Goal: Task Accomplishment & Management: Use online tool/utility

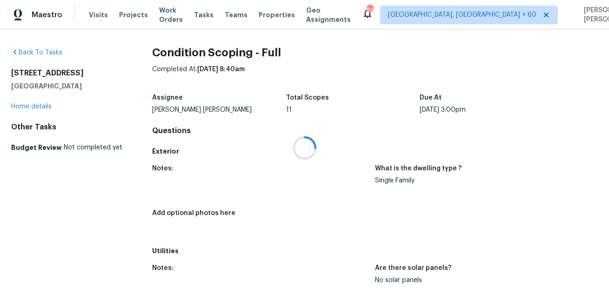
click at [44, 73] on div at bounding box center [304, 148] width 609 height 296
click at [44, 73] on h2 "1519 Bowmore Pl" at bounding box center [66, 72] width 111 height 9
copy h2 "1519 Bowmore Pl"
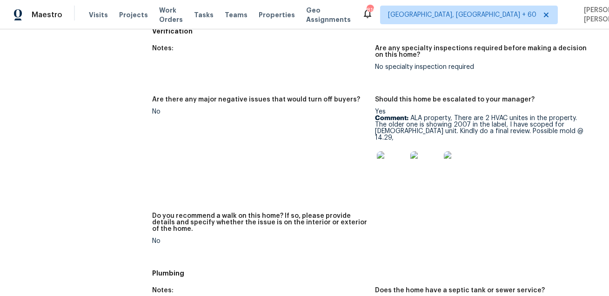
scroll to position [811, 0]
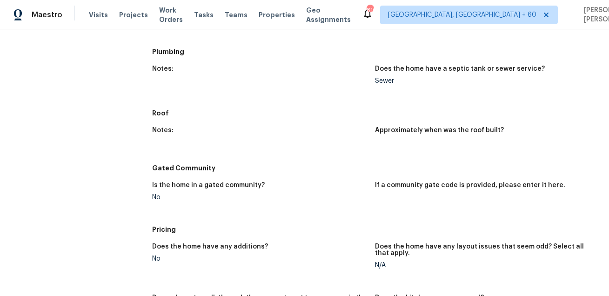
click at [297, 151] on div "Notes: Approximately when was the roof built?" at bounding box center [375, 140] width 446 height 38
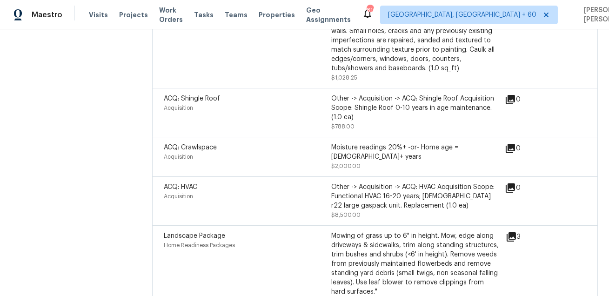
scroll to position [318, 0]
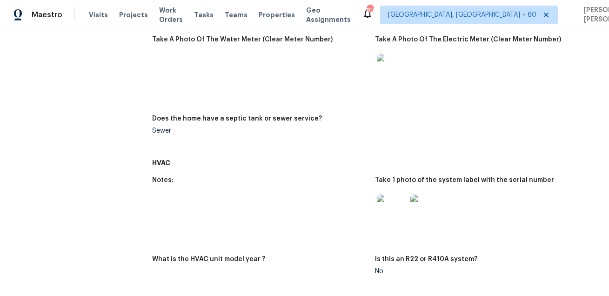
click at [390, 209] on img at bounding box center [392, 209] width 30 height 30
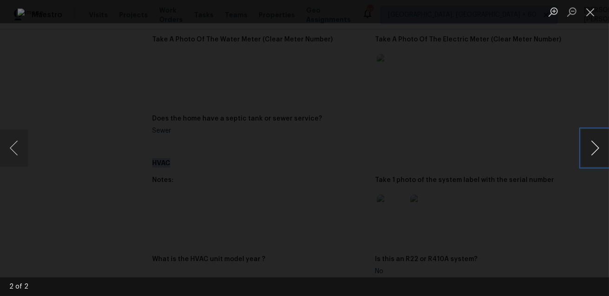
click at [599, 158] on button "Next image" at bounding box center [595, 147] width 28 height 37
click at [594, 11] on button "Close lightbox" at bounding box center [590, 12] width 19 height 16
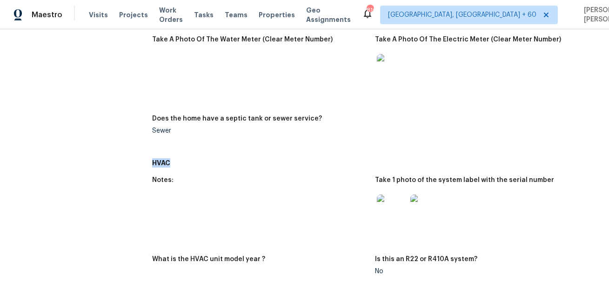
click at [451, 96] on figure "Take A Photo Of The Electric Meter (Clear Meter Number)" at bounding box center [486, 70] width 223 height 68
click at [307, 165] on h5 "HVAC" at bounding box center [375, 162] width 446 height 9
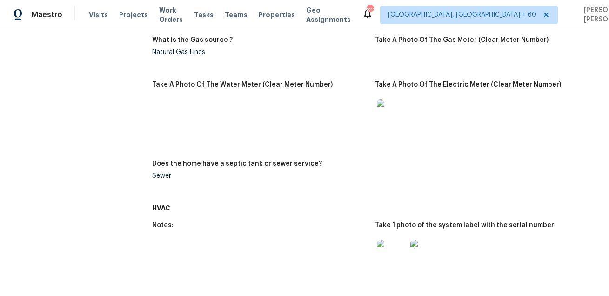
scroll to position [362, 0]
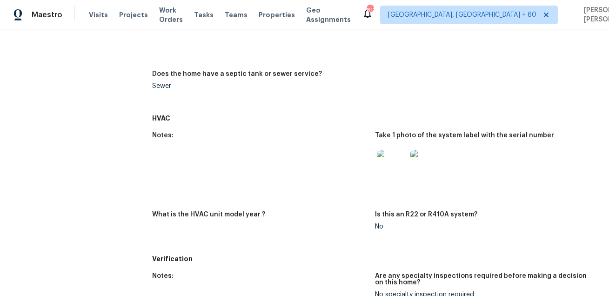
click at [384, 164] on img at bounding box center [392, 165] width 30 height 30
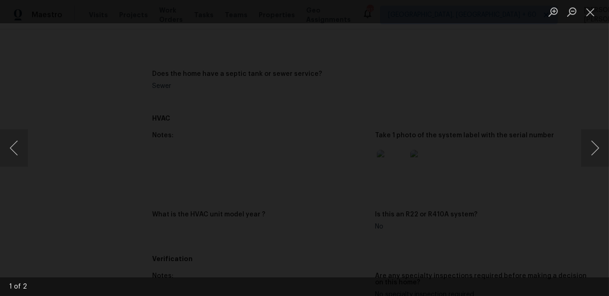
click at [532, 105] on div "Lightbox" at bounding box center [304, 148] width 609 height 296
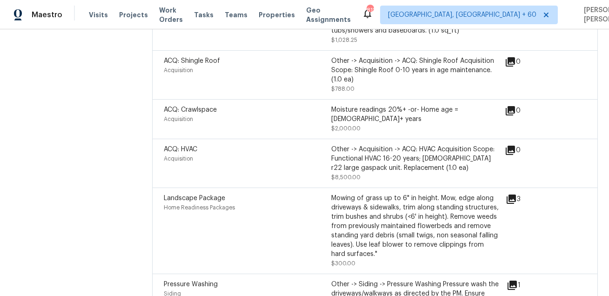
scroll to position [1441, 0]
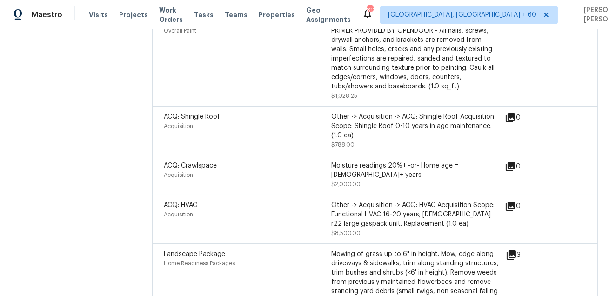
click at [361, 200] on div "Other -> Acquisition -> ACQ: HVAC Acquisition Scope: Functional HVAC 16-20 year…" at bounding box center [414, 214] width 167 height 28
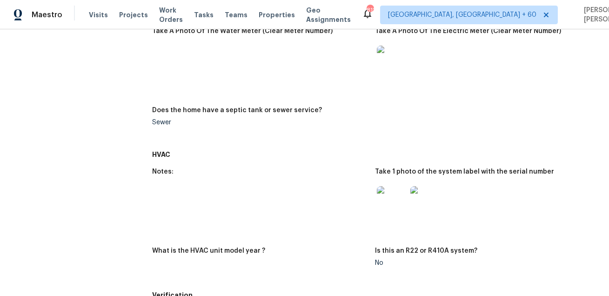
scroll to position [401, 0]
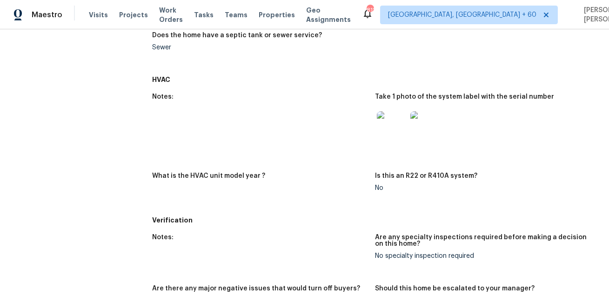
click at [394, 116] on img at bounding box center [392, 126] width 30 height 30
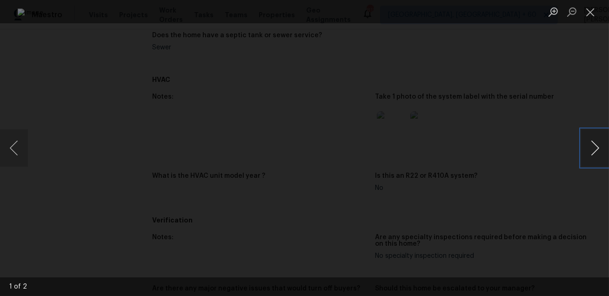
click at [594, 144] on button "Next image" at bounding box center [595, 147] width 28 height 37
click at [584, 120] on div "Lightbox" at bounding box center [304, 148] width 609 height 296
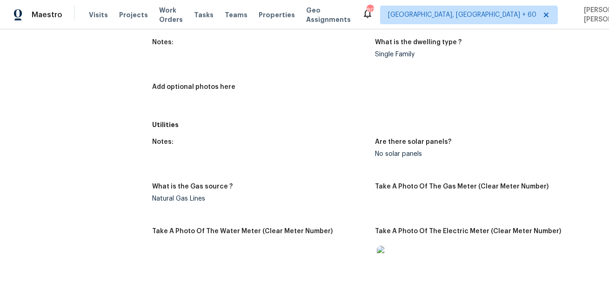
scroll to position [0, 0]
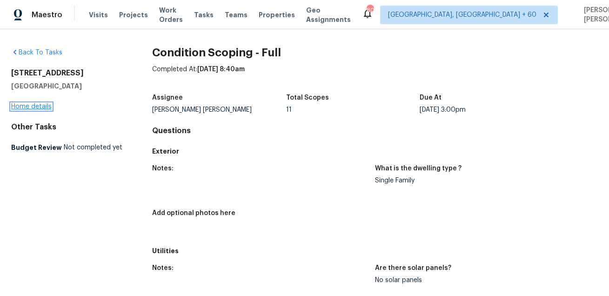
click at [48, 105] on link "Home details" at bounding box center [31, 106] width 40 height 7
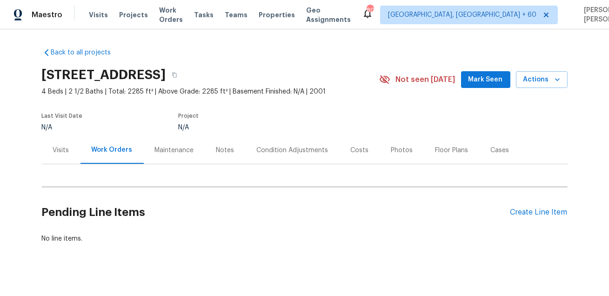
click at [305, 149] on div "Condition Adjustments" at bounding box center [293, 150] width 72 height 9
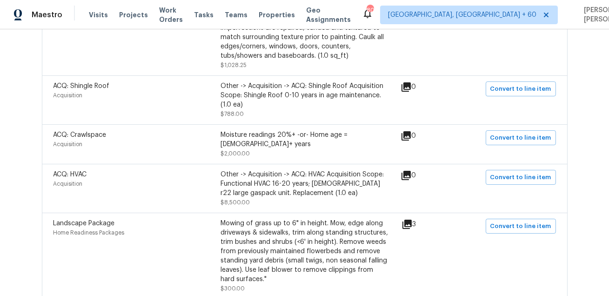
scroll to position [427, 0]
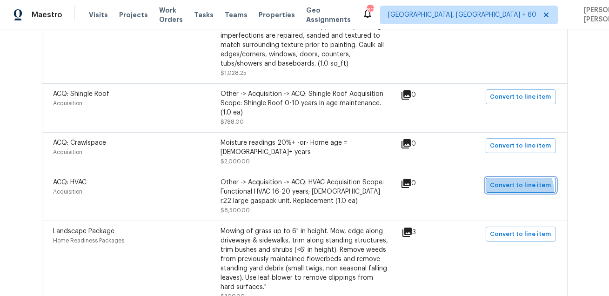
click at [520, 178] on button "Convert to line item" at bounding box center [521, 185] width 70 height 15
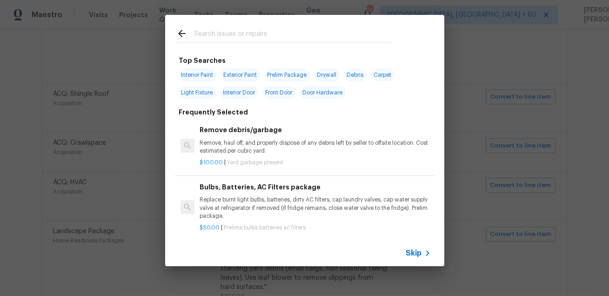
click at [413, 252] on span "Skip" at bounding box center [414, 252] width 16 height 9
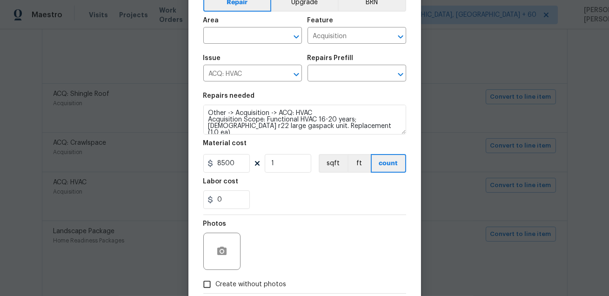
scroll to position [77, 0]
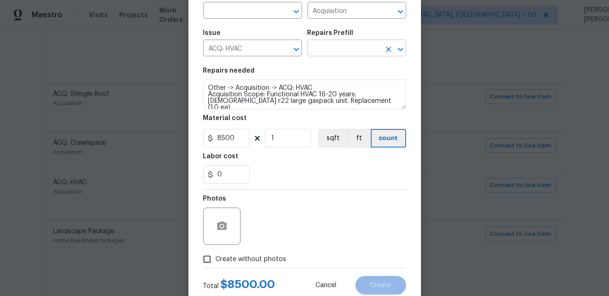
click at [356, 49] on input "text" at bounding box center [343, 49] width 73 height 14
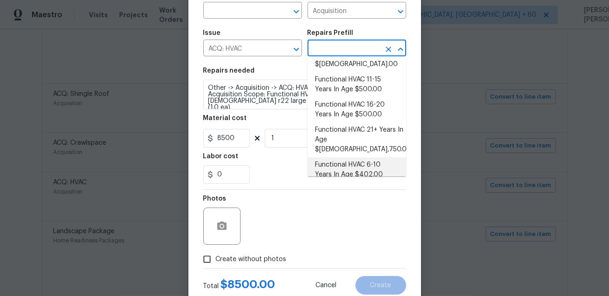
scroll to position [23, 0]
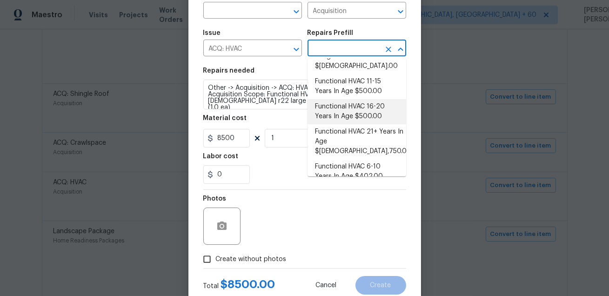
click at [378, 99] on li "Functional HVAC 16-20 Years In Age $500.00" at bounding box center [356, 111] width 99 height 25
type input "Functional HVAC 16-20 Years In Age $500.00"
type textarea "Acquisition Scope: Functional HVAC 16-20 years"
type input "500"
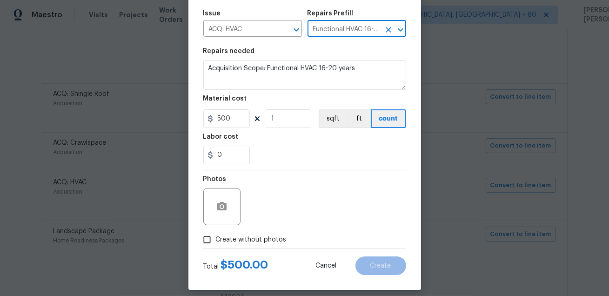
scroll to position [105, 0]
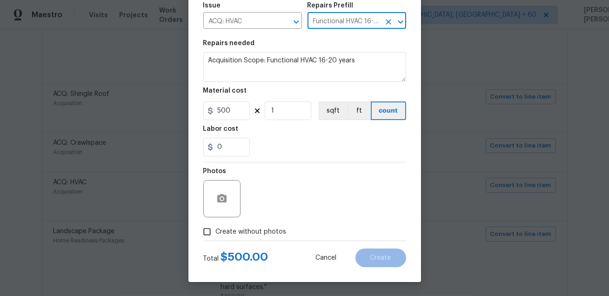
click at [333, 93] on div "Material cost" at bounding box center [304, 93] width 203 height 12
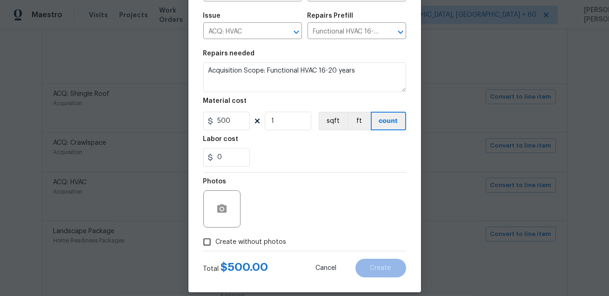
scroll to position [91, 0]
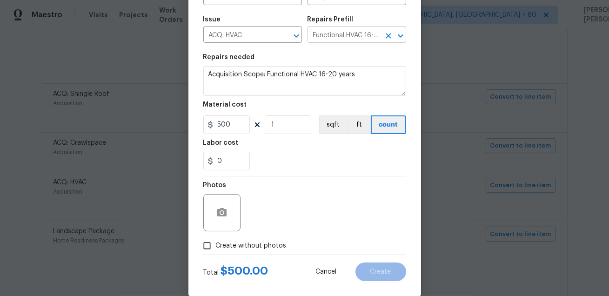
click at [399, 33] on icon "Open" at bounding box center [400, 35] width 11 height 11
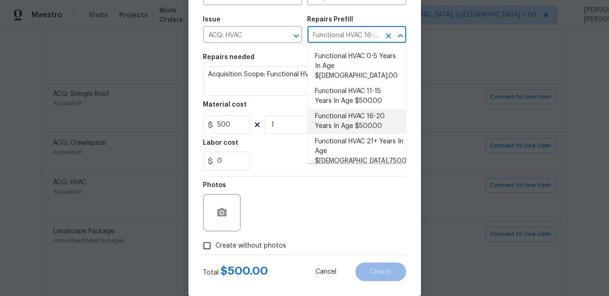
scroll to position [0, 70]
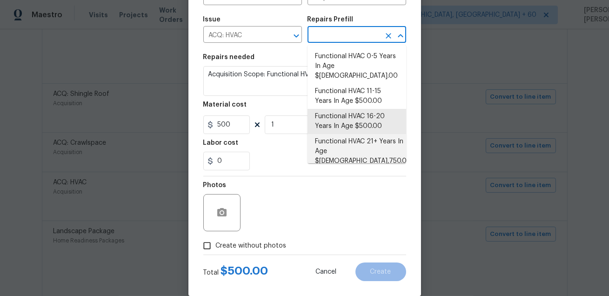
click at [360, 135] on li "Functional HVAC 21+ Years In Age $5,750.00" at bounding box center [356, 151] width 99 height 35
type input "Functional HVAC 21+ Years In Age $5,750.00"
type textarea "Acquisition Scope: Functional HVAC 21+ years"
type input "5750"
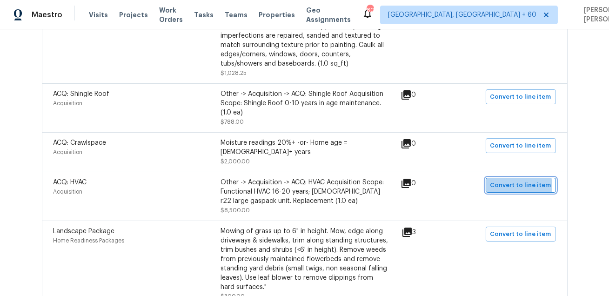
click at [515, 180] on span "Convert to line item" at bounding box center [520, 185] width 61 height 11
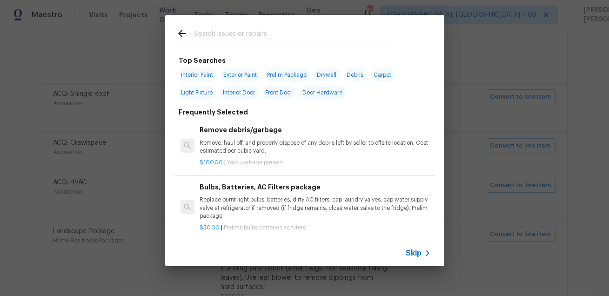
click at [415, 254] on span "Skip" at bounding box center [414, 252] width 16 height 9
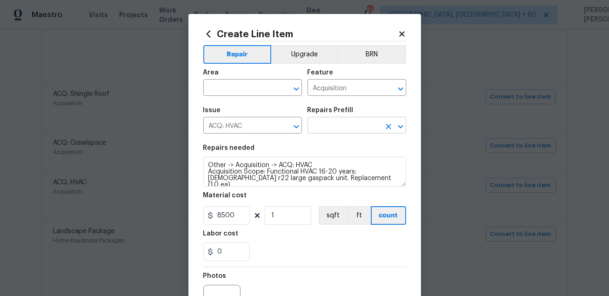
click at [368, 120] on input "text" at bounding box center [343, 126] width 73 height 14
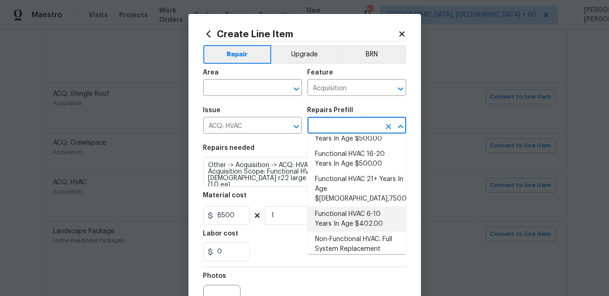
scroll to position [52, 0]
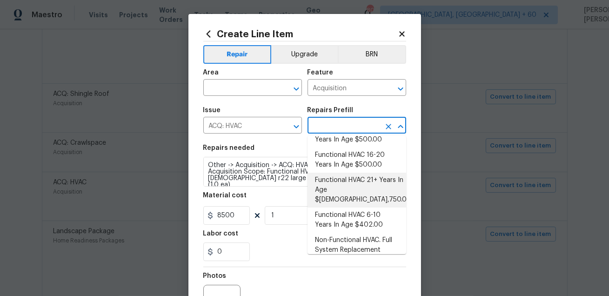
click at [349, 173] on li "Functional HVAC 21+ Years In Age $5,750.00" at bounding box center [356, 190] width 99 height 35
type input "Functional HVAC 21+ Years In Age $5,750.00"
type textarea "Acquisition Scope: Functional HVAC 21+ years"
type input "5750"
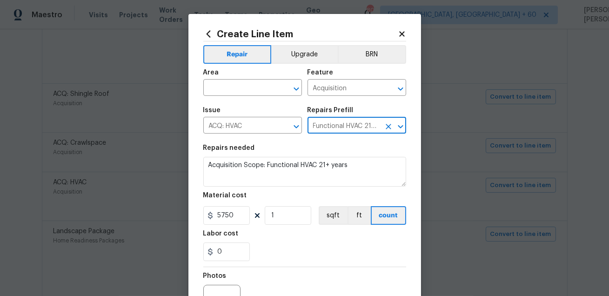
click at [384, 125] on icon "Clear" at bounding box center [388, 126] width 9 height 9
click at [354, 122] on input "text" at bounding box center [343, 126] width 73 height 14
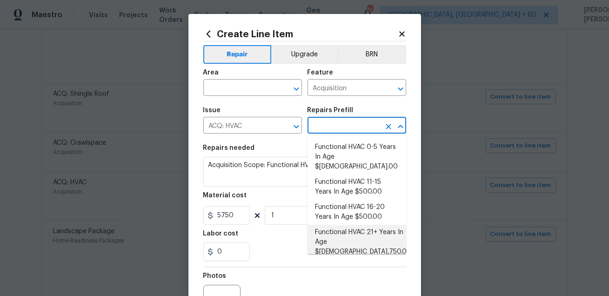
type input "h"
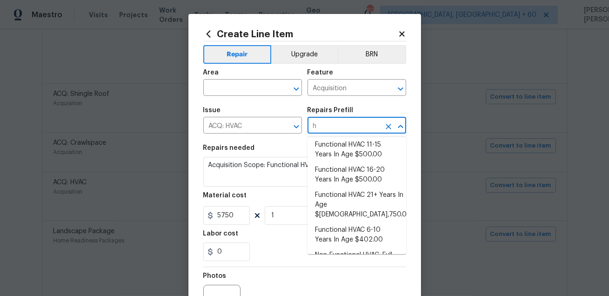
scroll to position [38, 0]
click at [367, 166] on li "Functional HVAC 16-20 Years In Age $500.00" at bounding box center [356, 173] width 99 height 25
type input "Functional HVAC 16-20 Years In Age $500.00"
type textarea "Acquisition Scope: Functional HVAC 16-20 years"
type input "500"
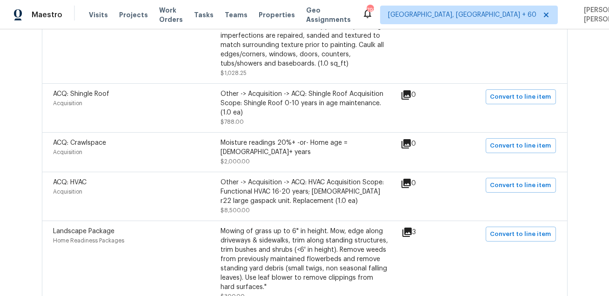
scroll to position [0, 0]
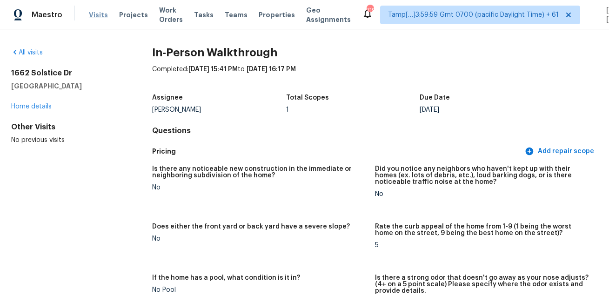
click at [91, 19] on span "Visits" at bounding box center [98, 14] width 19 height 9
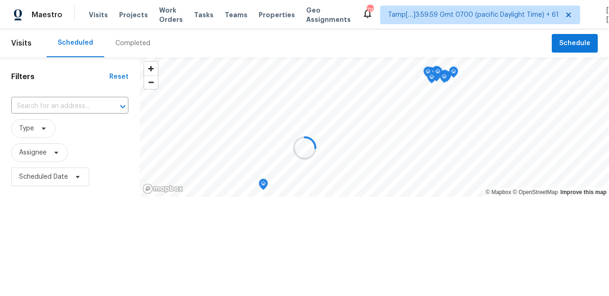
click at [124, 40] on div at bounding box center [304, 148] width 609 height 296
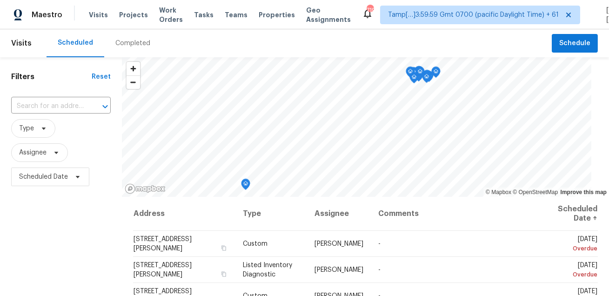
click at [124, 40] on div "Completed" at bounding box center [132, 43] width 35 height 9
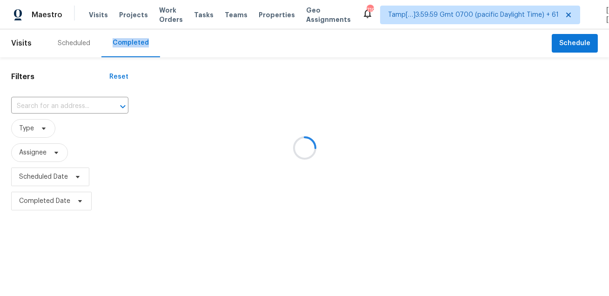
click at [124, 40] on div at bounding box center [304, 148] width 609 height 296
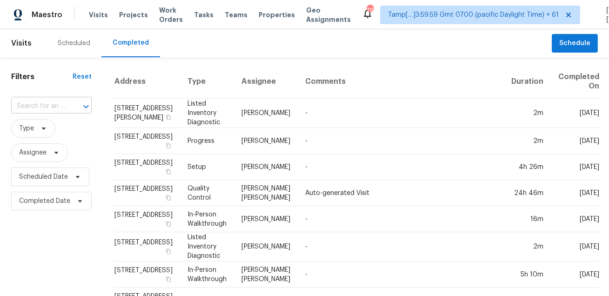
click at [39, 110] on input "text" at bounding box center [38, 106] width 54 height 14
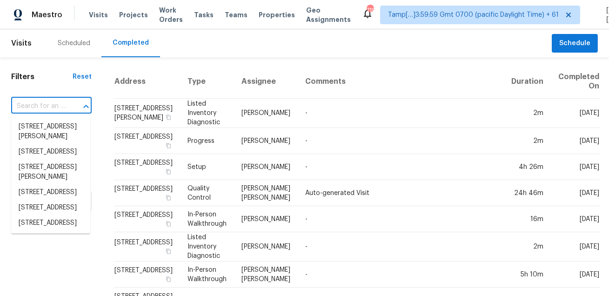
paste input "3700 Summit Lakes Dr, Browns Summit, NC 27214"
type input "3700 Summit Lakes Dr, Browns Summit, NC 27214"
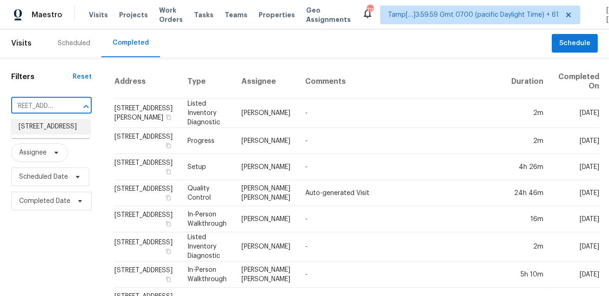
click at [39, 130] on li "3700 Summit Lakes Dr, Browns Summit, NC 27214" at bounding box center [50, 126] width 79 height 15
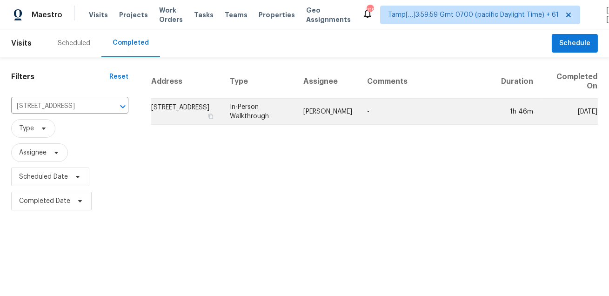
click at [372, 117] on td "-" at bounding box center [427, 112] width 134 height 26
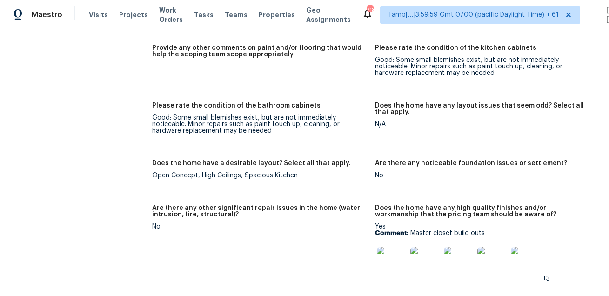
scroll to position [2039, 0]
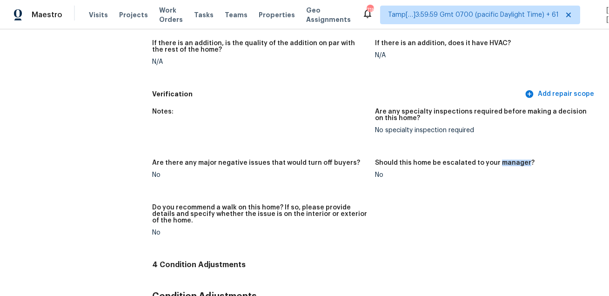
click at [392, 99] on h5 "Verification" at bounding box center [337, 94] width 371 height 10
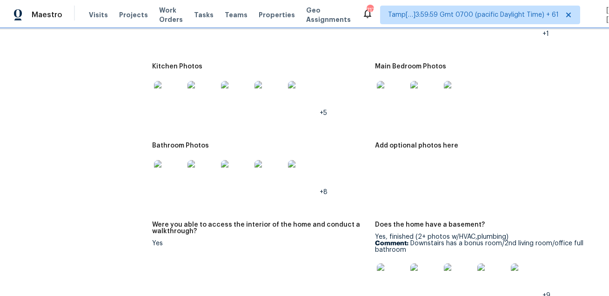
scroll to position [975, 0]
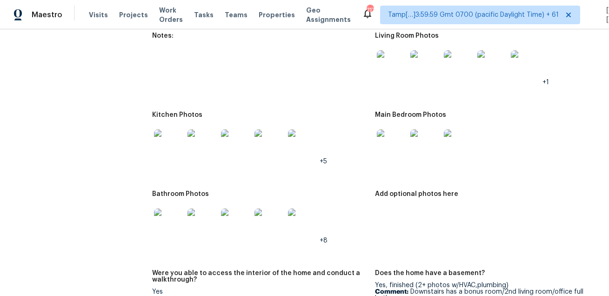
click at [398, 69] on img at bounding box center [392, 65] width 30 height 30
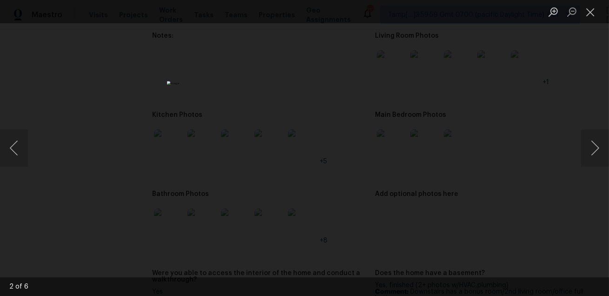
click at [457, 86] on div "Lightbox" at bounding box center [304, 148] width 609 height 296
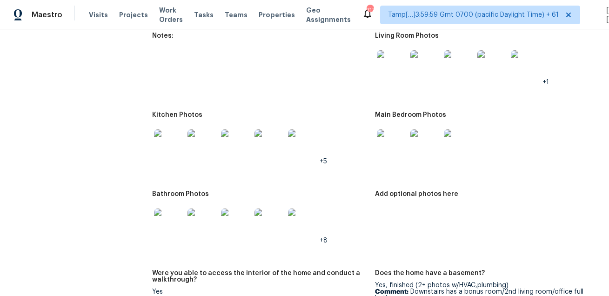
click at [163, 145] on img at bounding box center [169, 144] width 30 height 30
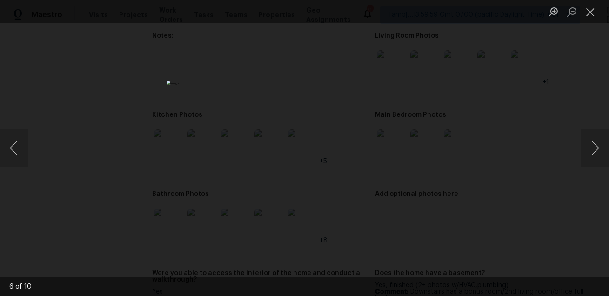
click at [515, 167] on div "Lightbox" at bounding box center [304, 148] width 609 height 296
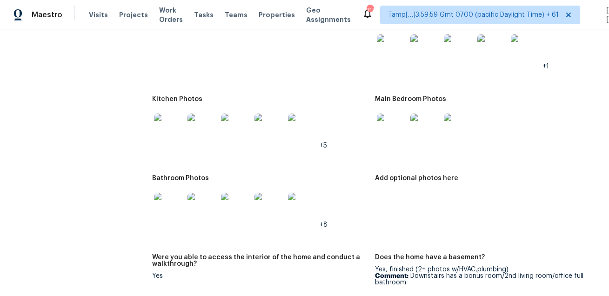
scroll to position [998, 0]
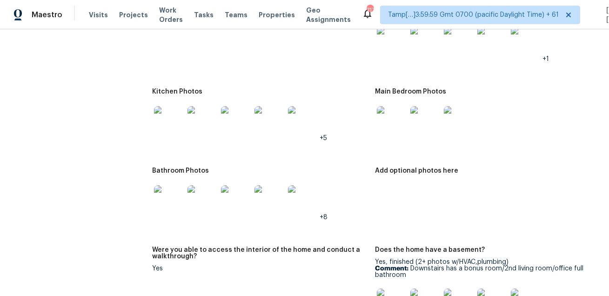
click at [387, 116] on img at bounding box center [392, 121] width 30 height 30
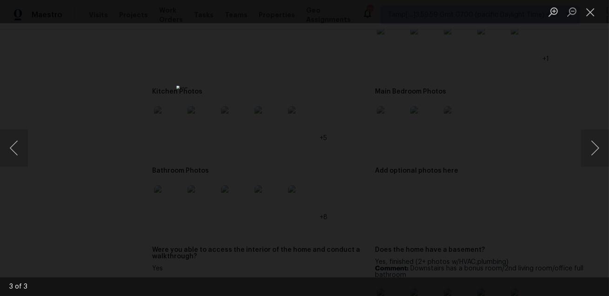
click at [463, 116] on div "Lightbox" at bounding box center [304, 148] width 609 height 296
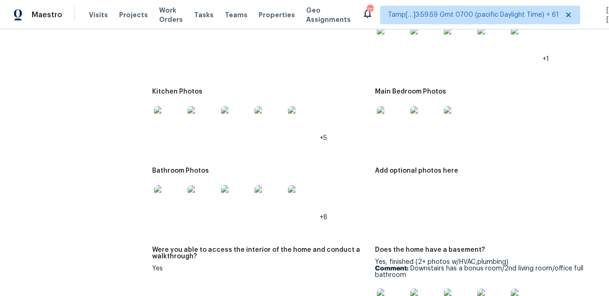
click at [162, 205] on img at bounding box center [169, 200] width 30 height 30
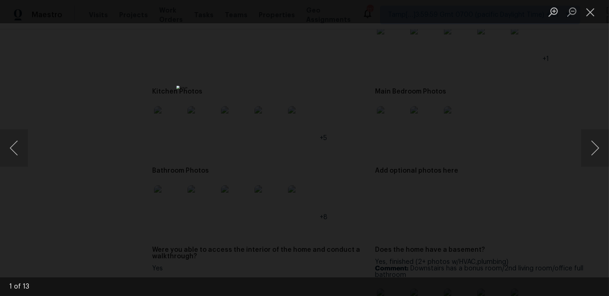
click at [551, 275] on div "Lightbox" at bounding box center [304, 148] width 609 height 296
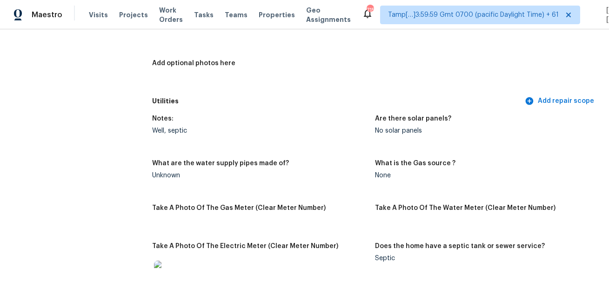
scroll to position [0, 0]
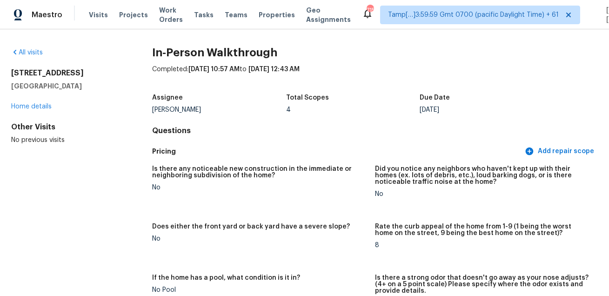
click at [118, 93] on div "3700 Summit Lakes Dr Browns Summit, NC 27214 Home details" at bounding box center [66, 89] width 111 height 43
click at [33, 49] on link "All visits" at bounding box center [27, 52] width 32 height 7
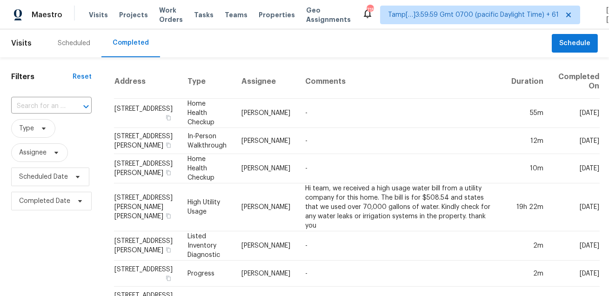
click at [51, 113] on input "text" at bounding box center [38, 106] width 54 height 14
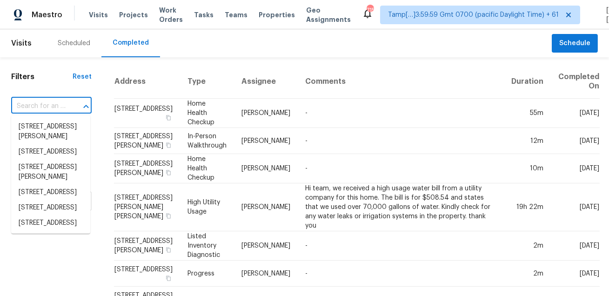
paste input "265 Falcon Dr Florissant MO 63031"
type input "265 Falcon Dr Florissant MO 63031"
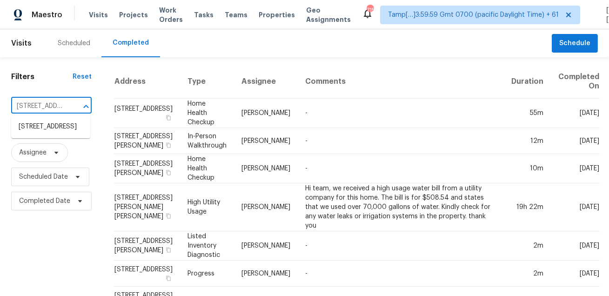
scroll to position [0, 58]
click at [46, 122] on li "265 Falcon Dr, Florissant, MO 63031" at bounding box center [50, 126] width 79 height 15
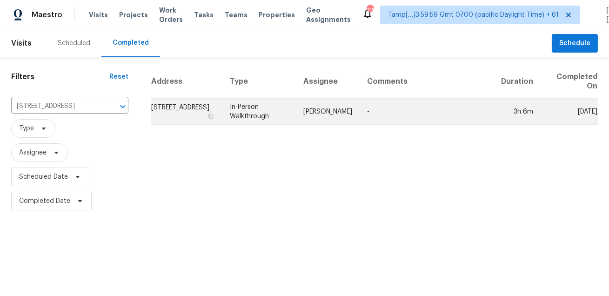
click at [354, 116] on td "Michael Gruener" at bounding box center [328, 112] width 64 height 26
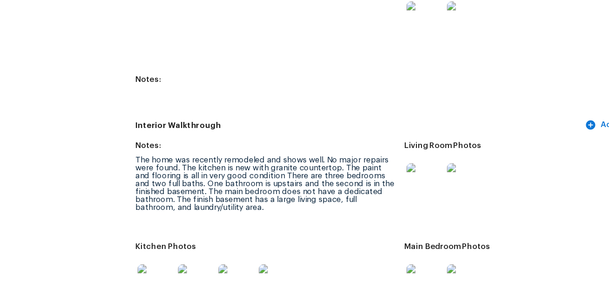
scroll to position [1048, 0]
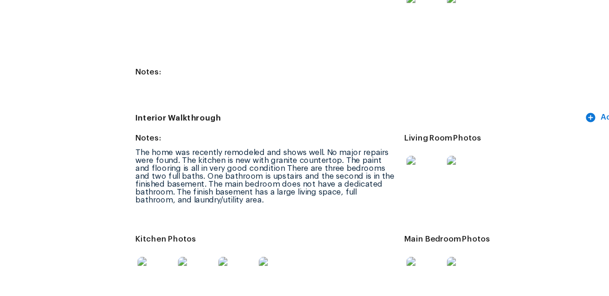
click at [221, 217] on figure "Notes: The home was recently remodeled and shows well. No major repairs were fo…" at bounding box center [263, 183] width 223 height 73
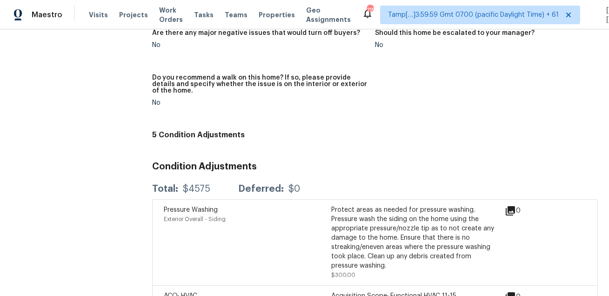
scroll to position [2304, 0]
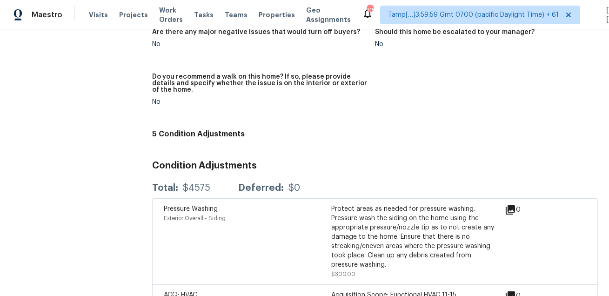
click at [360, 130] on h4 "5 Condition Adjustments" at bounding box center [375, 133] width 446 height 9
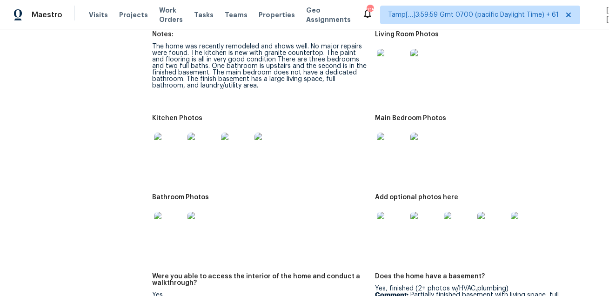
scroll to position [1143, 0]
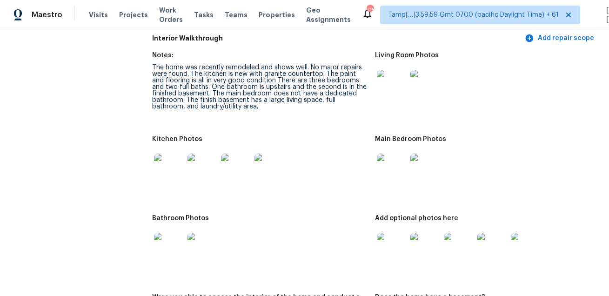
click at [389, 85] on img at bounding box center [392, 85] width 30 height 30
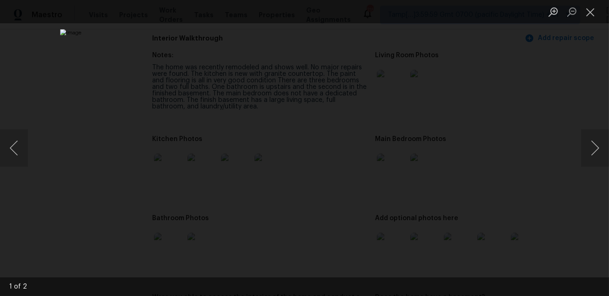
click at [532, 102] on div "Lightbox" at bounding box center [304, 148] width 609 height 296
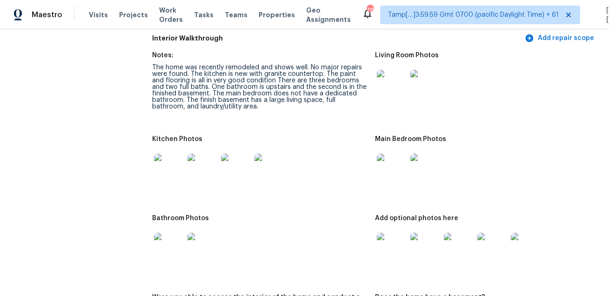
click at [174, 169] on img at bounding box center [169, 168] width 30 height 30
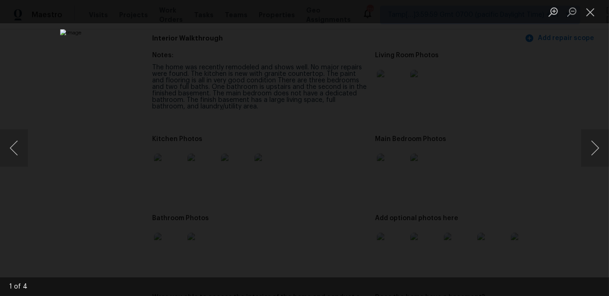
click at [551, 184] on div "Lightbox" at bounding box center [304, 148] width 609 height 296
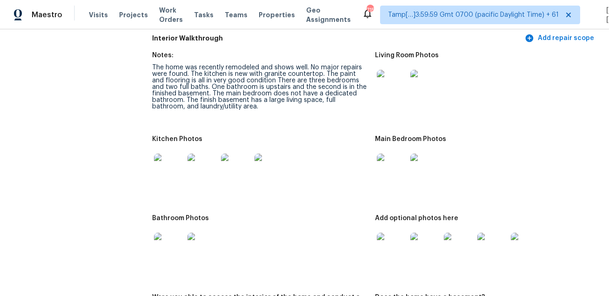
click at [387, 167] on img at bounding box center [392, 168] width 30 height 30
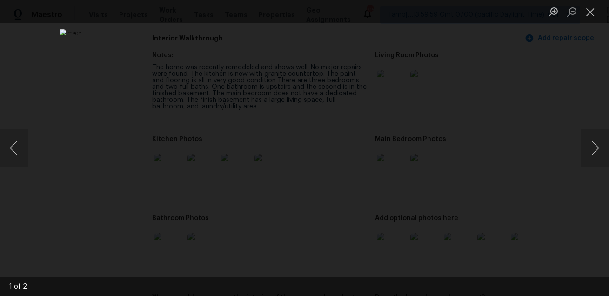
click at [556, 166] on div "Lightbox" at bounding box center [304, 148] width 609 height 296
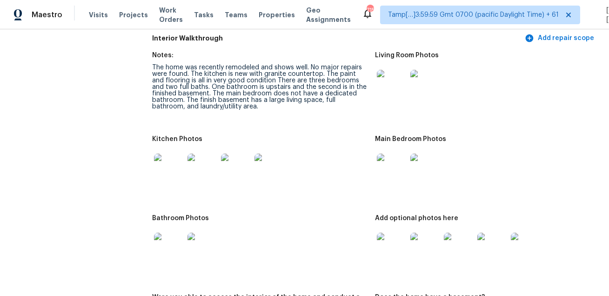
click at [168, 244] on img at bounding box center [169, 248] width 30 height 30
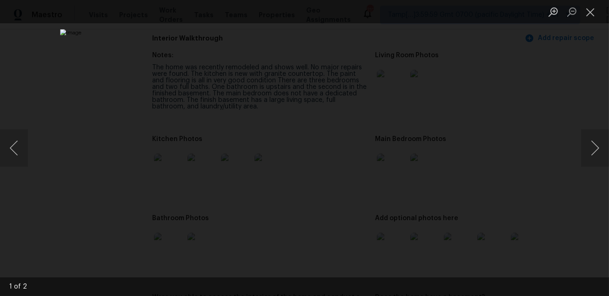
click at [520, 222] on div "Lightbox" at bounding box center [304, 148] width 609 height 296
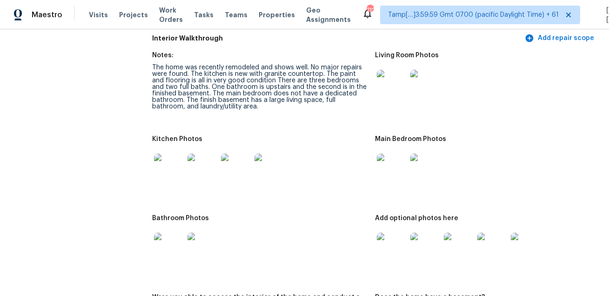
click at [390, 242] on img at bounding box center [392, 248] width 30 height 30
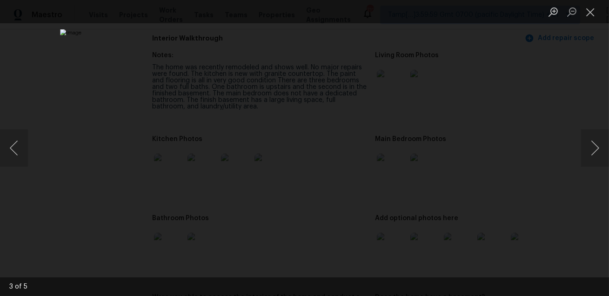
click at [531, 231] on div "Lightbox" at bounding box center [304, 148] width 609 height 296
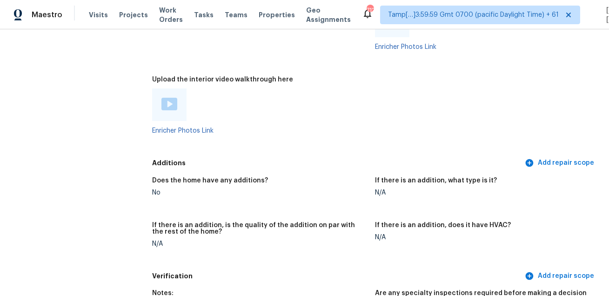
scroll to position [2173, 0]
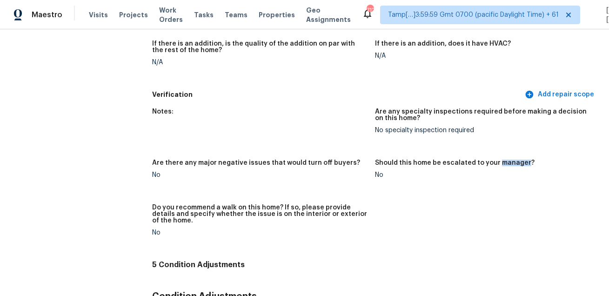
click at [360, 93] on h5 "Verification" at bounding box center [337, 95] width 371 height 10
click at [292, 120] on figure "Notes:" at bounding box center [263, 128] width 223 height 40
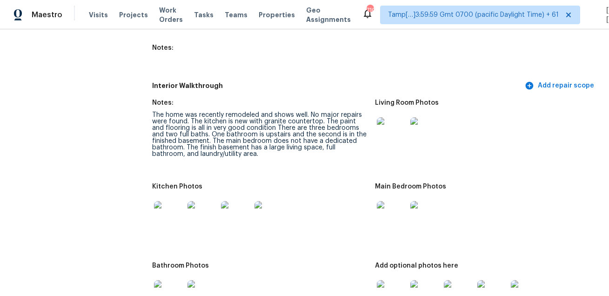
scroll to position [1300, 0]
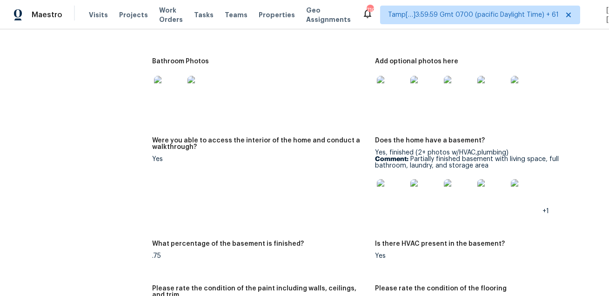
click at [394, 83] on img at bounding box center [392, 91] width 30 height 30
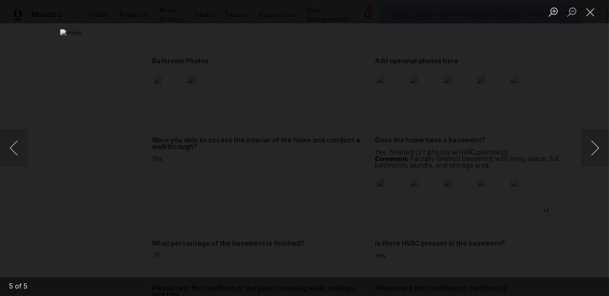
click at [544, 104] on div "Lightbox" at bounding box center [304, 148] width 609 height 296
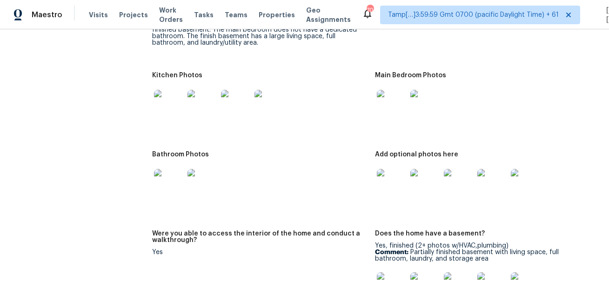
scroll to position [1212, 0]
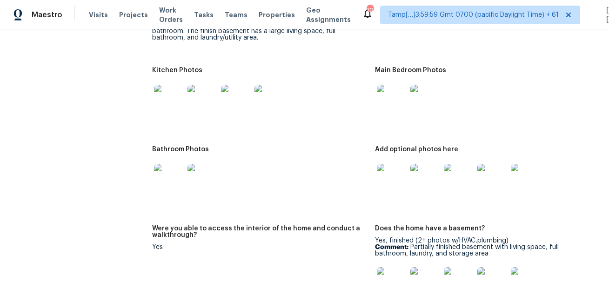
click at [396, 182] on img at bounding box center [392, 179] width 30 height 30
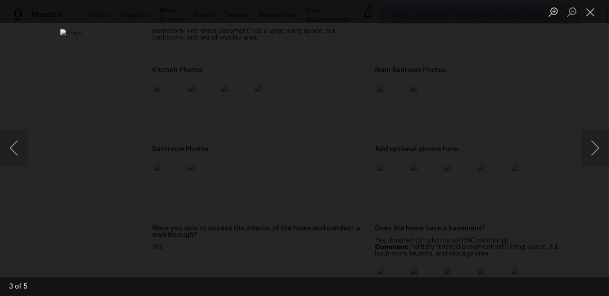
click at [510, 72] on div "Lightbox" at bounding box center [304, 148] width 609 height 296
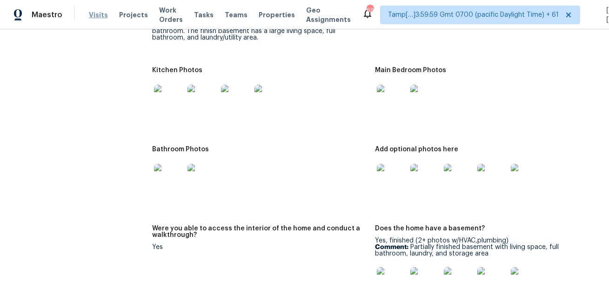
click at [93, 13] on span "Visits" at bounding box center [98, 14] width 19 height 9
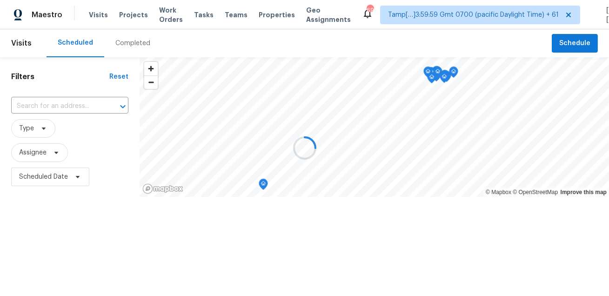
click at [116, 49] on div at bounding box center [304, 148] width 609 height 296
click at [131, 42] on div "Completed" at bounding box center [132, 43] width 35 height 9
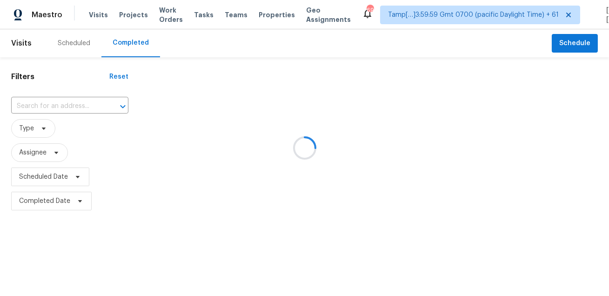
click at [131, 42] on div at bounding box center [304, 148] width 609 height 296
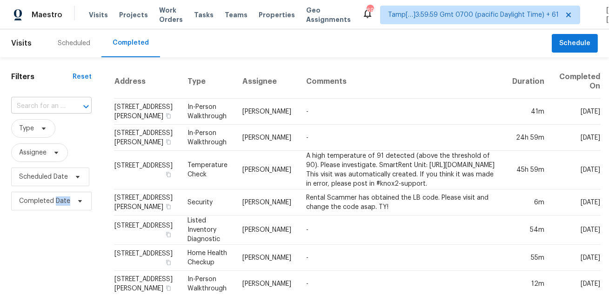
click at [56, 99] on input "text" at bounding box center [38, 106] width 54 height 14
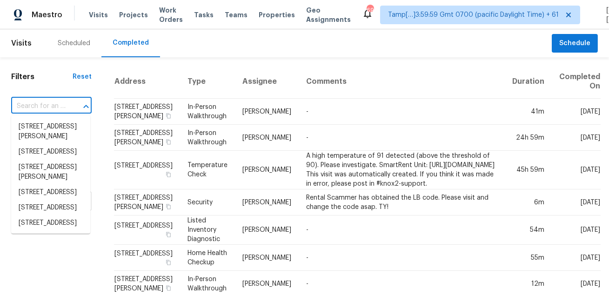
paste input "133 Jason Dr Red Oak TX 75154"
type input "133 Jason Dr Red Oak TX 75154"
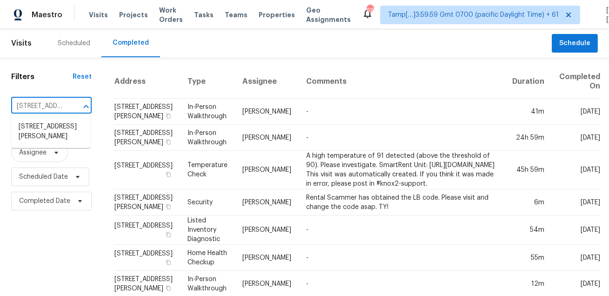
scroll to position [0, 47]
click at [46, 134] on li "133 Jason Dr, Red Oak, TX 75154" at bounding box center [50, 131] width 79 height 25
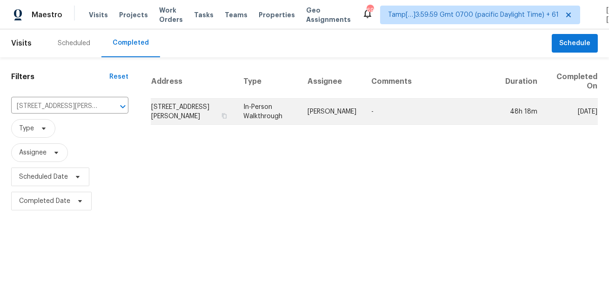
click at [309, 119] on td "[PERSON_NAME]" at bounding box center [332, 112] width 64 height 26
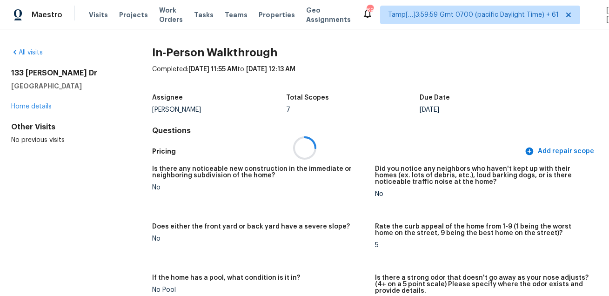
click at [373, 126] on div at bounding box center [304, 148] width 609 height 296
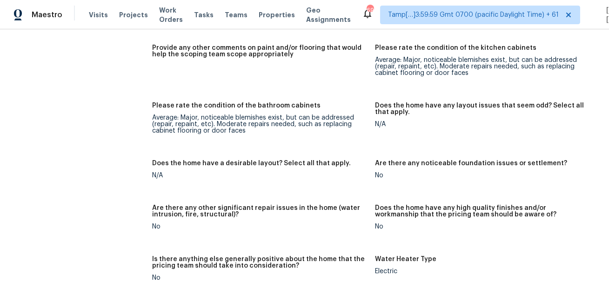
scroll to position [2431, 0]
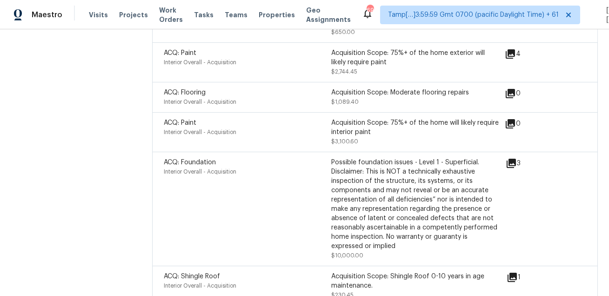
click at [507, 166] on icon at bounding box center [511, 163] width 11 height 11
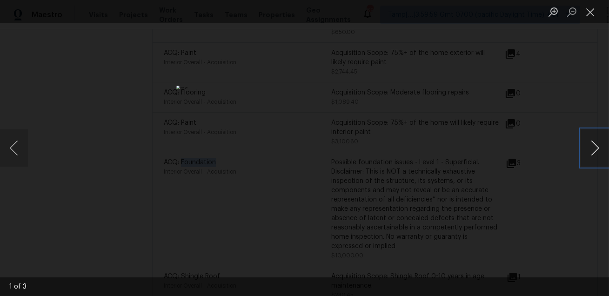
click at [587, 152] on button "Next image" at bounding box center [595, 147] width 28 height 37
click at [454, 132] on div "Lightbox" at bounding box center [304, 148] width 609 height 296
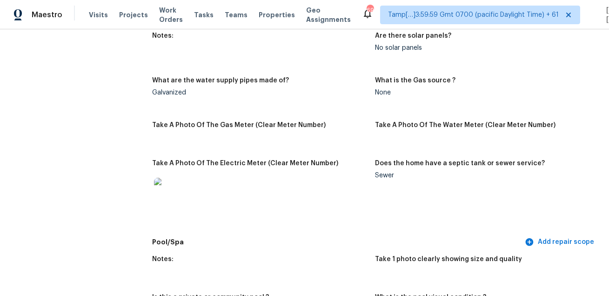
scroll to position [1491, 0]
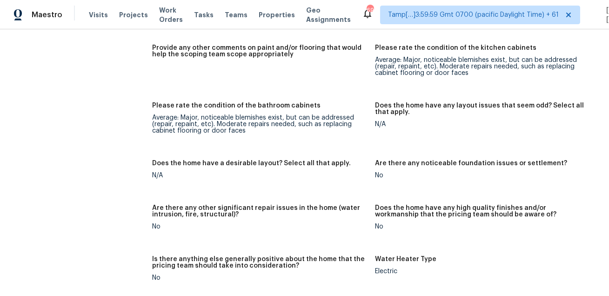
click at [332, 111] on div "Please rate the condition of the bathroom cabinets" at bounding box center [259, 108] width 215 height 12
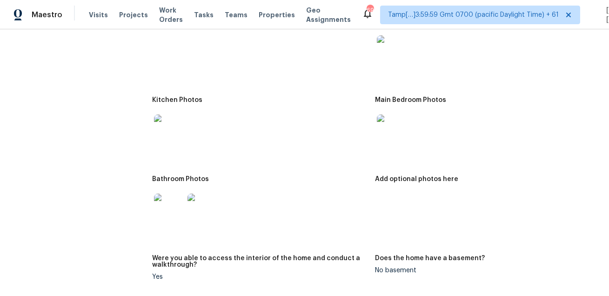
scroll to position [1135, 0]
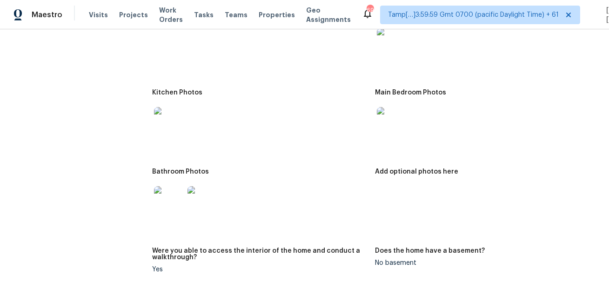
click at [396, 41] on img at bounding box center [392, 43] width 30 height 30
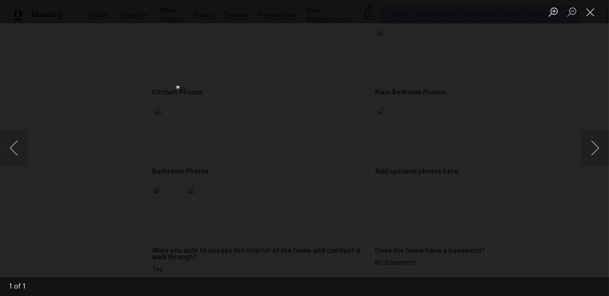
click at [489, 75] on div "Lightbox" at bounding box center [304, 148] width 609 height 296
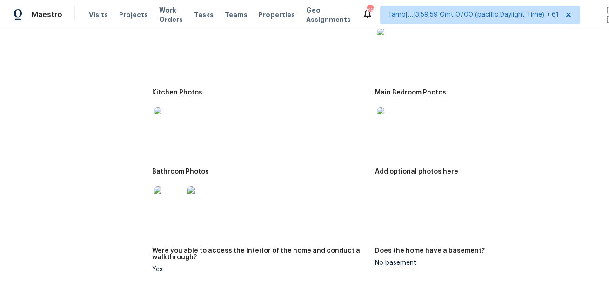
click at [167, 132] on img at bounding box center [169, 122] width 30 height 30
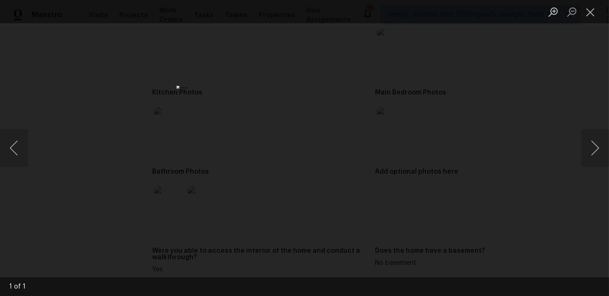
click at [492, 136] on div "Lightbox" at bounding box center [304, 148] width 609 height 296
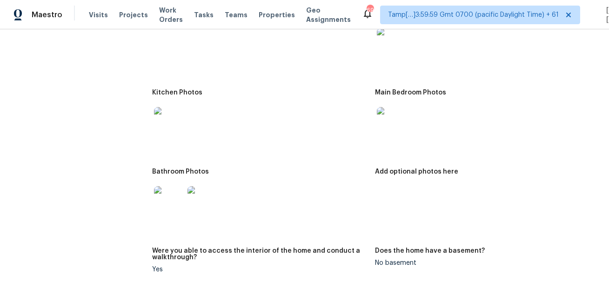
click at [394, 121] on img at bounding box center [392, 122] width 30 height 30
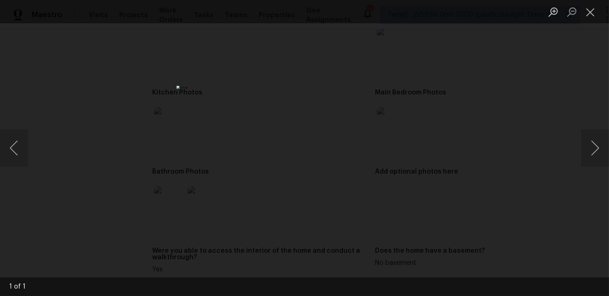
click at [468, 134] on div "Lightbox" at bounding box center [304, 148] width 609 height 296
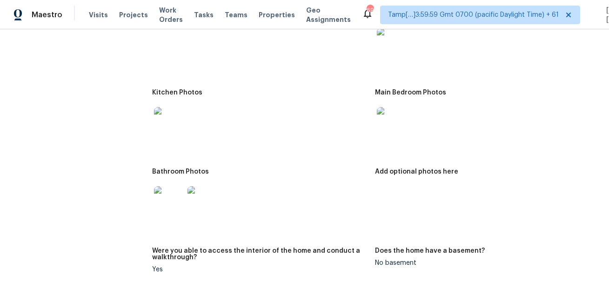
click at [171, 198] on img at bounding box center [169, 201] width 30 height 30
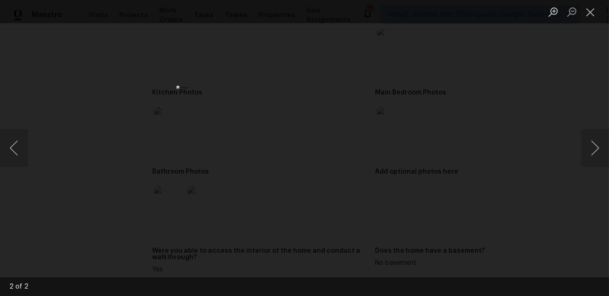
click at [467, 136] on div "Lightbox" at bounding box center [304, 148] width 609 height 296
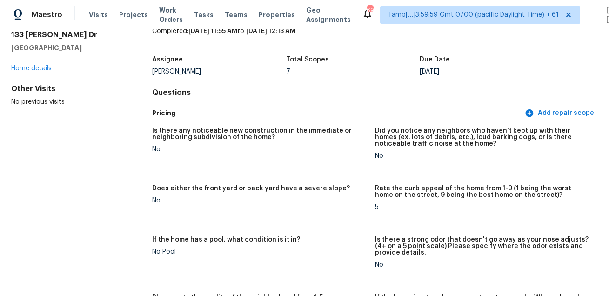
scroll to position [0, 0]
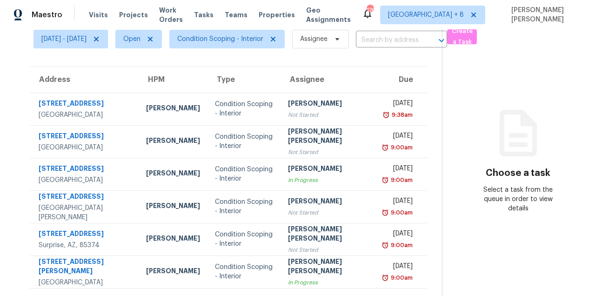
scroll to position [40, 0]
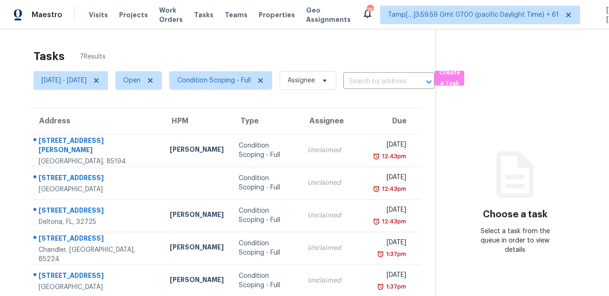
click at [267, 41] on div "Tasks 7 Results Thu, Aug 14 - Thu, Aug 14 Open Condition Scoping - Full Assigne…" at bounding box center [304, 203] width 609 height 349
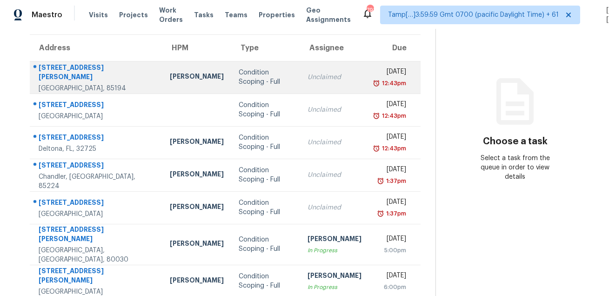
click at [69, 67] on div "600 N San Ricardo Trl" at bounding box center [97, 73] width 116 height 21
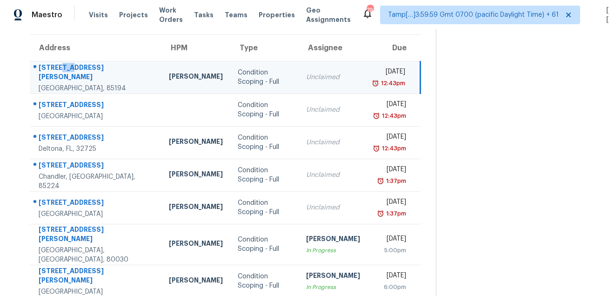
click at [69, 67] on div "600 N San Ricardo Trl" at bounding box center [96, 73] width 115 height 21
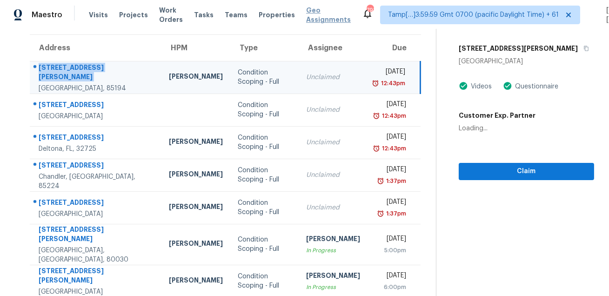
copy div "600 N San Ricardo Trl"
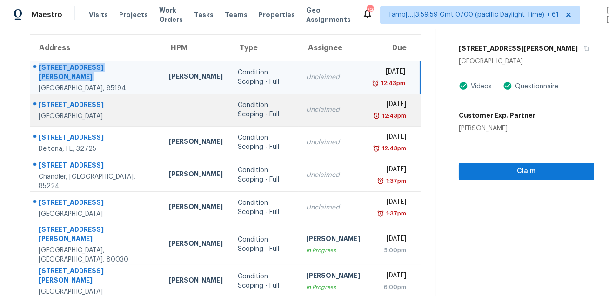
click at [60, 100] on div "8716 Bridge St" at bounding box center [96, 106] width 115 height 12
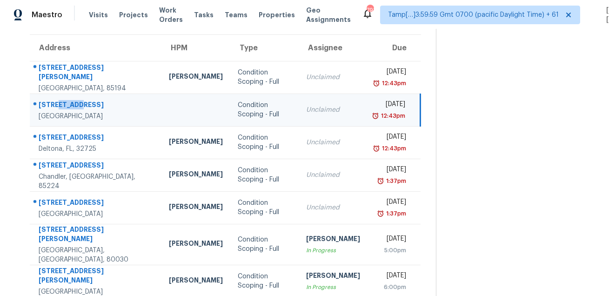
click at [60, 100] on div "8716 Bridge St" at bounding box center [96, 106] width 115 height 12
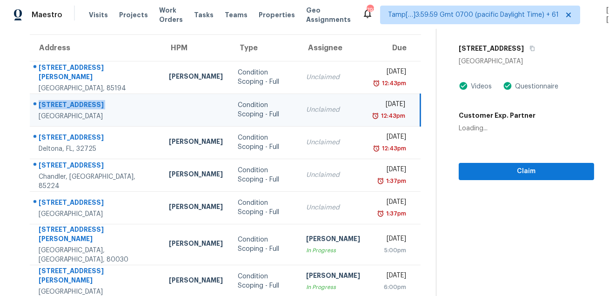
copy div "8716 Bridge St"
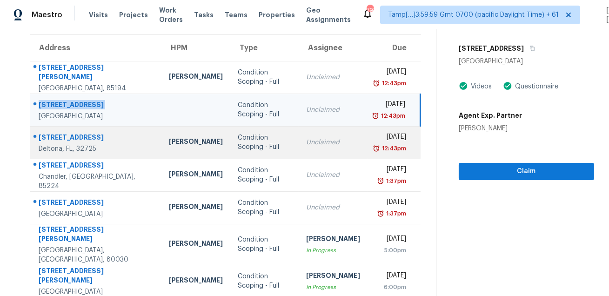
click at [76, 139] on div "879 Maybrook Dr" at bounding box center [96, 139] width 115 height 12
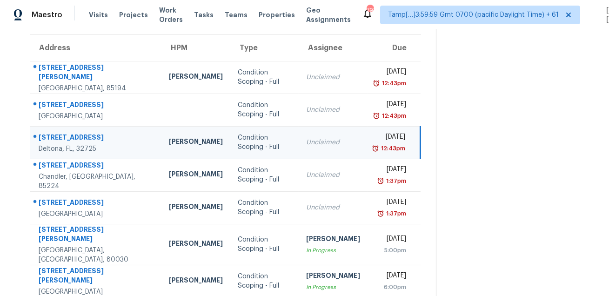
click at [76, 139] on div "879 Maybrook Dr" at bounding box center [96, 139] width 115 height 12
copy div "879 Maybrook Dr"
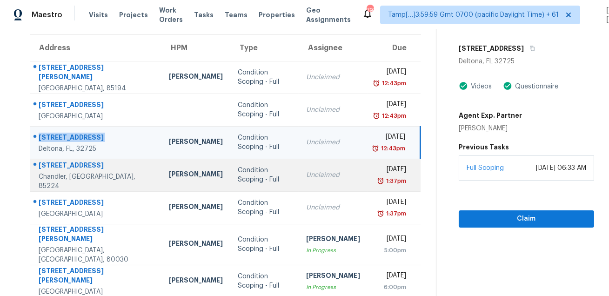
click at [76, 165] on div "1340 W Elgin St" at bounding box center [96, 166] width 115 height 12
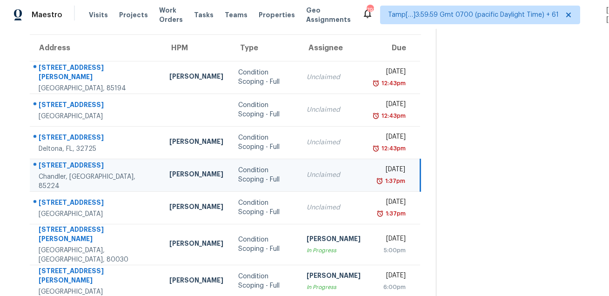
click at [76, 165] on div "1340 W Elgin St" at bounding box center [97, 166] width 116 height 12
copy div "1340 W Elgin St"
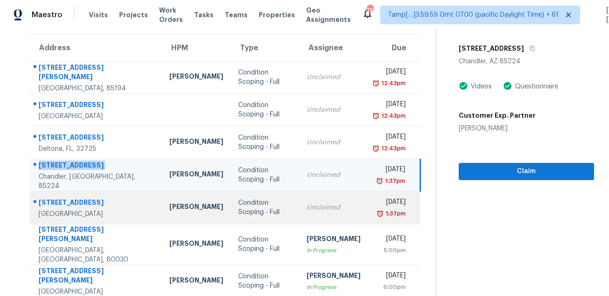
click at [58, 199] on div "7625 Eminence Ct" at bounding box center [97, 204] width 116 height 12
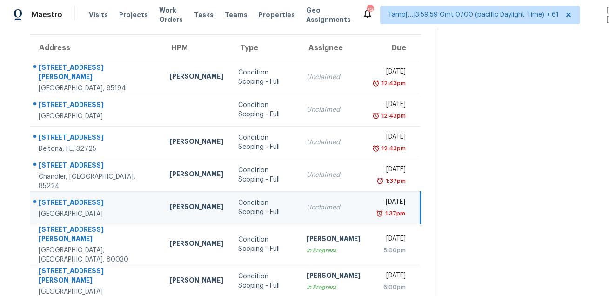
click at [58, 199] on div "7625 Eminence Ct" at bounding box center [97, 204] width 116 height 12
copy div "7625 Eminence Ct"
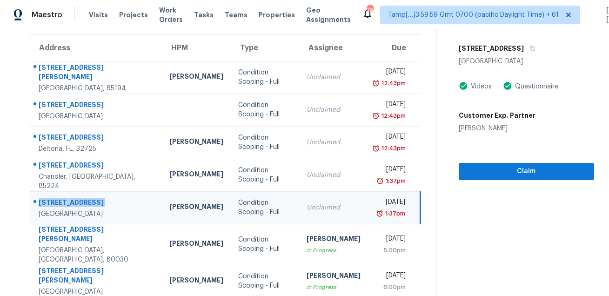
scroll to position [0, 0]
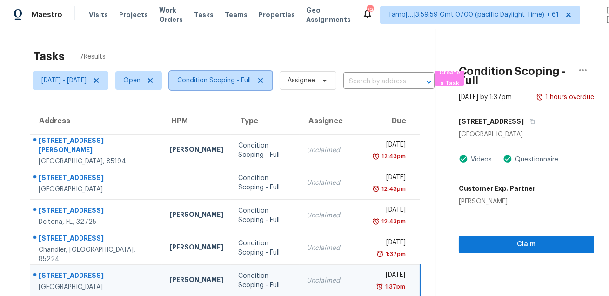
click at [234, 76] on span "Condition Scoping - Full" at bounding box center [213, 80] width 73 height 9
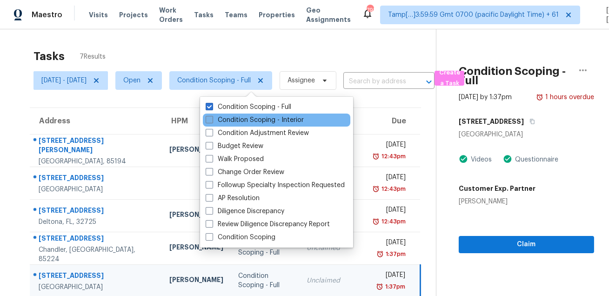
click at [226, 124] on label "Condition Scoping - Interior" at bounding box center [255, 119] width 98 height 9
click at [212, 121] on input "Condition Scoping - Interior" at bounding box center [209, 118] width 6 height 6
checkbox input "true"
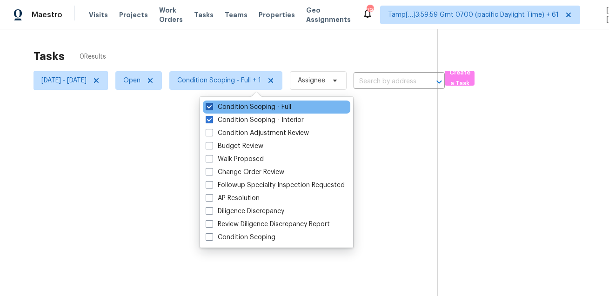
click at [237, 107] on label "Condition Scoping - Full" at bounding box center [249, 106] width 86 height 9
click at [212, 107] on input "Condition Scoping - Full" at bounding box center [209, 105] width 6 height 6
checkbox input "false"
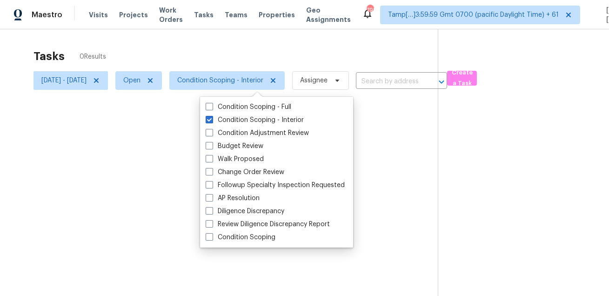
click at [243, 55] on div at bounding box center [304, 148] width 609 height 296
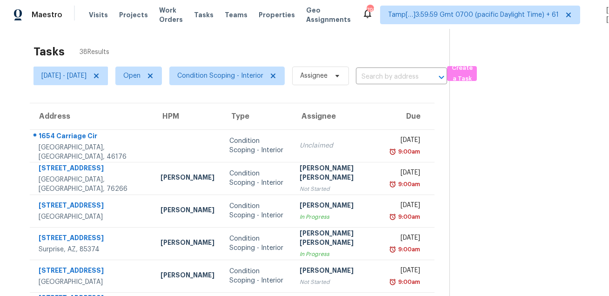
scroll to position [5, 0]
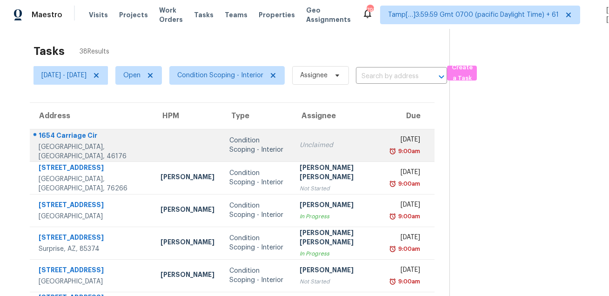
click at [113, 141] on td "1654 Carriage Cir Shelbyville, IN, 46176" at bounding box center [91, 145] width 123 height 33
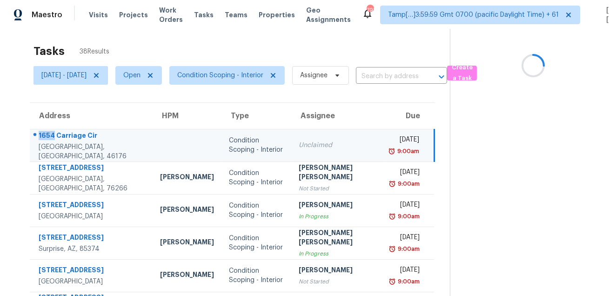
click at [113, 141] on td "1654 Carriage Cir Shelbyville, IN, 46176" at bounding box center [91, 145] width 123 height 33
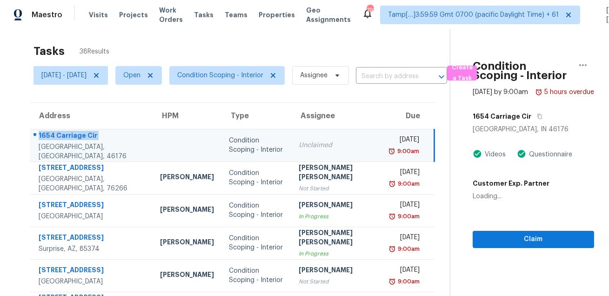
copy div "1654 Carriage Cir"
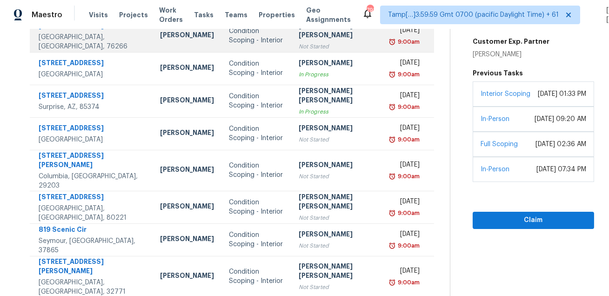
scroll to position [188, 0]
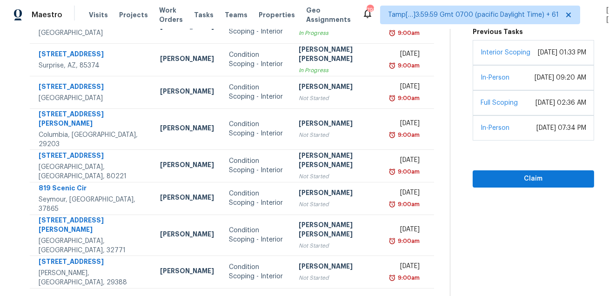
click at [255, 295] on icon at bounding box center [259, 300] width 8 height 8
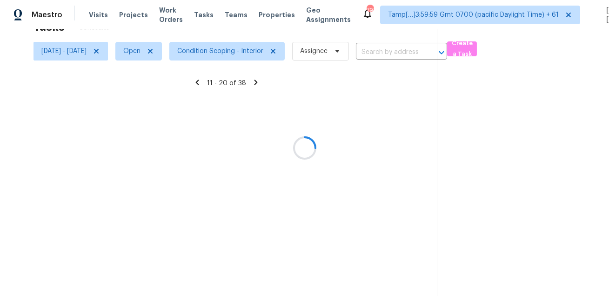
scroll to position [29, 0]
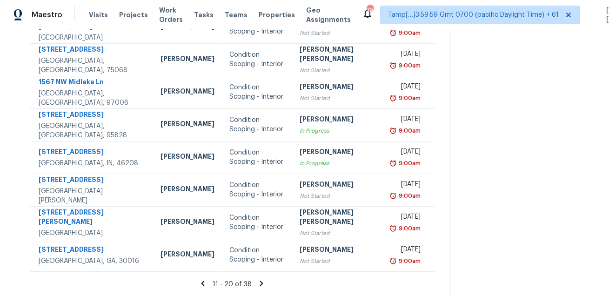
click at [260, 283] on icon at bounding box center [261, 282] width 3 height 5
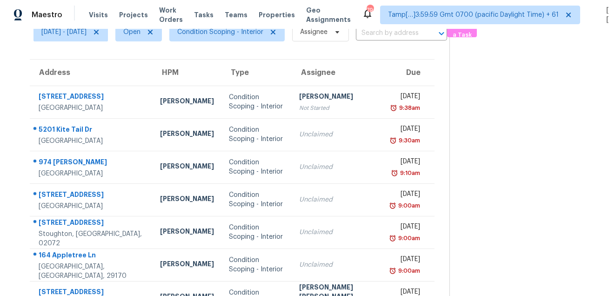
scroll to position [38, 0]
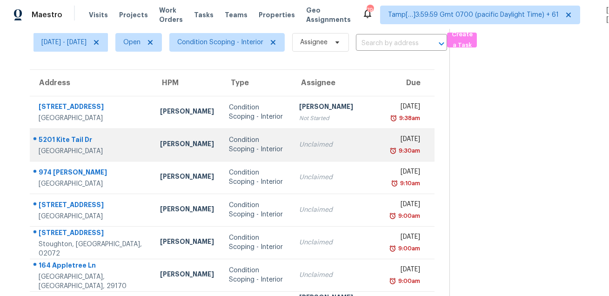
click at [81, 134] on div at bounding box center [87, 140] width 115 height 12
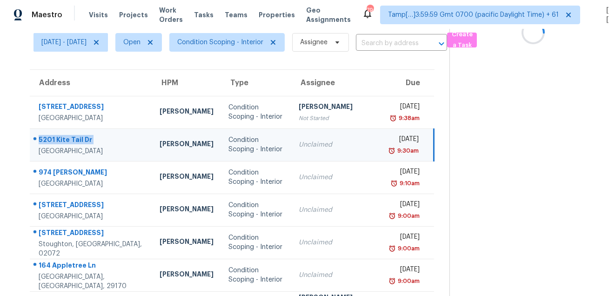
click at [81, 134] on div at bounding box center [87, 140] width 114 height 12
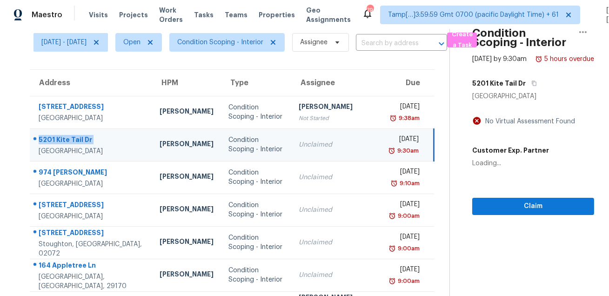
copy div "5201 Kite Tail Dr"
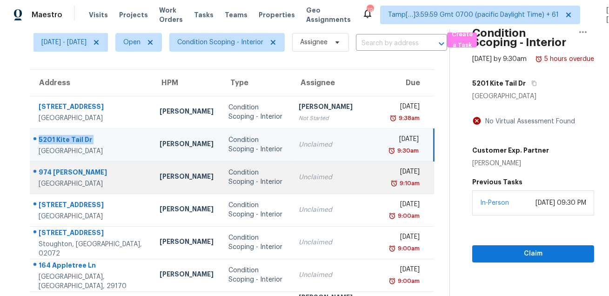
scroll to position [123, 0]
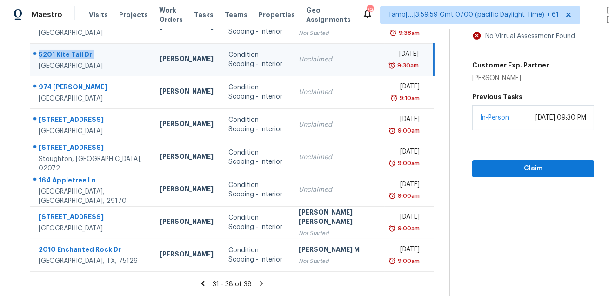
click at [392, 61] on div "Thu, Aug 14th 2025" at bounding box center [405, 55] width 27 height 12
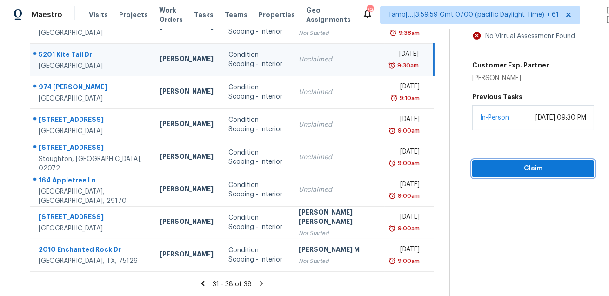
click at [483, 174] on span "Claim" at bounding box center [533, 169] width 107 height 12
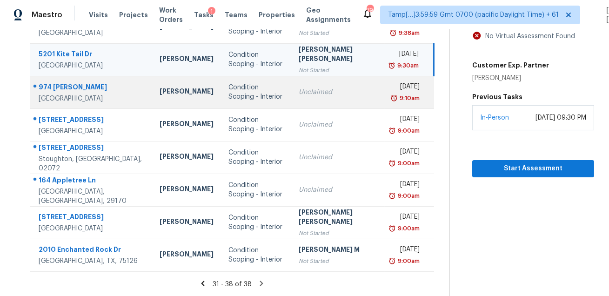
click at [87, 94] on div "Pleasanton, CA, 94566" at bounding box center [92, 98] width 106 height 9
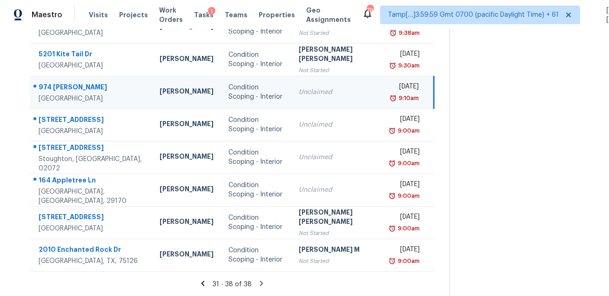
click at [87, 94] on div "Pleasanton, CA, 94566" at bounding box center [92, 98] width 106 height 9
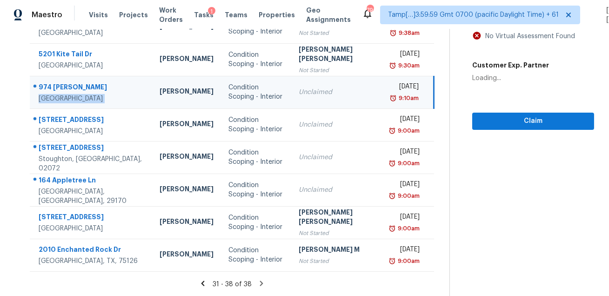
click at [67, 76] on td "974 Clinton Pl Pleasanton, CA, 94566" at bounding box center [91, 92] width 122 height 33
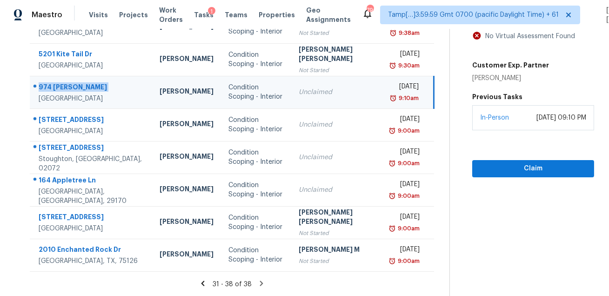
copy div "974 Clinton Pl"
click at [484, 174] on span "Claim" at bounding box center [533, 169] width 107 height 12
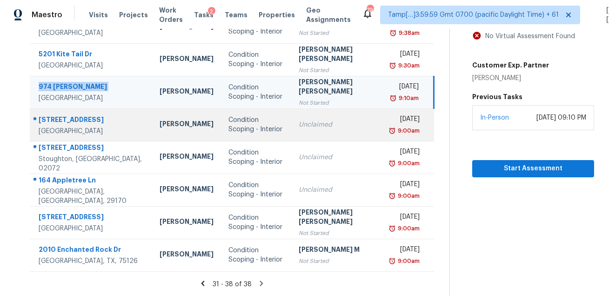
click at [65, 118] on div "7244 Montosa Trl" at bounding box center [92, 121] width 106 height 12
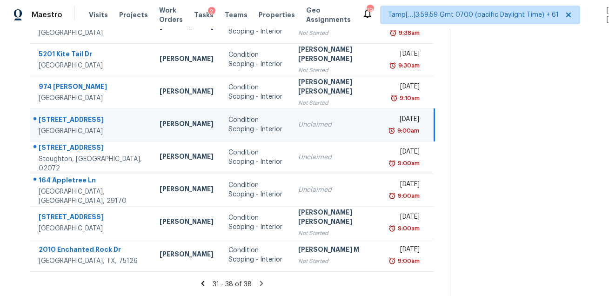
click at [65, 118] on div "7244 Montosa Trl" at bounding box center [92, 121] width 106 height 12
copy div "7244 Montosa Trl"
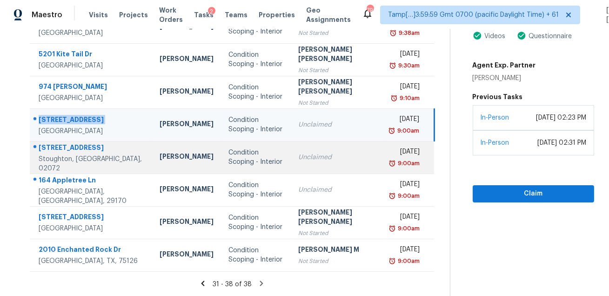
click at [56, 152] on div "225 Turnpike St" at bounding box center [92, 149] width 106 height 12
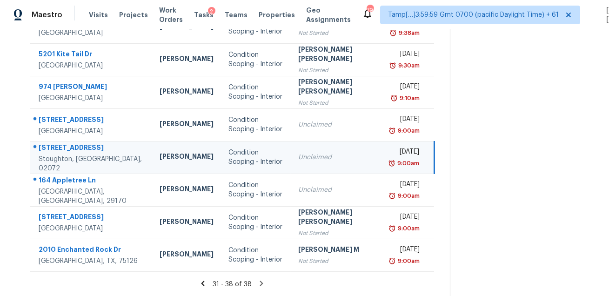
click at [56, 152] on div "225 Turnpike St" at bounding box center [92, 149] width 106 height 12
copy div "225 Turnpike St"
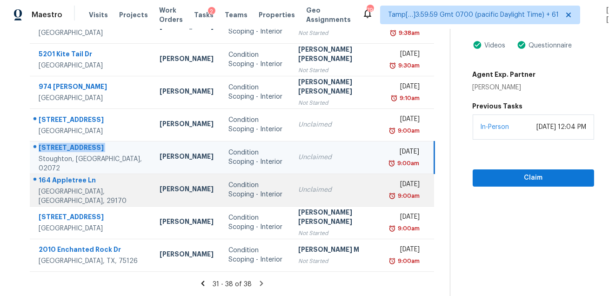
click at [60, 183] on div "164 Appletree Ln" at bounding box center [92, 181] width 106 height 12
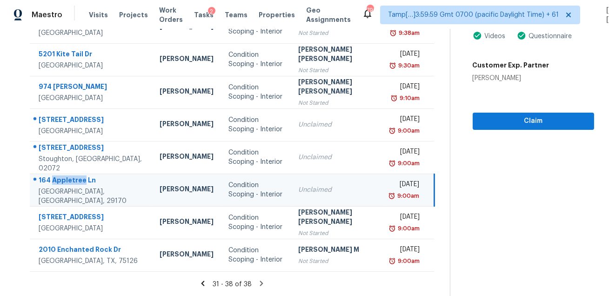
click at [60, 183] on div "164 Appletree Ln" at bounding box center [92, 181] width 106 height 12
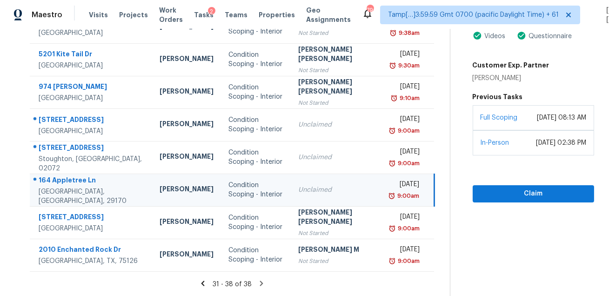
click at [60, 183] on div "164 Appletree Ln" at bounding box center [92, 181] width 106 height 12
click at [201, 282] on icon at bounding box center [202, 282] width 3 height 5
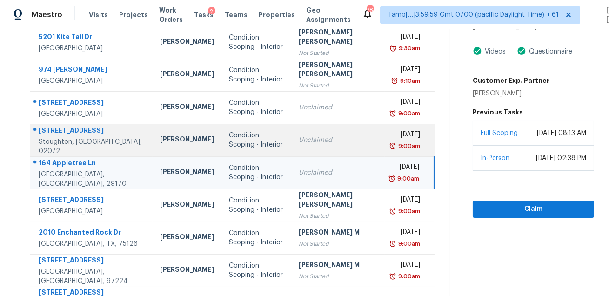
scroll to position [0, 0]
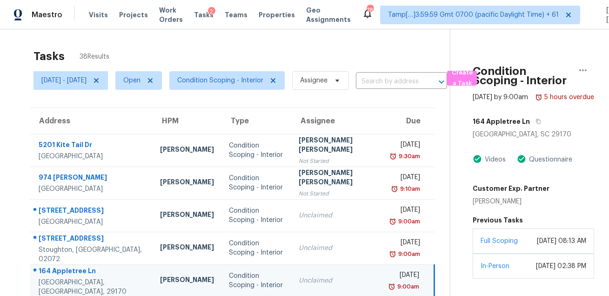
click at [275, 36] on div "Tasks 38 Results Thu, Aug 14 - Thu, Aug 14 Open Condition Scoping - Interior As…" at bounding box center [304, 261] width 609 height 464
click at [226, 76] on span "Condition Scoping - Interior" at bounding box center [220, 80] width 86 height 9
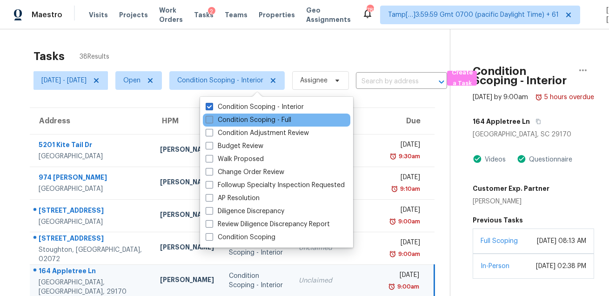
click at [224, 121] on label "Condition Scoping - Full" at bounding box center [249, 119] width 86 height 9
click at [212, 121] on input "Condition Scoping - Full" at bounding box center [209, 118] width 6 height 6
checkbox input "true"
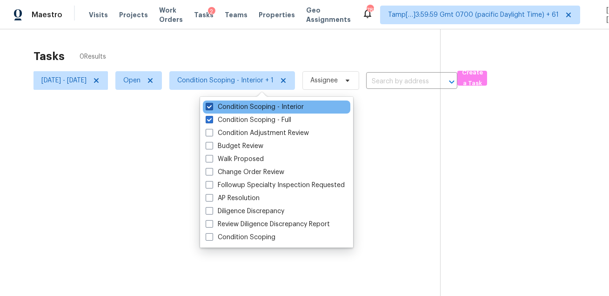
click at [229, 107] on label "Condition Scoping - Interior" at bounding box center [255, 106] width 98 height 9
click at [212, 107] on input "Condition Scoping - Interior" at bounding box center [209, 105] width 6 height 6
checkbox input "false"
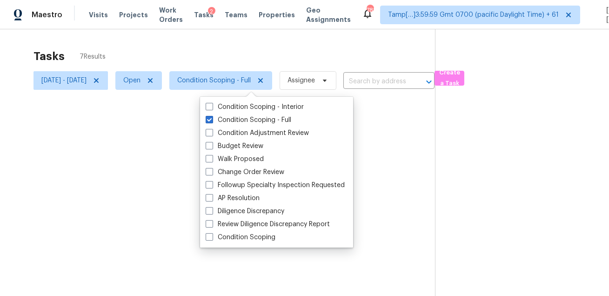
click at [254, 52] on div "Tasks 7 Results" at bounding box center [233, 56] width 401 height 24
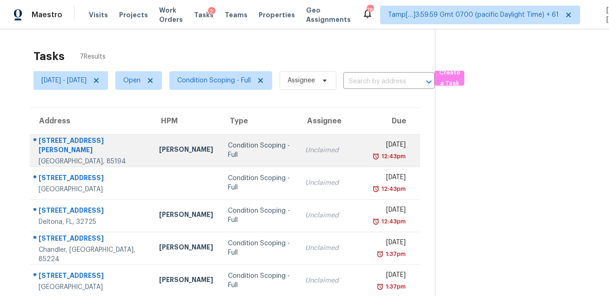
scroll to position [40, 0]
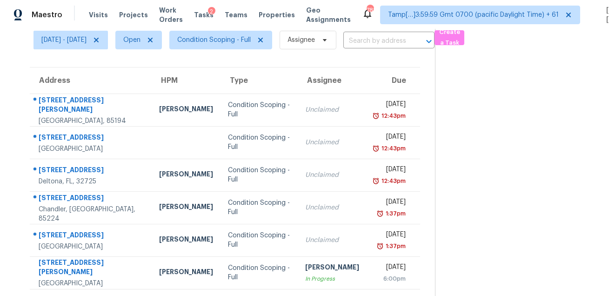
click at [245, 20] on div "Visits Projects Work Orders Tasks 2 Teams Properties Geo Assignments" at bounding box center [225, 15] width 273 height 19
click at [239, 39] on span "Condition Scoping - Full" at bounding box center [213, 39] width 73 height 9
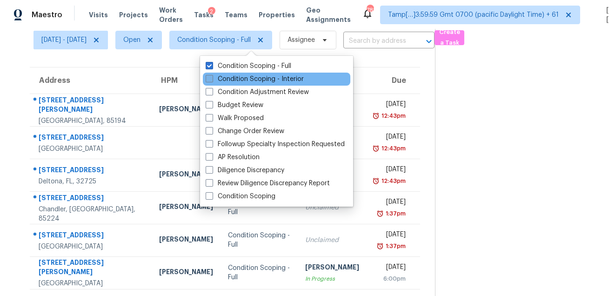
click at [236, 79] on label "Condition Scoping - Interior" at bounding box center [255, 78] width 98 height 9
click at [212, 79] on input "Condition Scoping - Interior" at bounding box center [209, 77] width 6 height 6
checkbox input "true"
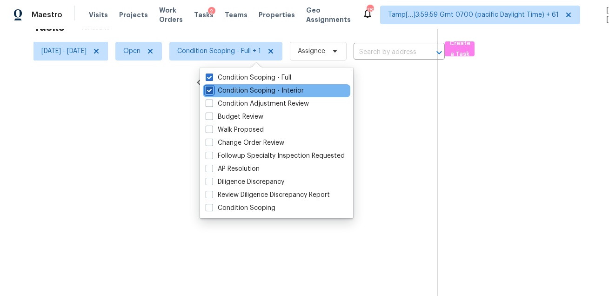
scroll to position [29, 0]
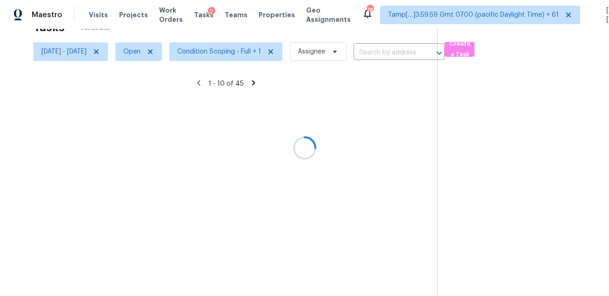
click at [246, 58] on div at bounding box center [304, 148] width 609 height 296
click at [238, 54] on div at bounding box center [304, 148] width 609 height 296
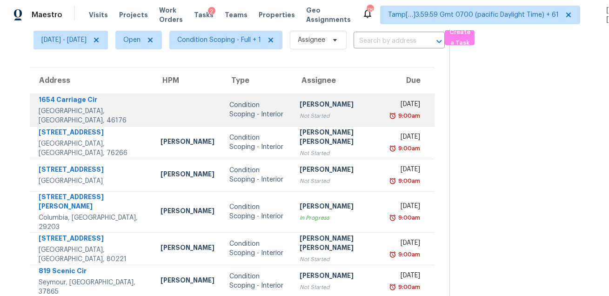
scroll to position [0, 0]
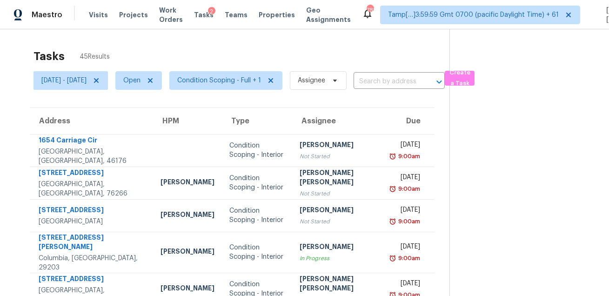
click at [279, 38] on div "Tasks 45 Results Thu, Aug 14 - Thu, Aug 14 Open Condition Scoping - Full + 1 As…" at bounding box center [304, 265] width 609 height 472
click at [418, 82] on input "text" at bounding box center [385, 81] width 65 height 14
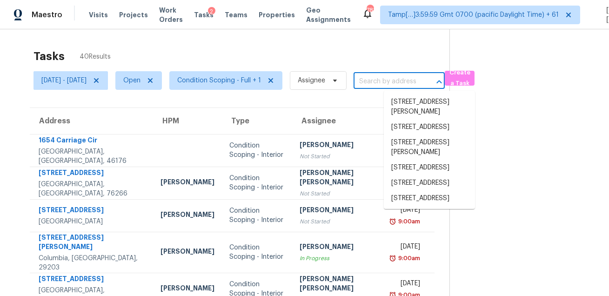
paste input "974 Clinton Pl Pleasanton CA 94566"
type input "974 Clinton Pl Pleasanton CA 94566"
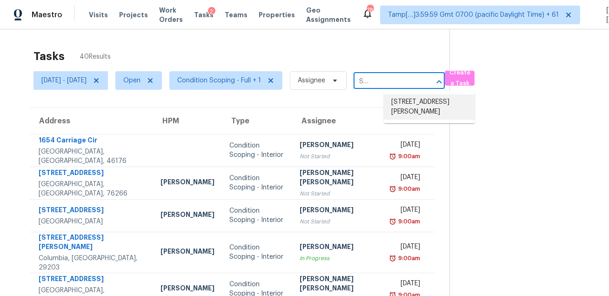
click at [409, 105] on li "974 Clinton Pl, Pleasanton, CA 94566" at bounding box center [429, 106] width 91 height 25
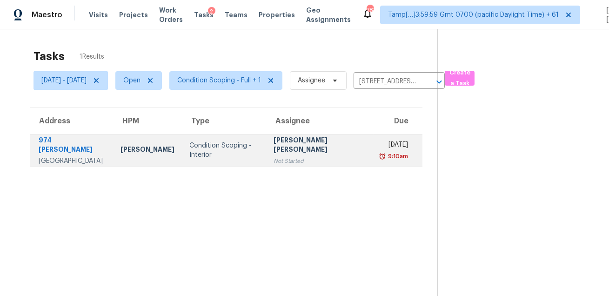
click at [319, 152] on div "[PERSON_NAME] [PERSON_NAME]" at bounding box center [319, 145] width 93 height 21
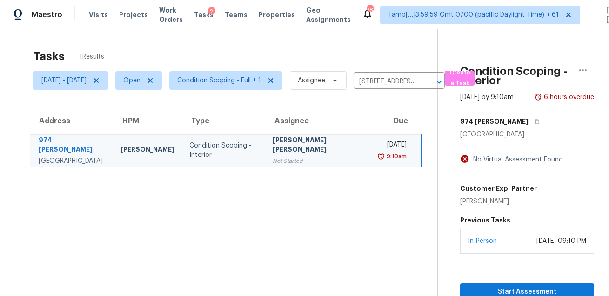
scroll to position [29, 0]
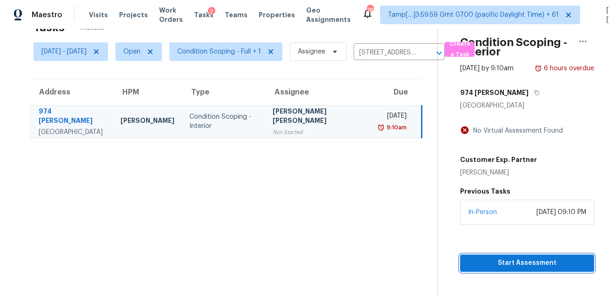
click at [492, 269] on span "Start Assessment" at bounding box center [526, 263] width 119 height 12
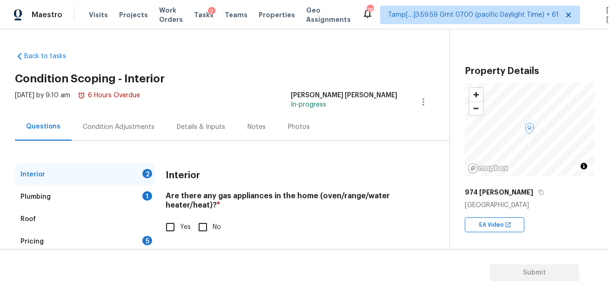
click at [115, 135] on div "Condition Adjustments" at bounding box center [119, 126] width 94 height 27
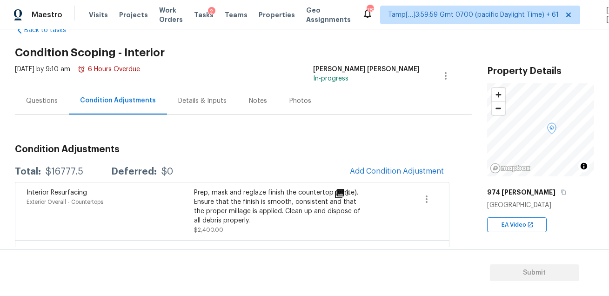
scroll to position [22, 0]
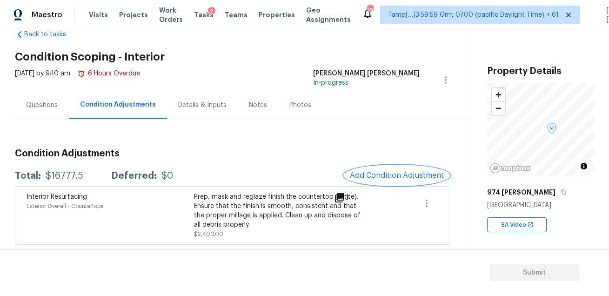
click at [405, 168] on button "Add Condition Adjustment" at bounding box center [396, 176] width 105 height 20
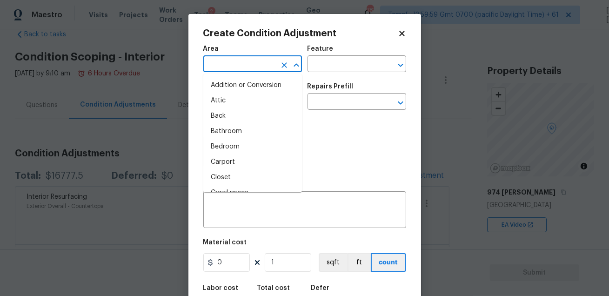
click at [246, 63] on input "text" at bounding box center [239, 65] width 73 height 14
type input "i"
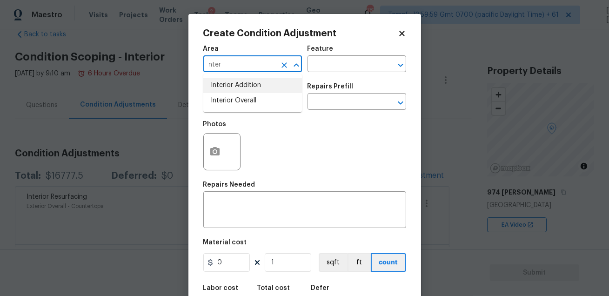
click at [250, 99] on li "Interior Overall" at bounding box center [252, 100] width 99 height 15
type input "Interior Overall"
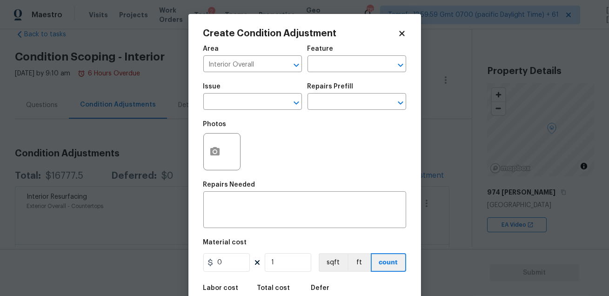
click at [317, 80] on div "Issue ​ Repairs Prefill ​" at bounding box center [304, 97] width 203 height 38
click at [319, 73] on div "Area Interior Overall ​ Feature ​" at bounding box center [304, 59] width 203 height 38
click at [330, 61] on input "text" at bounding box center [343, 65] width 73 height 14
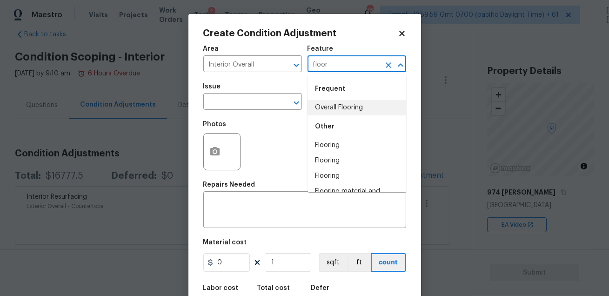
click at [324, 105] on li "Overall Flooring" at bounding box center [356, 107] width 99 height 15
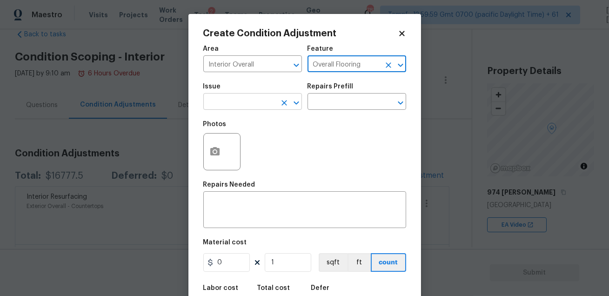
type input "Overall Flooring"
click at [233, 103] on input "text" at bounding box center [239, 102] width 73 height 14
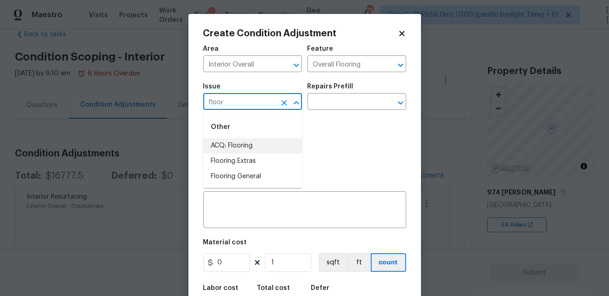
click at [221, 152] on li "ACQ: Flooring" at bounding box center [252, 145] width 99 height 15
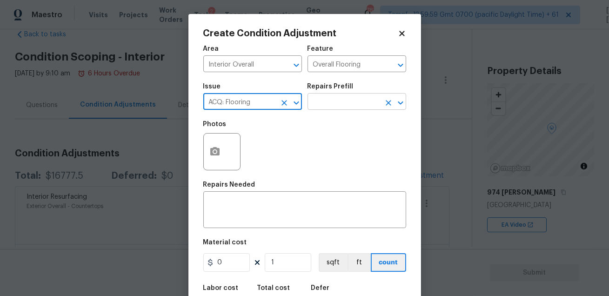
type input "ACQ: Flooring"
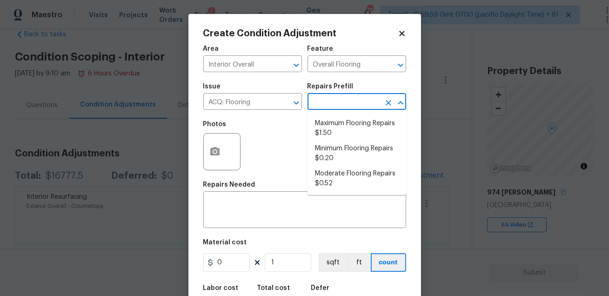
click at [320, 102] on input "text" at bounding box center [343, 102] width 73 height 14
type input "f"
click at [332, 172] on li "Moderate Flooring Repairs $0.52" at bounding box center [356, 178] width 99 height 25
type input "Acquisition"
type textarea "Acquisition Scope: Moderate flooring repairs"
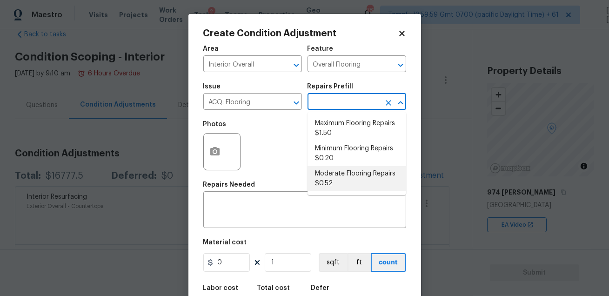
type input "0.52"
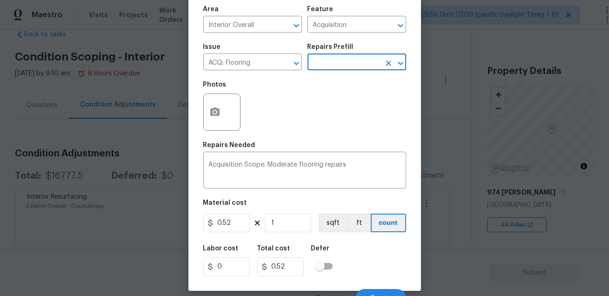
scroll to position [51, 0]
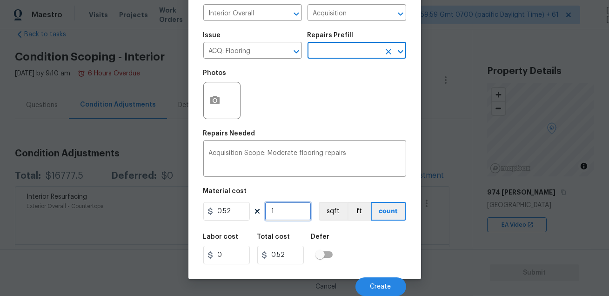
click at [285, 211] on input "1" at bounding box center [288, 211] width 47 height 19
type input "15"
type input "7.8"
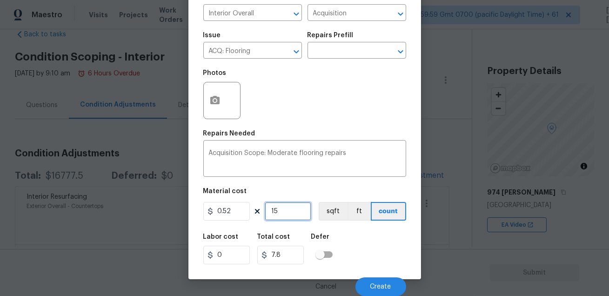
type input "158"
type input "82.16"
type input "1587"
type input "825.24"
type input "1587"
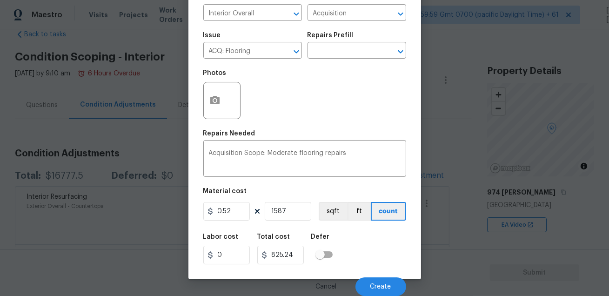
click at [357, 237] on div "Labor cost 0 Total cost 825.24 Defer" at bounding box center [304, 249] width 203 height 42
click at [370, 283] on button "Create" at bounding box center [380, 286] width 51 height 19
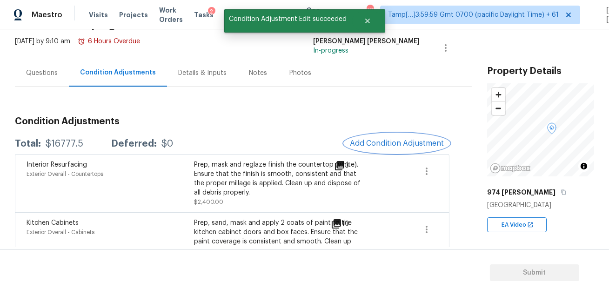
scroll to position [102, 0]
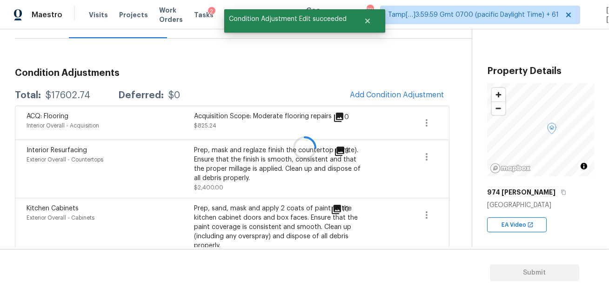
click at [377, 96] on div at bounding box center [304, 148] width 609 height 296
click at [377, 96] on span "Add Condition Adjustment" at bounding box center [397, 95] width 94 height 8
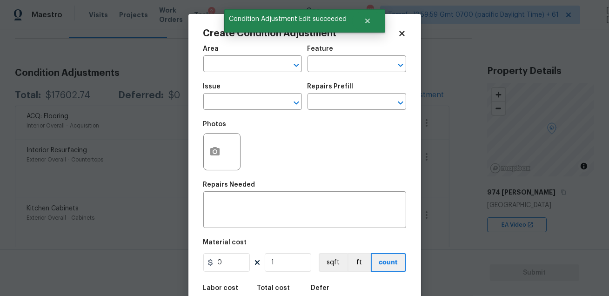
click at [250, 57] on div "Area" at bounding box center [252, 52] width 99 height 12
click at [247, 62] on input "text" at bounding box center [239, 65] width 73 height 14
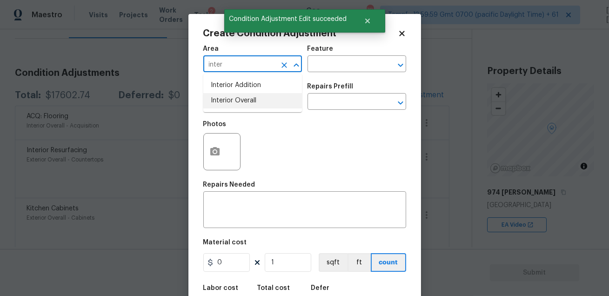
click at [261, 96] on li "Interior Overall" at bounding box center [252, 100] width 99 height 15
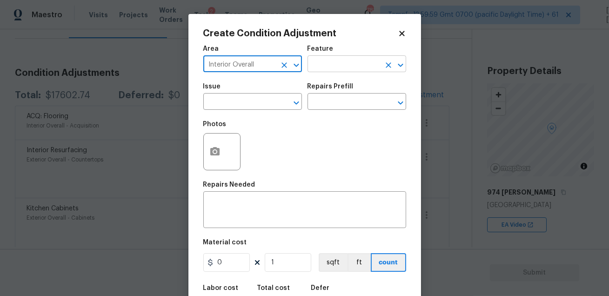
type input "Interior Overall"
click at [321, 71] on input "text" at bounding box center [343, 65] width 73 height 14
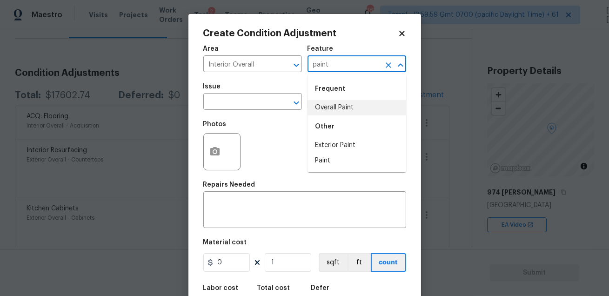
click at [320, 107] on li "Overall Paint" at bounding box center [356, 107] width 99 height 15
type input "Overall Paint"
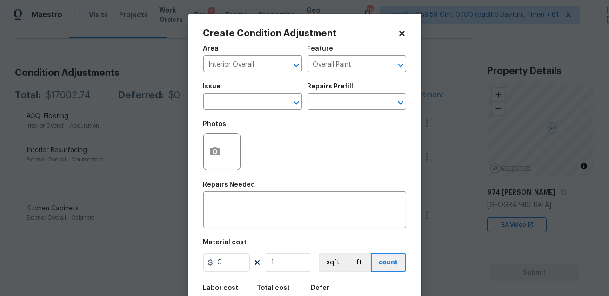
click at [242, 94] on div "Issue" at bounding box center [252, 89] width 99 height 12
click at [240, 106] on input "text" at bounding box center [239, 102] width 73 height 14
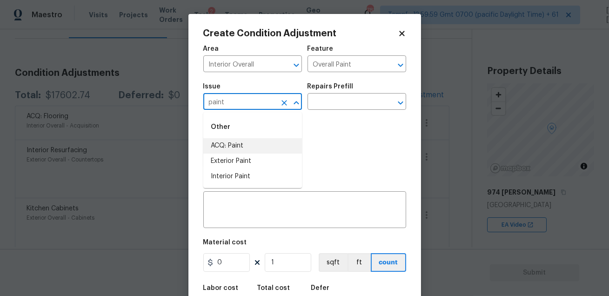
click at [244, 141] on li "ACQ: Paint" at bounding box center [252, 145] width 99 height 15
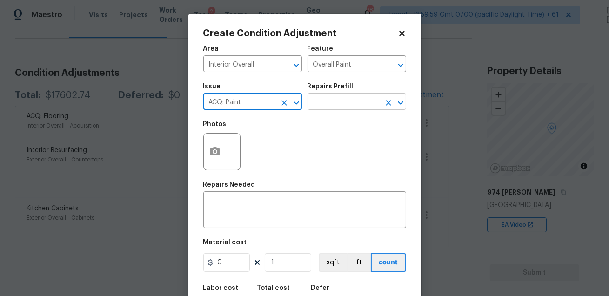
type input "ACQ: Paint"
click at [337, 97] on input "text" at bounding box center [343, 102] width 73 height 14
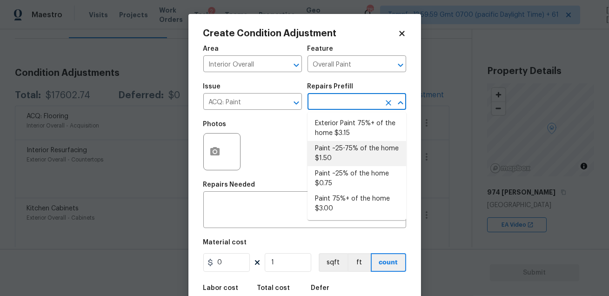
click at [340, 163] on li "Paint ~25-75% of the home $1.50" at bounding box center [356, 153] width 99 height 25
type input "Acquisition"
type textarea "Acquisition Scope: ~25 - 75% of the home needs interior paint"
type input "1.5"
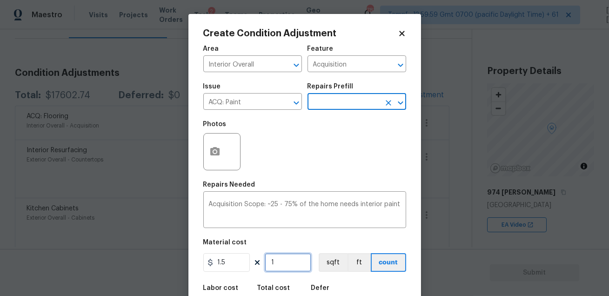
click at [291, 263] on input "1" at bounding box center [288, 262] width 47 height 19
type input "0"
paste input "1587"
type input "1587"
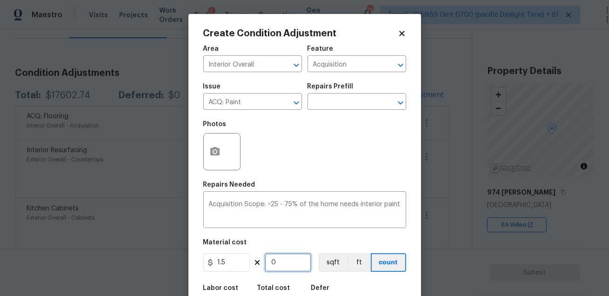
type input "2380.5"
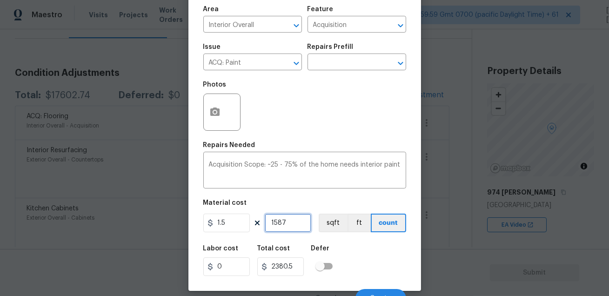
scroll to position [51, 0]
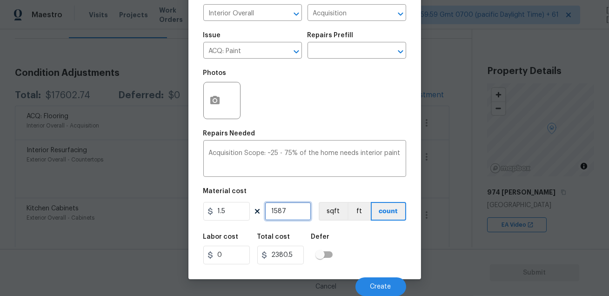
type input "1587"
click at [347, 248] on div "Labor cost 0 Total cost 2380.5 Defer" at bounding box center [304, 249] width 203 height 42
click at [361, 279] on button "Create" at bounding box center [380, 286] width 51 height 19
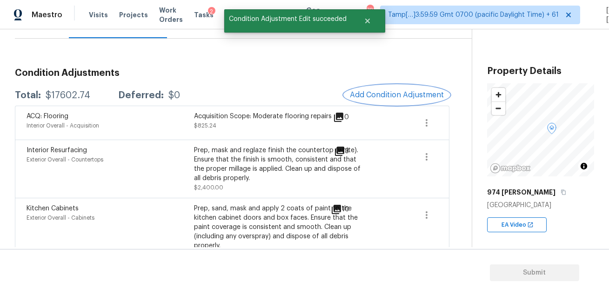
scroll to position [0, 0]
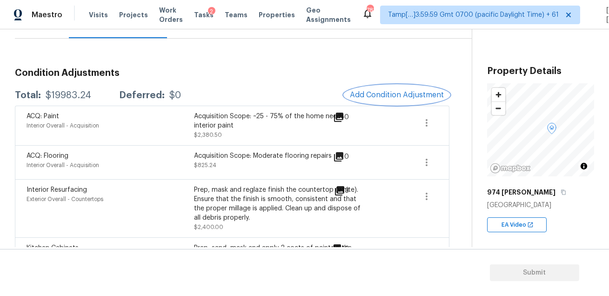
click at [399, 92] on span "Add Condition Adjustment" at bounding box center [397, 95] width 94 height 8
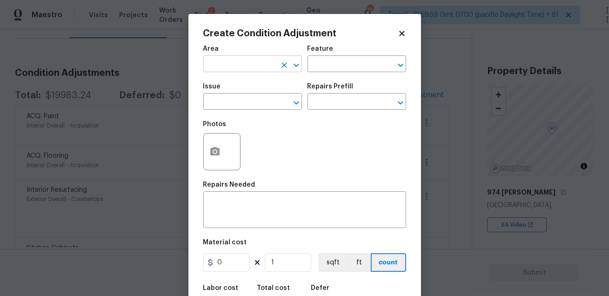
click at [228, 66] on input "text" at bounding box center [239, 65] width 73 height 14
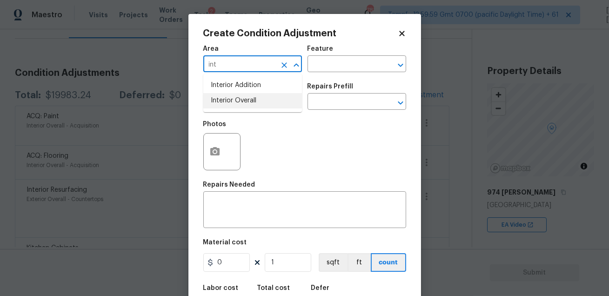
click at [231, 100] on li "Interior Overall" at bounding box center [252, 100] width 99 height 15
type input "Interior Overall"
click at [337, 62] on input "text" at bounding box center [343, 65] width 73 height 14
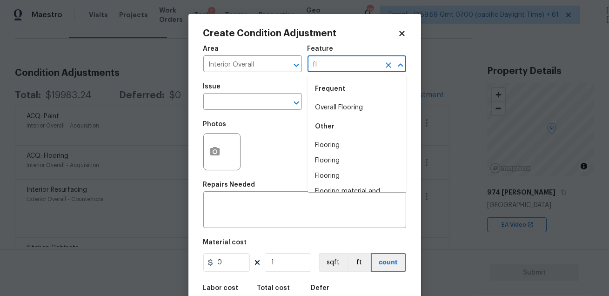
type input "f"
click at [338, 105] on li "Home Readiness Packages" at bounding box center [356, 107] width 99 height 15
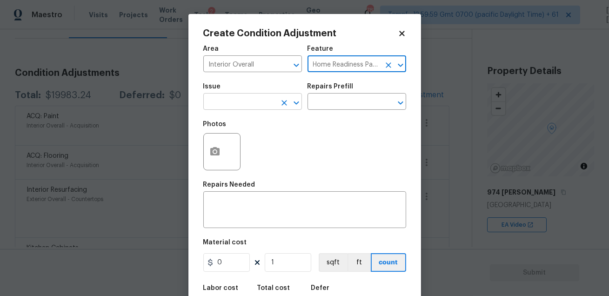
type input "Home Readiness Packages"
click at [236, 100] on input "text" at bounding box center [239, 102] width 73 height 14
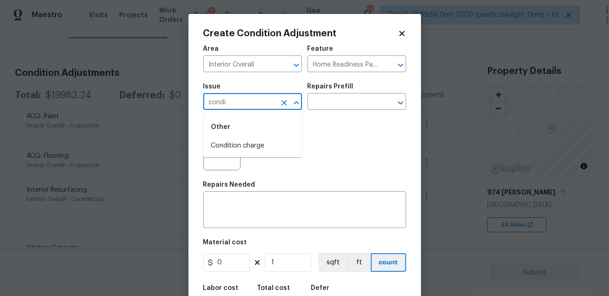
click at [230, 142] on li "Condition charge" at bounding box center [252, 145] width 99 height 15
type input "Condition charge"
click at [316, 104] on input "text" at bounding box center [343, 102] width 73 height 14
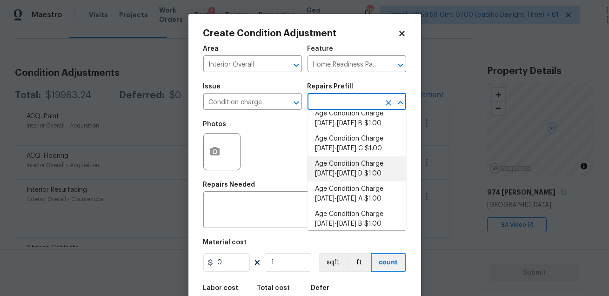
scroll to position [131, 0]
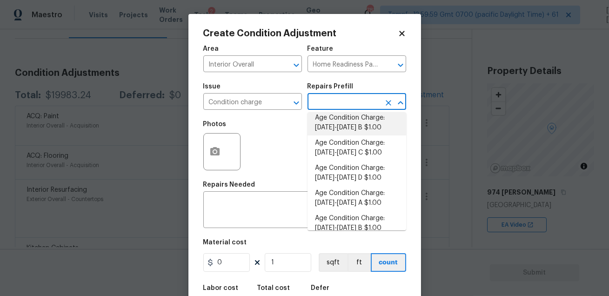
click at [367, 131] on li "Age Condition Charge: 1979-1992 B $1.00" at bounding box center [356, 122] width 99 height 25
type textarea "Age Condition Charge: 1979-1992 B"
type input "1"
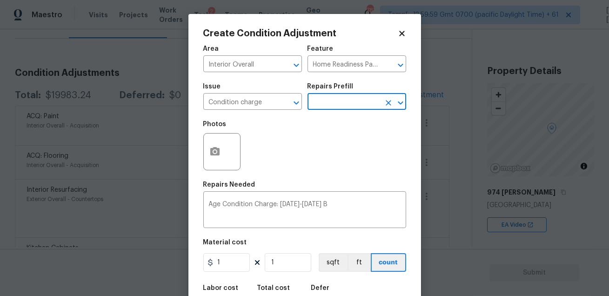
scroll to position [51, 0]
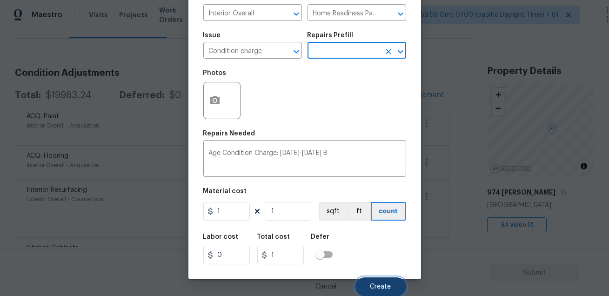
click at [373, 285] on span "Create" at bounding box center [380, 286] width 21 height 7
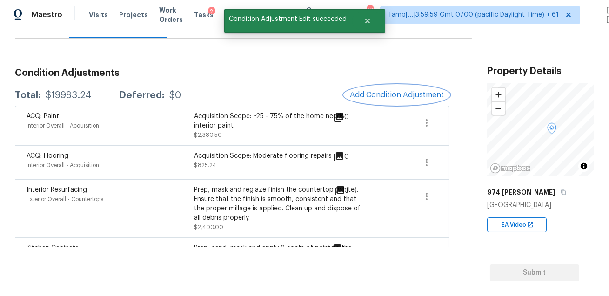
scroll to position [0, 0]
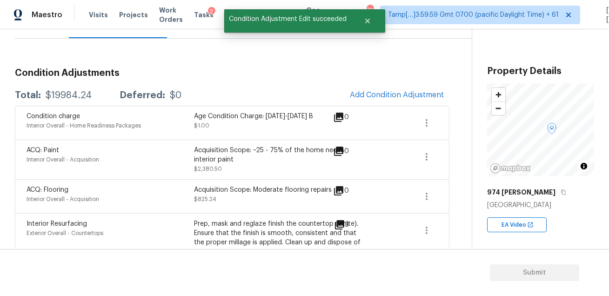
click at [262, 111] on div "Condition charge Interior Overall - Home Readiness Packages Age Condition Charg…" at bounding box center [232, 123] width 434 height 34
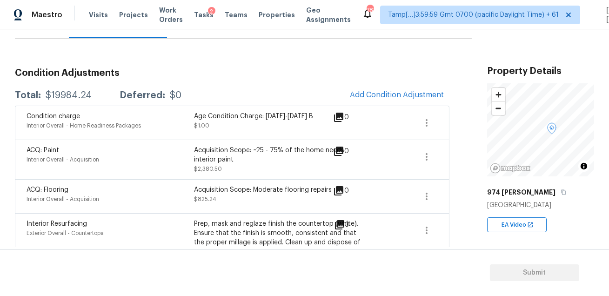
click at [97, 88] on div "Total: $19984.24 Deferred: $0 Add Condition Adjustment" at bounding box center [232, 95] width 434 height 20
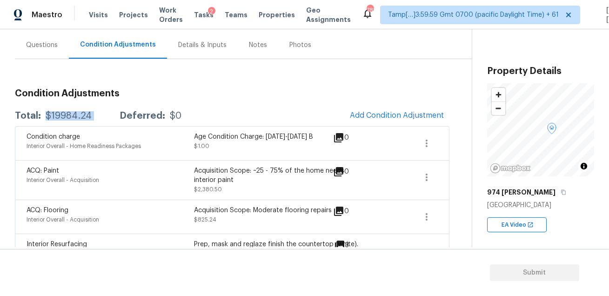
click at [170, 159] on div "Condition charge Interior Overall - Home Readiness Packages Age Condition Charg…" at bounding box center [232, 143] width 434 height 34
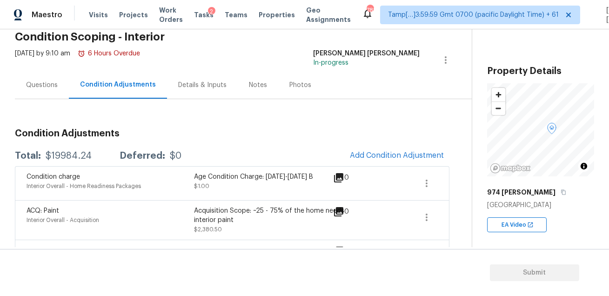
click at [37, 82] on div "Questions" at bounding box center [42, 84] width 32 height 9
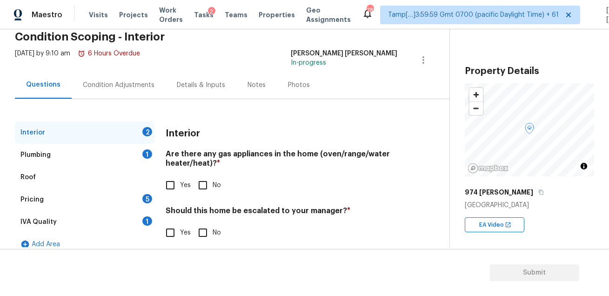
scroll to position [53, 0]
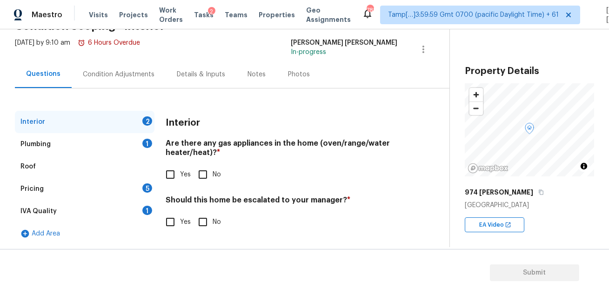
click at [202, 222] on input "No" at bounding box center [203, 222] width 20 height 20
checkbox input "true"
click at [171, 176] on input "Yes" at bounding box center [170, 175] width 20 height 20
checkbox input "true"
click at [129, 216] on div "IVA Quality 1" at bounding box center [85, 211] width 140 height 22
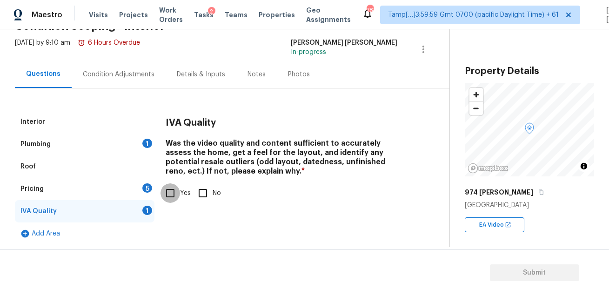
click at [173, 193] on input "Yes" at bounding box center [170, 193] width 20 height 20
checkbox input "true"
click at [130, 133] on div "Interior" at bounding box center [85, 122] width 140 height 22
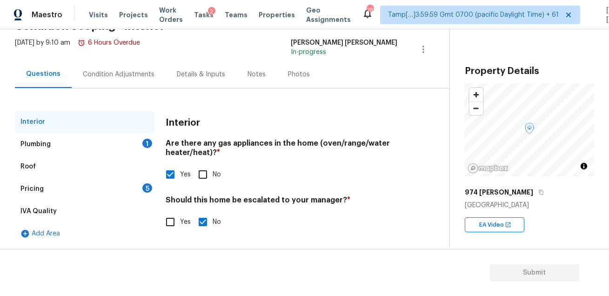
click at [127, 141] on div "Plumbing 1" at bounding box center [85, 144] width 140 height 22
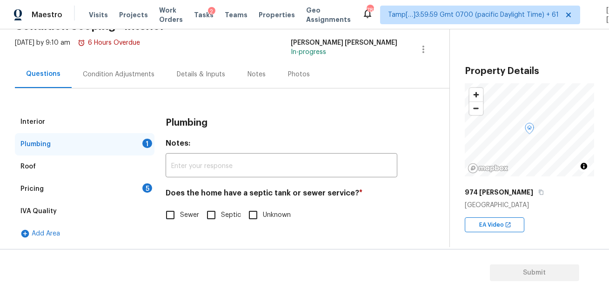
click at [173, 210] on input "Sewer" at bounding box center [170, 215] width 20 height 20
checkbox input "true"
click at [136, 191] on div "Pricing 5" at bounding box center [85, 189] width 140 height 22
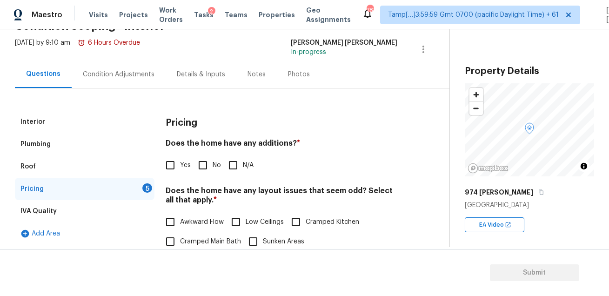
click at [208, 166] on input "No" at bounding box center [203, 165] width 20 height 20
checkbox input "true"
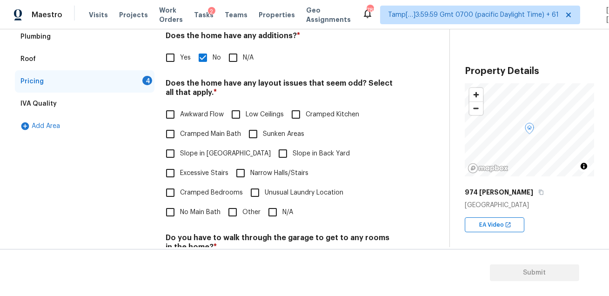
scroll to position [184, 0]
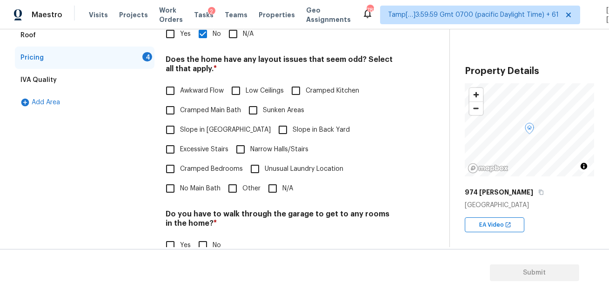
click at [281, 179] on input "N/A" at bounding box center [273, 189] width 20 height 20
checkbox input "true"
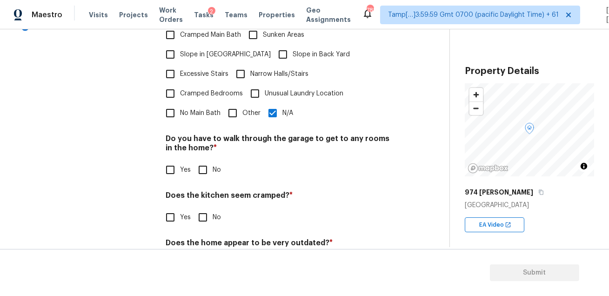
scroll to position [264, 0]
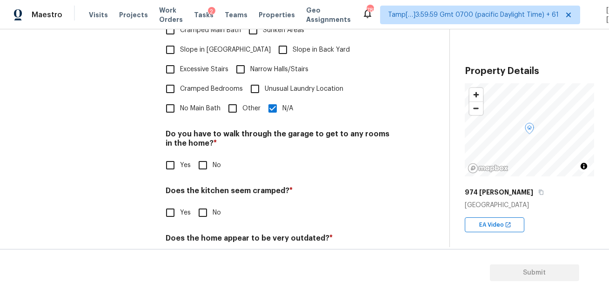
click at [201, 155] on input "No" at bounding box center [203, 165] width 20 height 20
checkbox input "true"
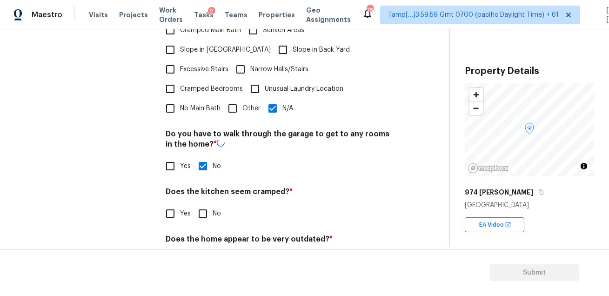
click at [204, 204] on input "No" at bounding box center [203, 214] width 20 height 20
checkbox input "true"
click at [197, 251] on input "No" at bounding box center [203, 261] width 20 height 20
checkbox input "true"
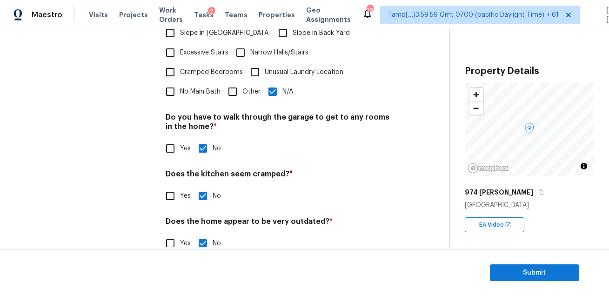
scroll to position [0, 0]
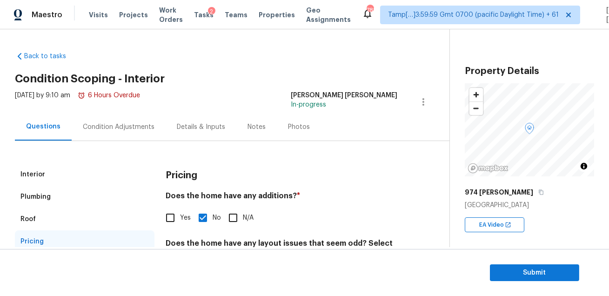
click at [84, 130] on div "Condition Adjustments" at bounding box center [119, 126] width 72 height 9
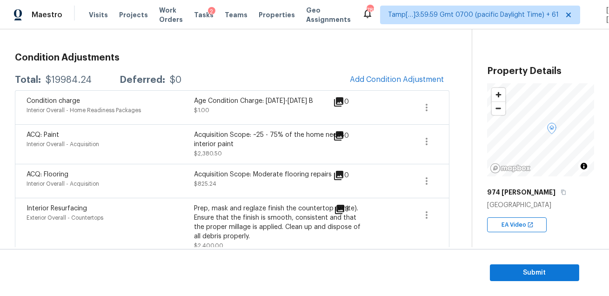
scroll to position [131, 0]
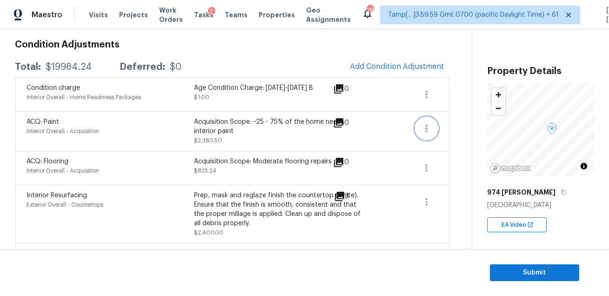
click at [427, 125] on icon "button" at bounding box center [427, 128] width 2 height 7
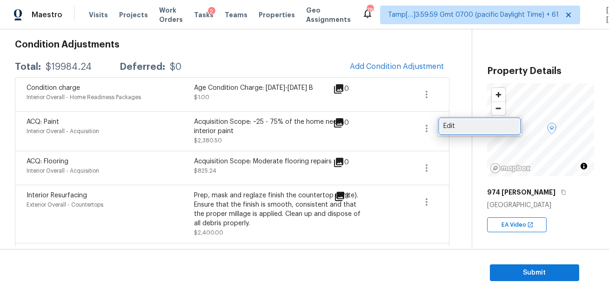
click at [460, 125] on div "Edit" at bounding box center [479, 125] width 73 height 9
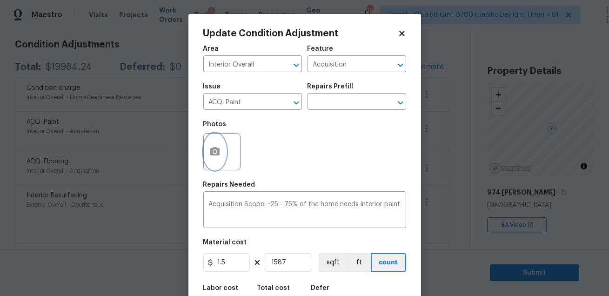
click at [222, 152] on button "button" at bounding box center [215, 151] width 22 height 36
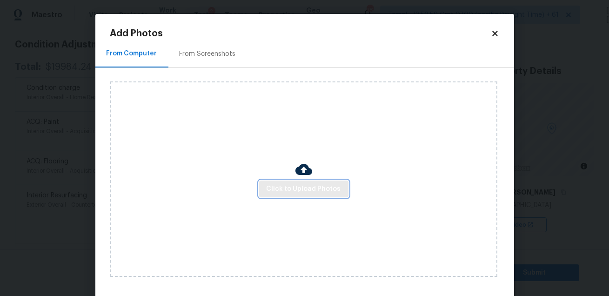
click at [293, 186] on span "Click to Upload Photos" at bounding box center [304, 189] width 74 height 12
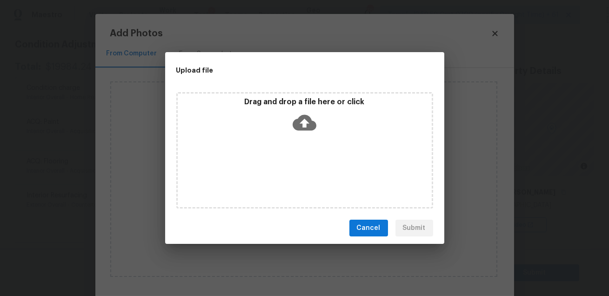
click at [299, 176] on div "Drag and drop a file here or click" at bounding box center [304, 150] width 257 height 116
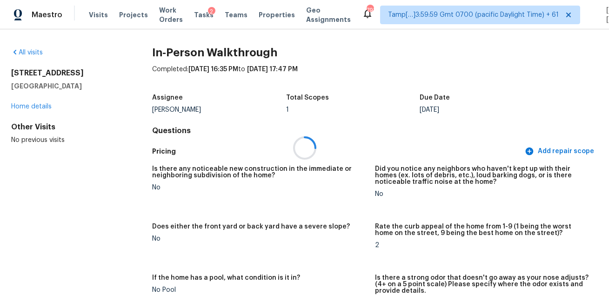
click at [368, 53] on div at bounding box center [304, 148] width 609 height 296
click at [50, 79] on div "[STREET_ADDRESS]" at bounding box center [66, 79] width 111 height 22
click at [58, 75] on h2 "[STREET_ADDRESS]" at bounding box center [66, 72] width 111 height 9
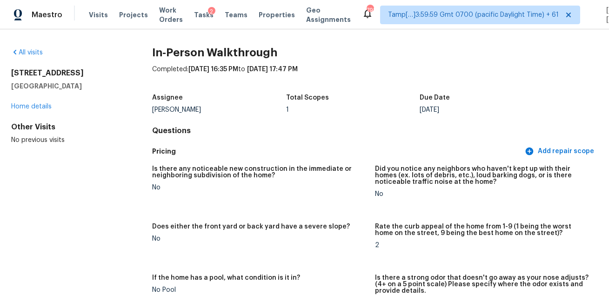
click at [58, 75] on h2 "[STREET_ADDRESS]" at bounding box center [66, 72] width 111 height 9
copy h2 "[STREET_ADDRESS]"
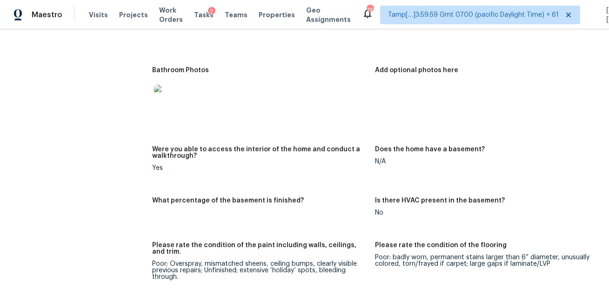
scroll to position [2142, 0]
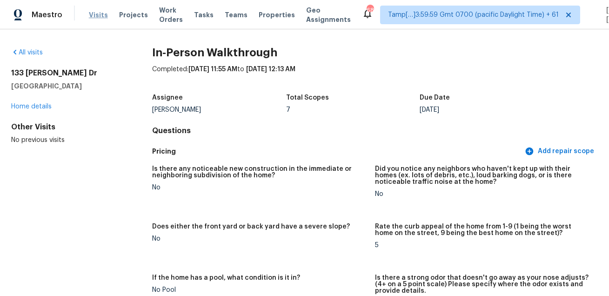
click at [95, 16] on span "Visits" at bounding box center [98, 14] width 19 height 9
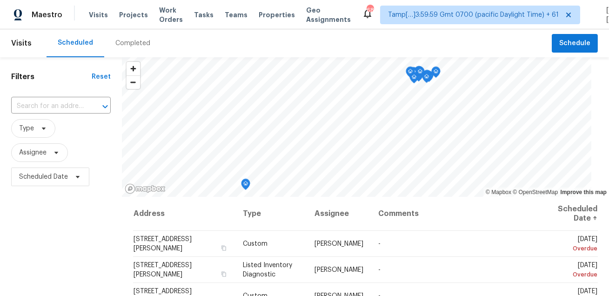
click at [132, 48] on div "Completed" at bounding box center [132, 43] width 57 height 28
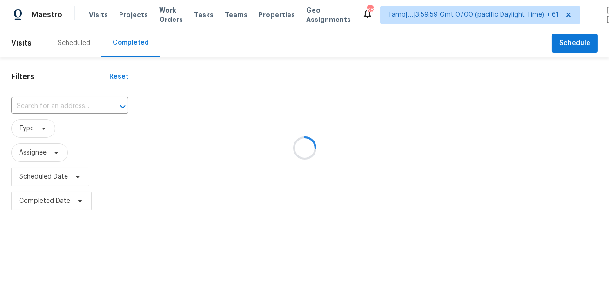
click at [56, 110] on div at bounding box center [304, 148] width 609 height 296
click at [56, 110] on input "text" at bounding box center [56, 106] width 91 height 14
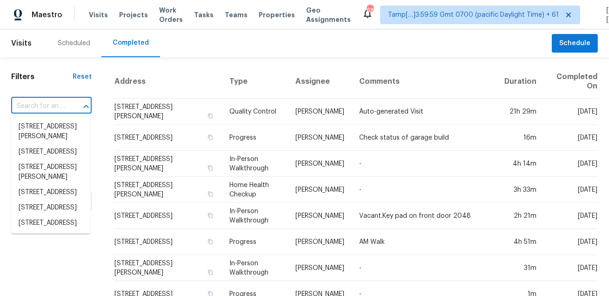
click at [56, 110] on input "text" at bounding box center [38, 106] width 54 height 14
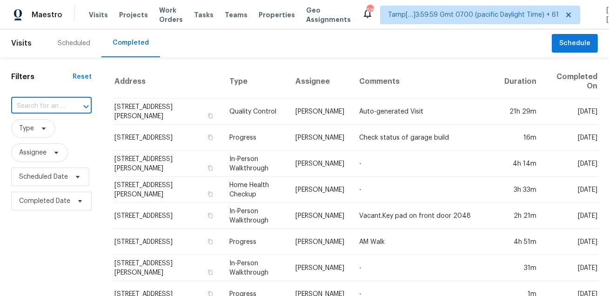
paste input "[STREET_ADDRESS][PERSON_NAME]"
type input "[STREET_ADDRESS][PERSON_NAME]"
click at [48, 138] on li "[STREET_ADDRESS][PERSON_NAME]" at bounding box center [50, 131] width 79 height 25
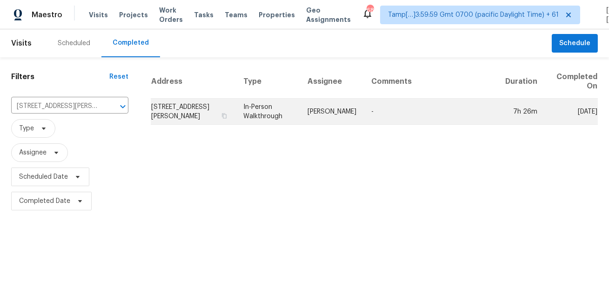
click at [336, 108] on td "[PERSON_NAME]" at bounding box center [332, 112] width 64 height 26
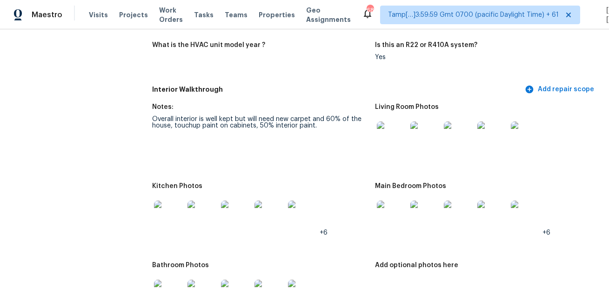
scroll to position [884, 0]
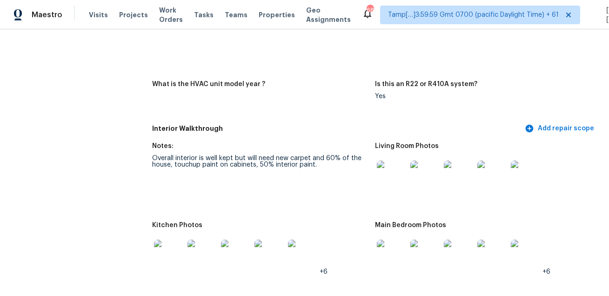
click at [393, 168] on img at bounding box center [392, 175] width 30 height 30
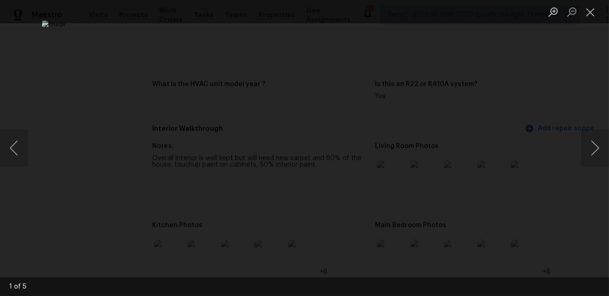
click at [532, 219] on div "Lightbox" at bounding box center [304, 148] width 609 height 296
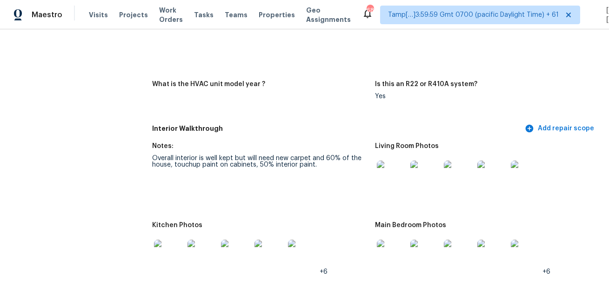
scroll to position [967, 0]
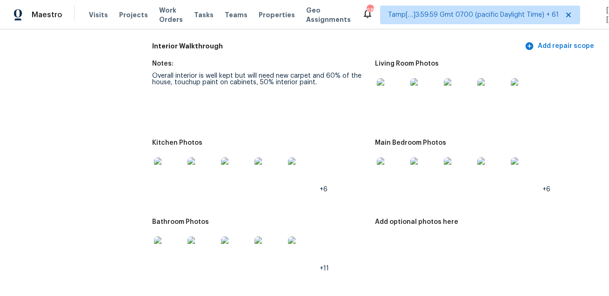
click at [171, 165] on img at bounding box center [169, 172] width 30 height 30
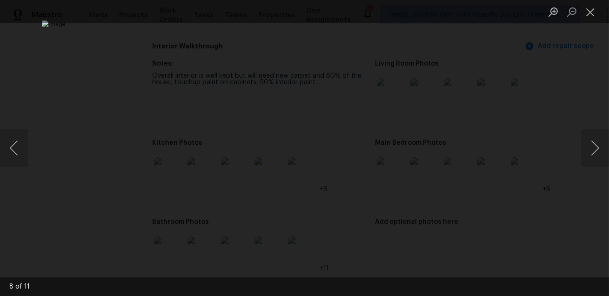
click at [559, 166] on div "Lightbox" at bounding box center [304, 148] width 609 height 296
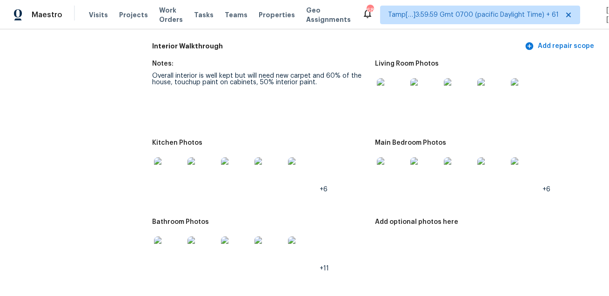
click at [386, 170] on img at bounding box center [392, 172] width 30 height 30
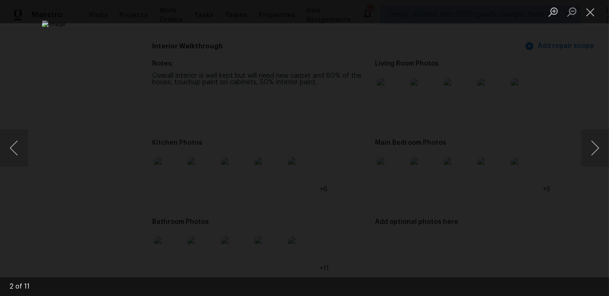
click at [564, 193] on div "Lightbox" at bounding box center [304, 148] width 609 height 296
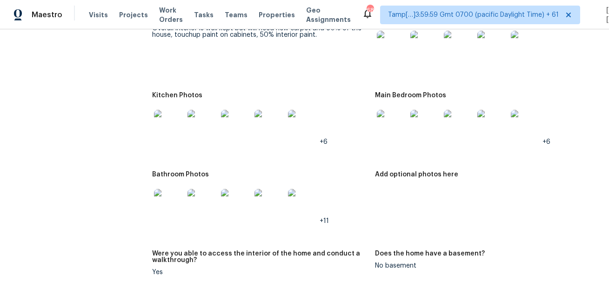
scroll to position [1032, 0]
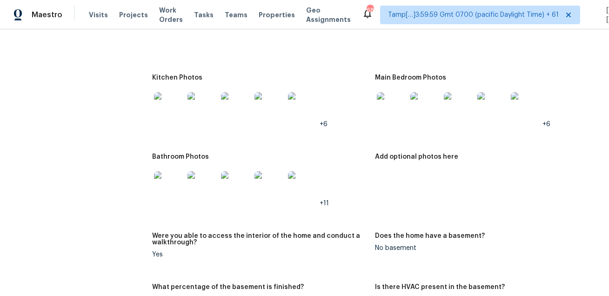
click at [171, 181] on img at bounding box center [169, 186] width 30 height 30
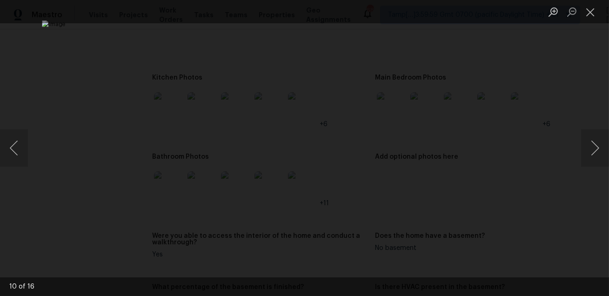
click at [572, 198] on div "Lightbox" at bounding box center [304, 148] width 609 height 296
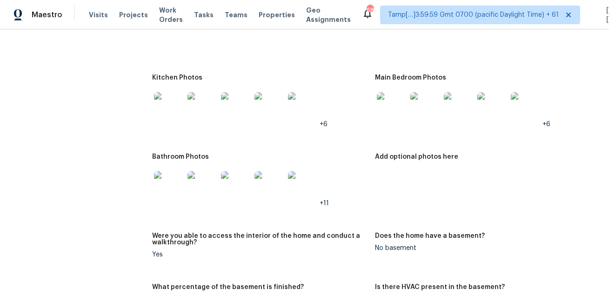
click at [260, 187] on img at bounding box center [269, 186] width 30 height 30
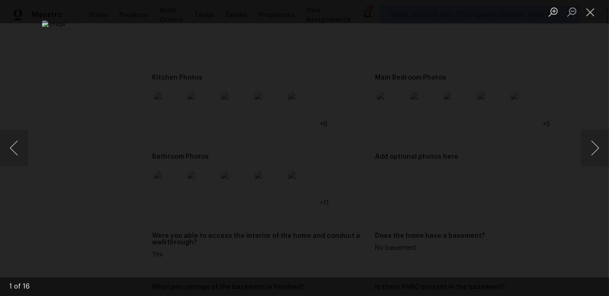
click at [539, 176] on div "Lightbox" at bounding box center [304, 148] width 609 height 296
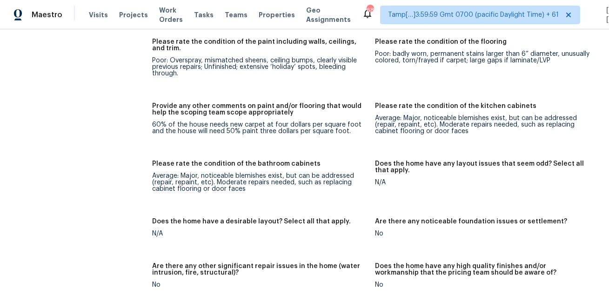
scroll to position [630, 0]
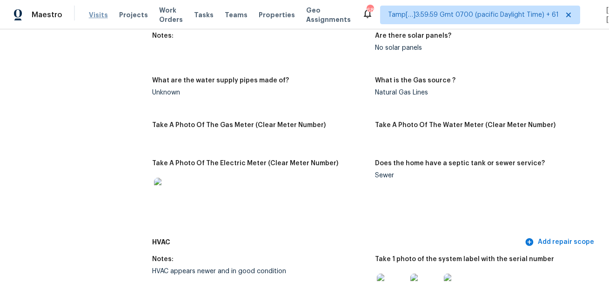
click at [97, 15] on span "Visits" at bounding box center [98, 14] width 19 height 9
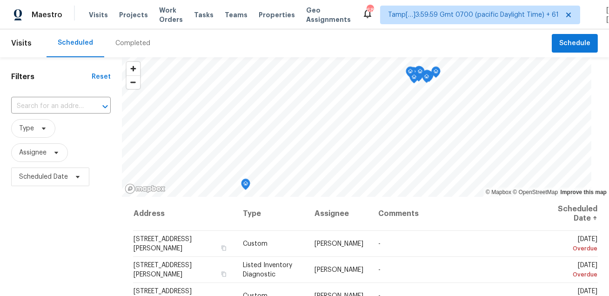
click at [123, 52] on div "Completed" at bounding box center [132, 43] width 57 height 28
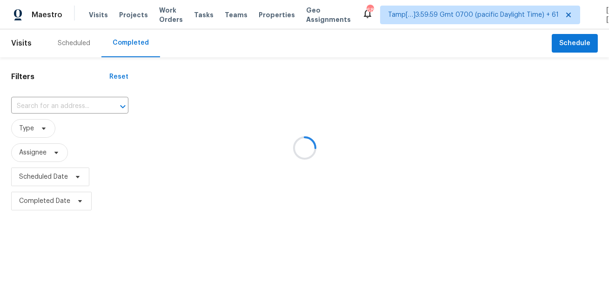
click at [60, 106] on div at bounding box center [304, 148] width 609 height 296
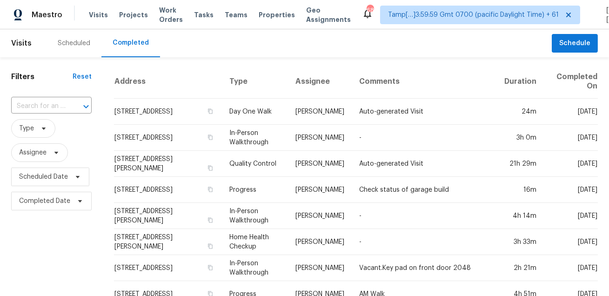
click at [60, 106] on input "text" at bounding box center [38, 106] width 54 height 14
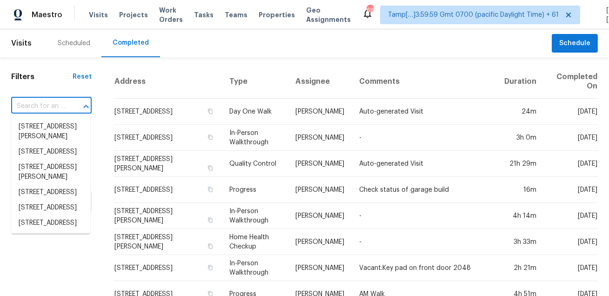
paste input "[STREET_ADDRESS]"
type input "[STREET_ADDRESS]"
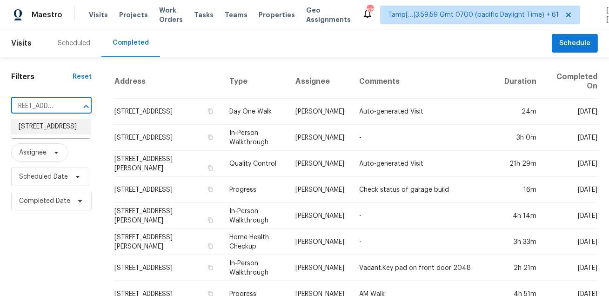
click at [53, 134] on li "[STREET_ADDRESS]" at bounding box center [50, 126] width 79 height 15
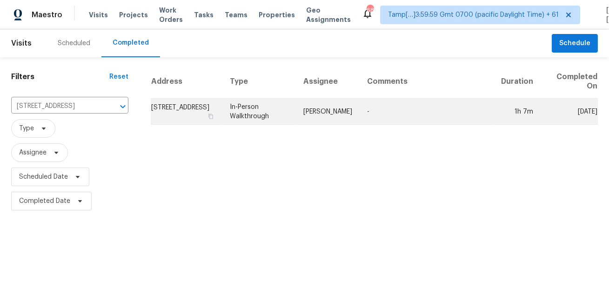
click at [284, 119] on td "In-Person Walkthrough" at bounding box center [259, 112] width 74 height 26
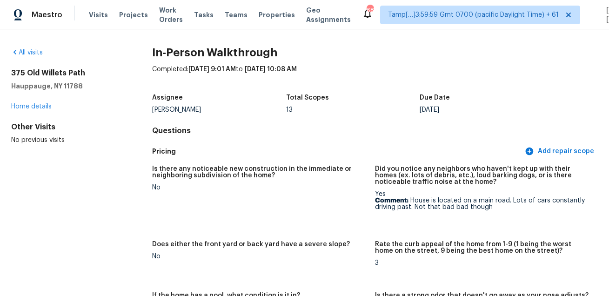
click at [355, 82] on div "Completed: [DATE] 9:01 AM to [DATE] 10:08 AM" at bounding box center [375, 77] width 446 height 24
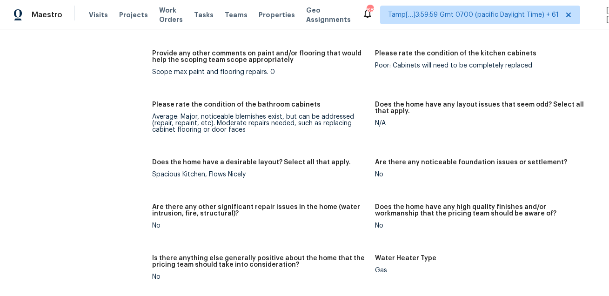
scroll to position [704, 0]
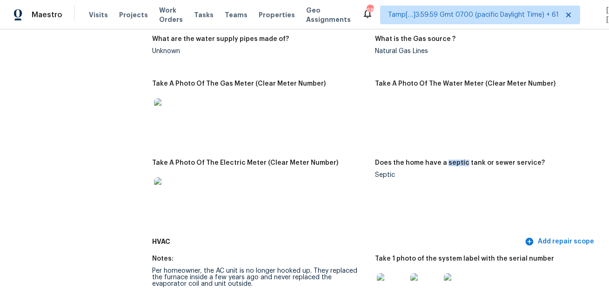
click at [363, 145] on figure "Take A Photo Of The Gas Meter (Clear Meter Number)" at bounding box center [263, 114] width 223 height 68
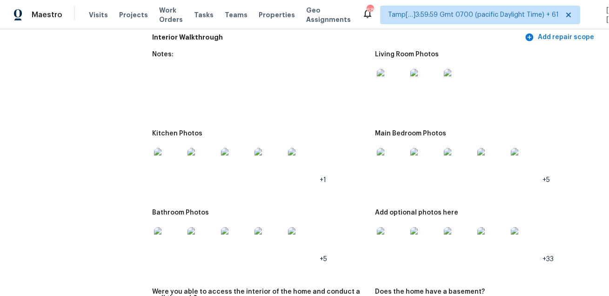
scroll to position [1192, 0]
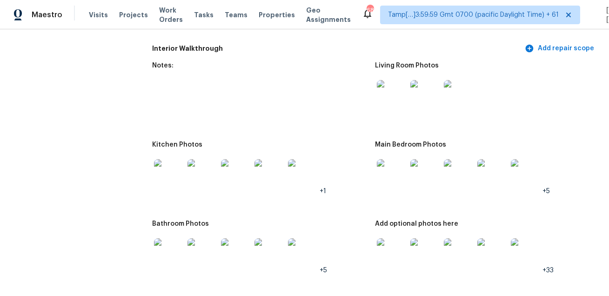
click at [399, 78] on div at bounding box center [391, 94] width 33 height 41
click at [394, 96] on img at bounding box center [392, 95] width 30 height 30
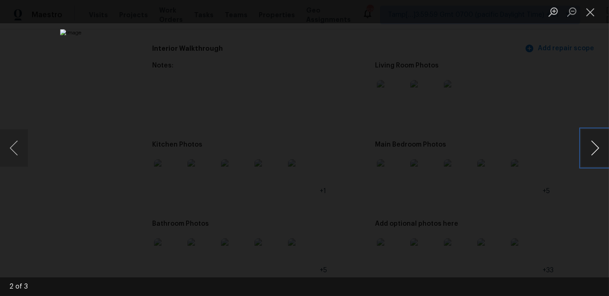
click at [601, 137] on button "Next image" at bounding box center [595, 147] width 28 height 37
click at [540, 142] on div "Lightbox" at bounding box center [304, 148] width 609 height 296
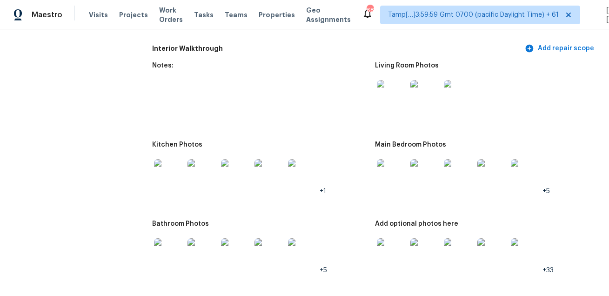
click at [176, 169] on img at bounding box center [169, 174] width 30 height 30
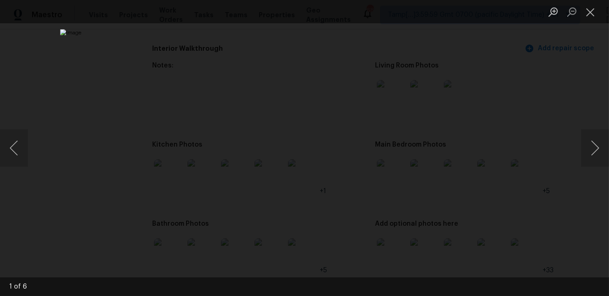
click at [538, 206] on div "Lightbox" at bounding box center [304, 148] width 609 height 296
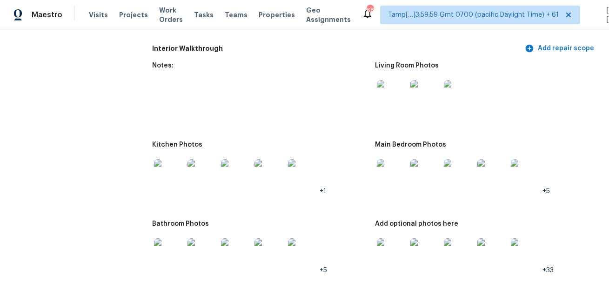
click at [400, 181] on img at bounding box center [392, 174] width 30 height 30
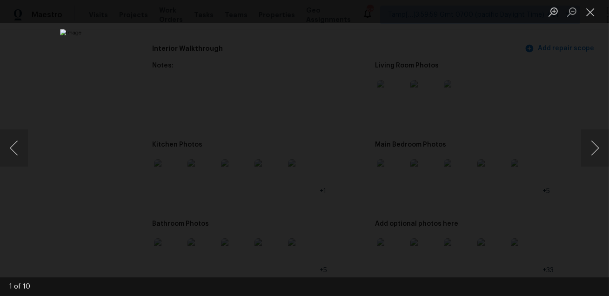
click at [507, 201] on div "Lightbox" at bounding box center [304, 148] width 609 height 296
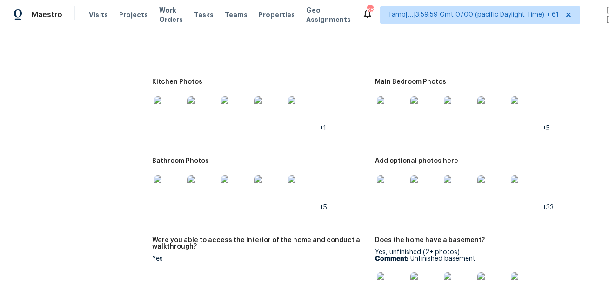
scroll to position [1291, 0]
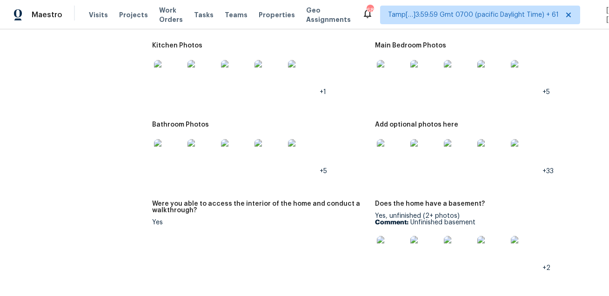
click at [171, 150] on img at bounding box center [169, 154] width 30 height 30
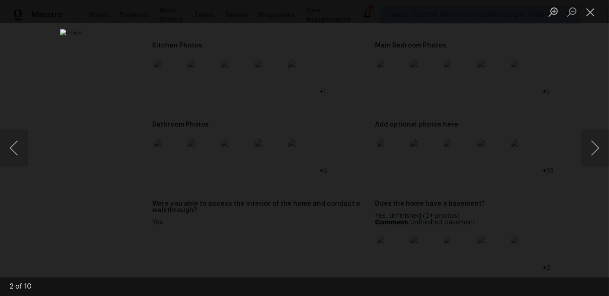
click at [556, 213] on div "Lightbox" at bounding box center [304, 148] width 609 height 296
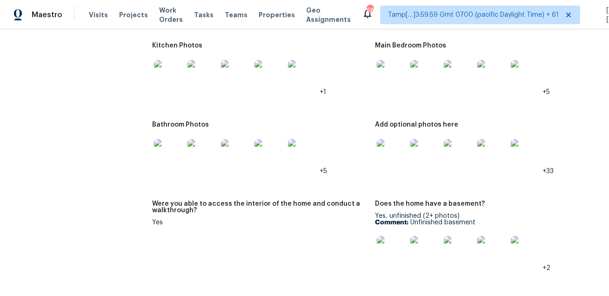
click at [400, 157] on img at bounding box center [392, 154] width 30 height 30
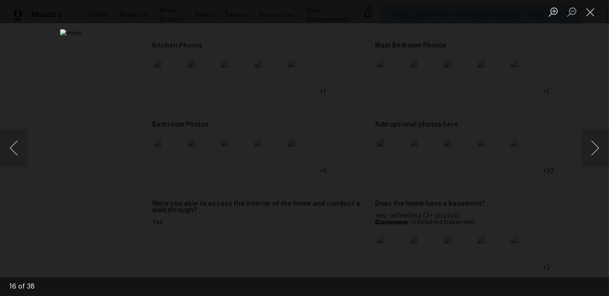
click at [554, 196] on div "Lightbox" at bounding box center [304, 148] width 609 height 296
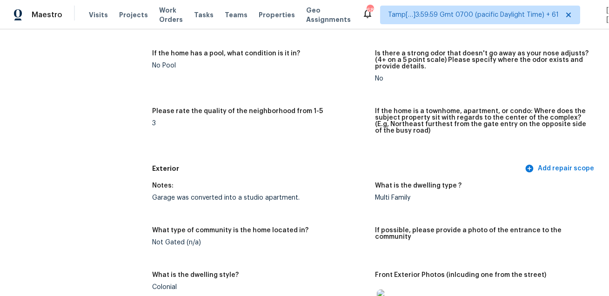
scroll to position [0, 0]
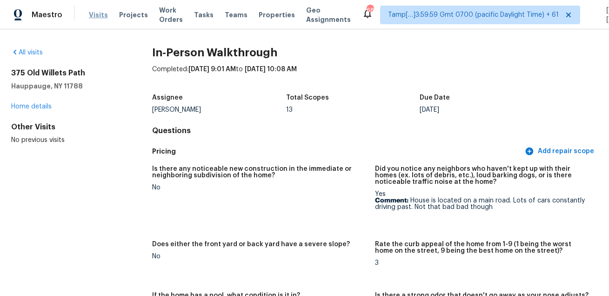
click at [94, 13] on span "Visits" at bounding box center [98, 14] width 19 height 9
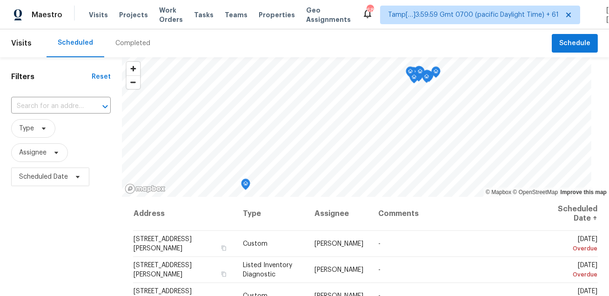
click at [119, 41] on div "Completed" at bounding box center [132, 43] width 35 height 9
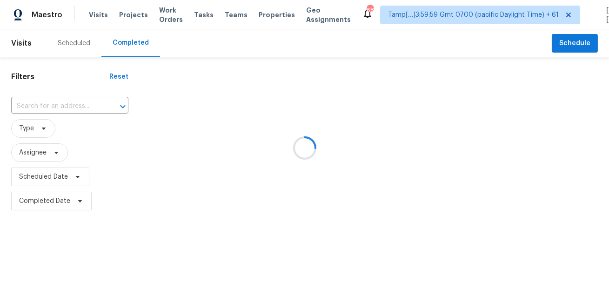
click at [62, 107] on div at bounding box center [304, 148] width 609 height 296
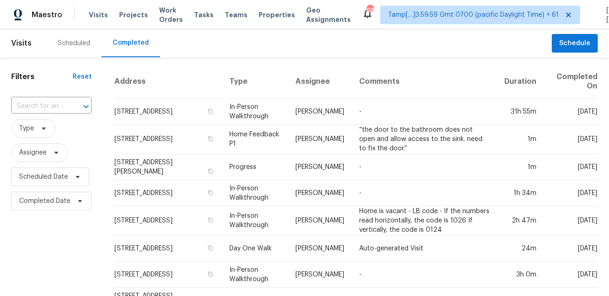
click at [62, 107] on input "text" at bounding box center [38, 106] width 54 height 14
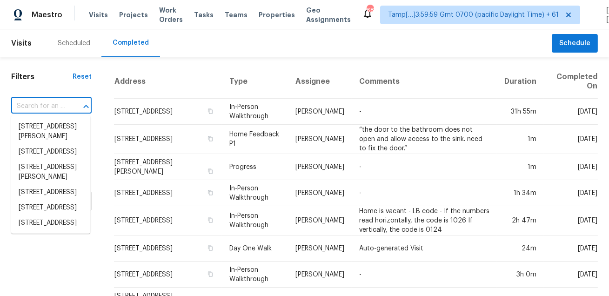
paste input "3912 Harrow Dr Chester VA 23831"
type input "3912 Harrow Dr Chester VA 23831"
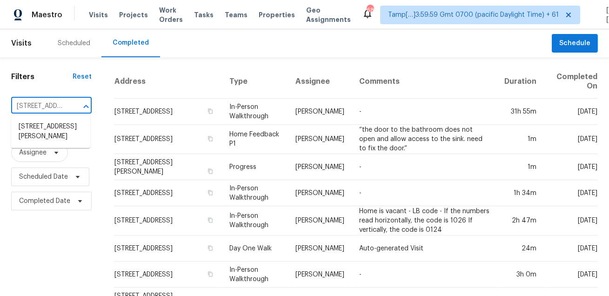
scroll to position [0, 54]
click at [52, 130] on li "3912 Harrow Dr, Chester, VA 23831" at bounding box center [50, 131] width 79 height 25
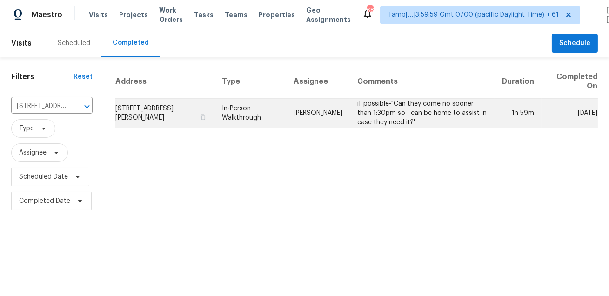
click at [280, 112] on td "In-Person Walkthrough" at bounding box center [250, 113] width 72 height 29
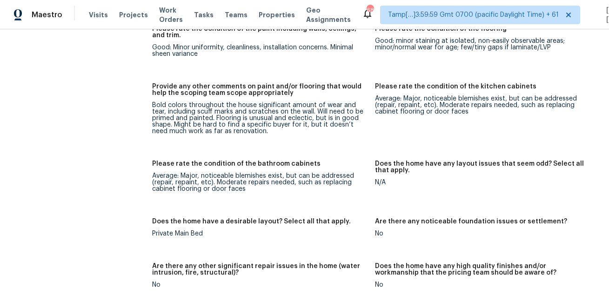
scroll to position [3163, 0]
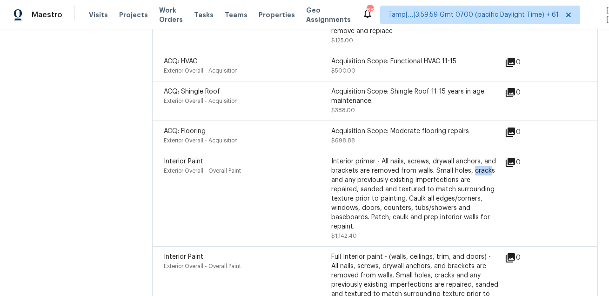
click at [352, 97] on div "Acquisition Scope: Shingle Roof 11-15 years in age maintenance. $388.00" at bounding box center [414, 101] width 167 height 28
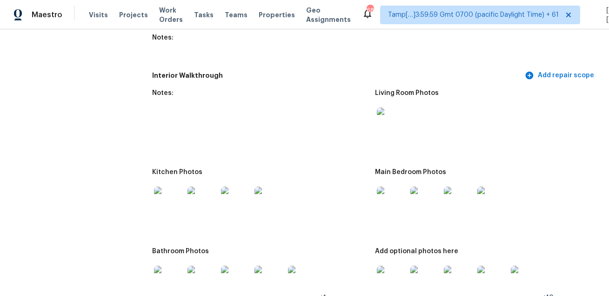
scroll to position [1204, 0]
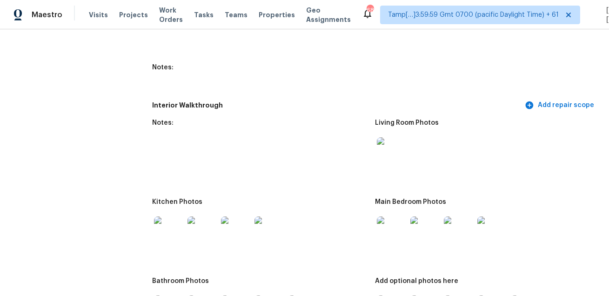
click at [394, 145] on img at bounding box center [392, 152] width 30 height 30
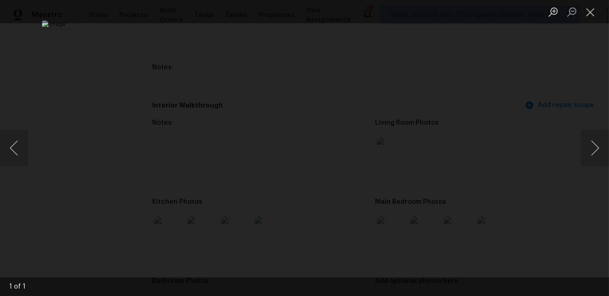
click at [533, 161] on div "Lightbox" at bounding box center [304, 148] width 609 height 296
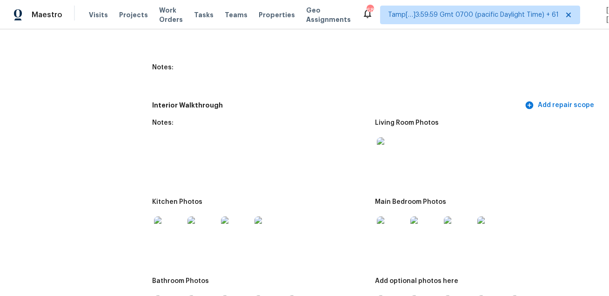
click at [169, 238] on img at bounding box center [169, 231] width 30 height 30
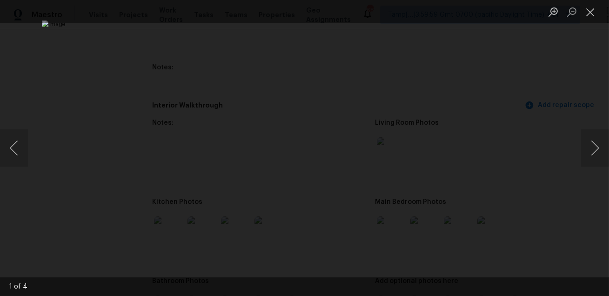
click at [555, 204] on div "Lightbox" at bounding box center [304, 148] width 609 height 296
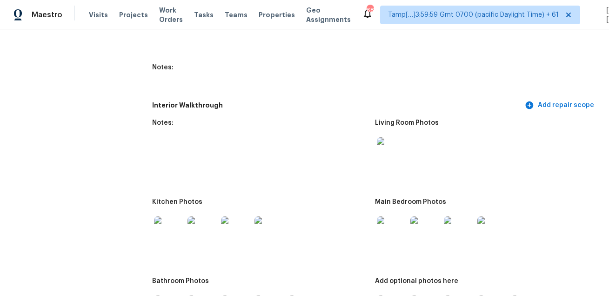
click at [401, 253] on figure "Main Bedroom Photos" at bounding box center [486, 233] width 223 height 68
click at [398, 237] on img at bounding box center [392, 231] width 30 height 30
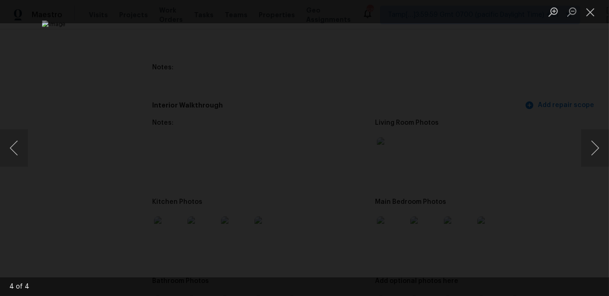
click at [559, 252] on div "Lightbox" at bounding box center [304, 148] width 609 height 296
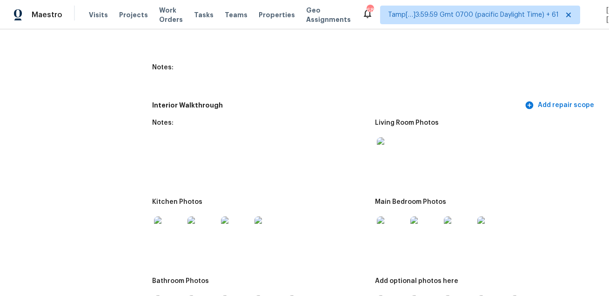
click at [559, 252] on div "Lightbox" at bounding box center [304, 148] width 609 height 296
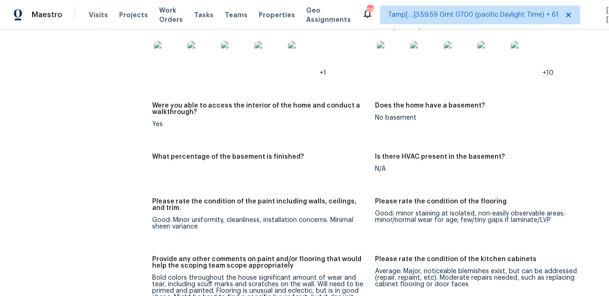
scroll to position [1312, 0]
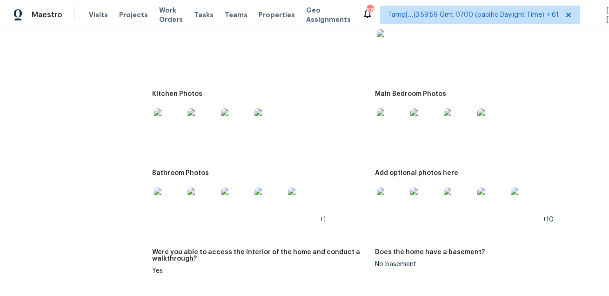
click at [180, 197] on img at bounding box center [169, 202] width 30 height 30
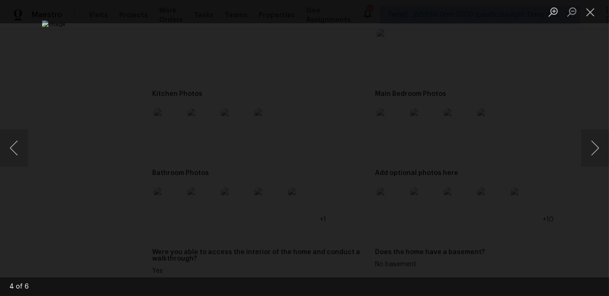
click at [544, 195] on div "Lightbox" at bounding box center [304, 148] width 609 height 296
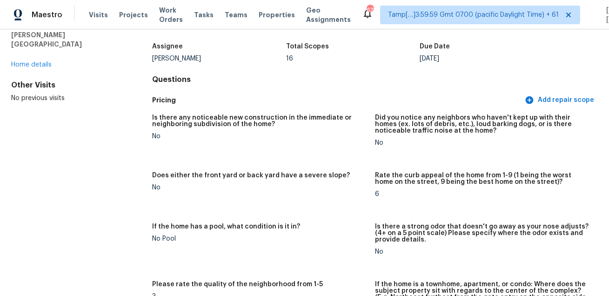
scroll to position [16, 0]
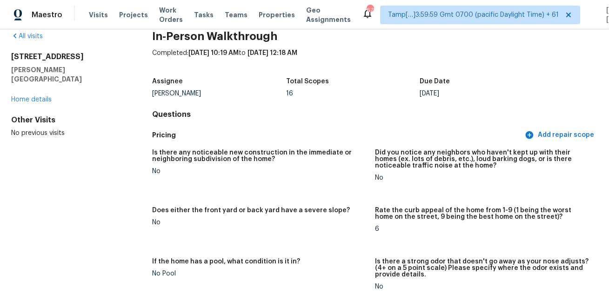
click at [329, 115] on h4 "Questions" at bounding box center [375, 114] width 446 height 9
click at [342, 69] on div "Completed: 8/13/2025, 10:19 AM to 8/13/2025, 12:18 AM" at bounding box center [375, 60] width 446 height 24
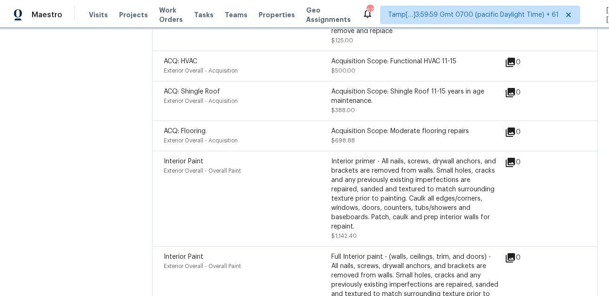
scroll to position [2847, 0]
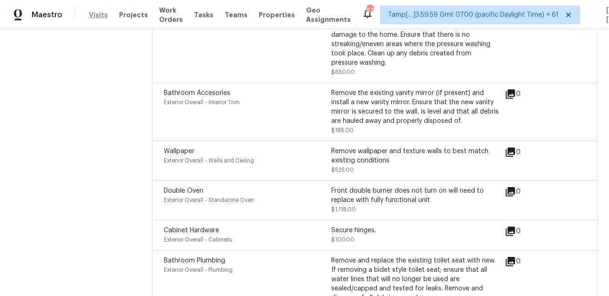
click at [90, 15] on span "Visits" at bounding box center [98, 14] width 19 height 9
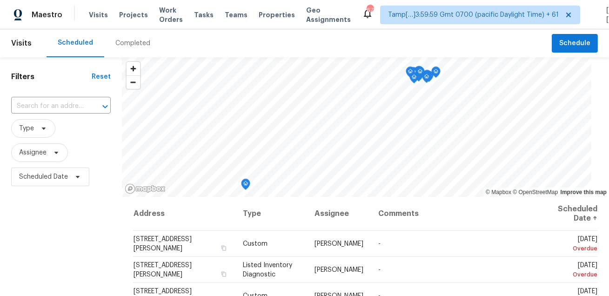
click at [123, 46] on div "Completed" at bounding box center [132, 43] width 35 height 9
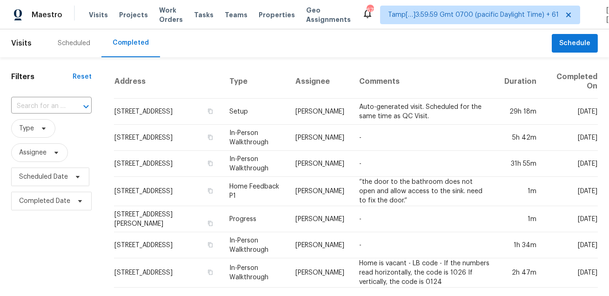
click at [75, 101] on div at bounding box center [79, 106] width 24 height 13
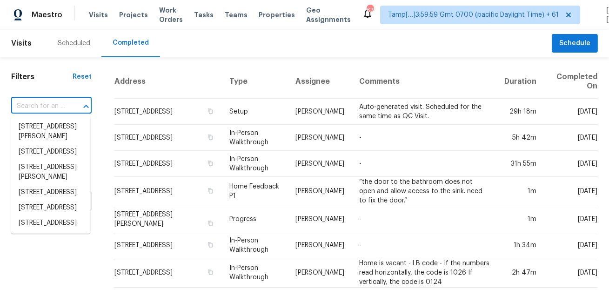
paste input "2884 Sawtelle Blvd Apt 209 Los Angeles CA 90064"
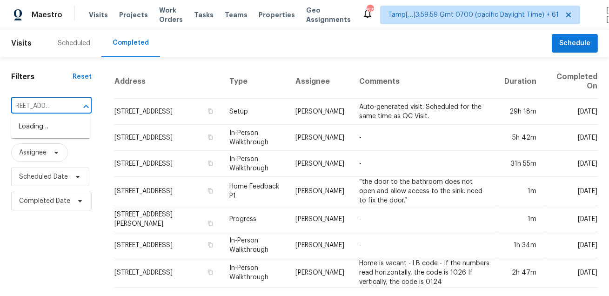
type input "2884 Sawtelle Blvd"
click at [74, 120] on li "2884 Sawtelle Blvd Apt 209, Los Angeles, CA 90064" at bounding box center [50, 131] width 79 height 25
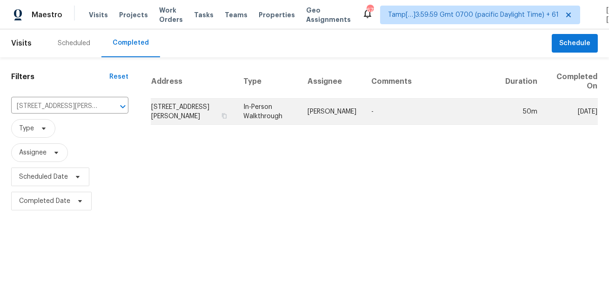
click at [375, 113] on td "-" at bounding box center [431, 112] width 134 height 26
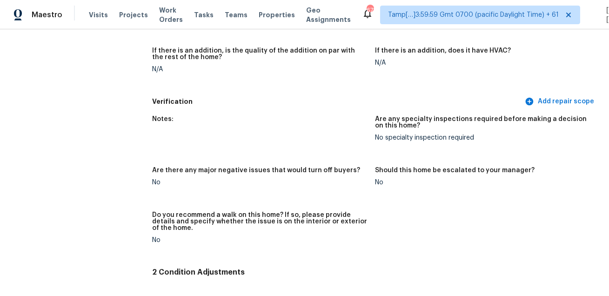
scroll to position [1160, 0]
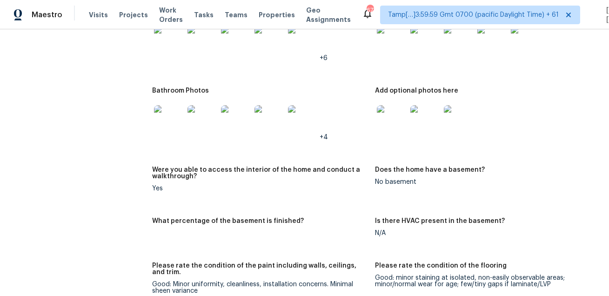
click at [338, 144] on figure "Bathroom Photos +4" at bounding box center [263, 121] width 223 height 68
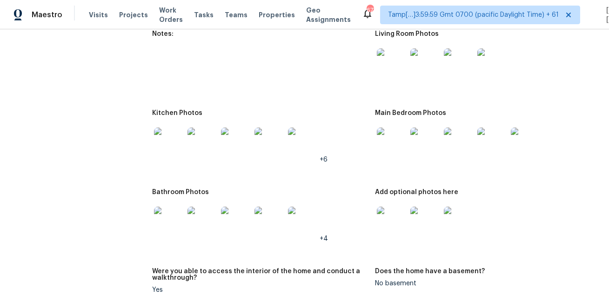
scroll to position [1044, 0]
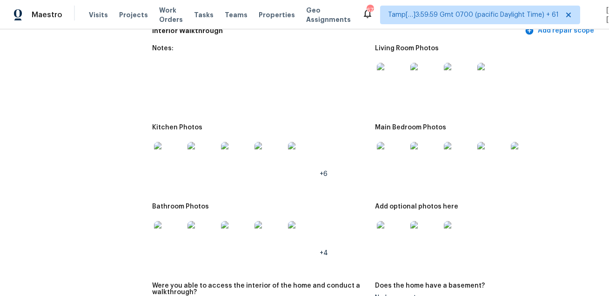
click at [400, 82] on img at bounding box center [392, 78] width 30 height 30
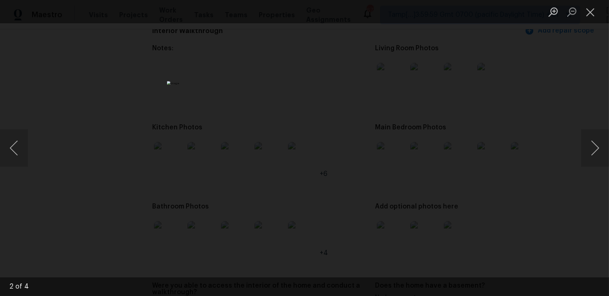
click at [549, 67] on div "Lightbox" at bounding box center [304, 148] width 609 height 296
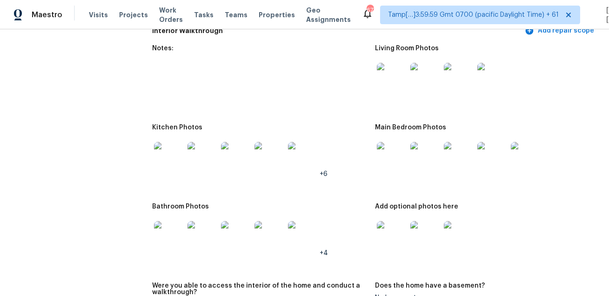
click at [160, 148] on img at bounding box center [169, 157] width 30 height 30
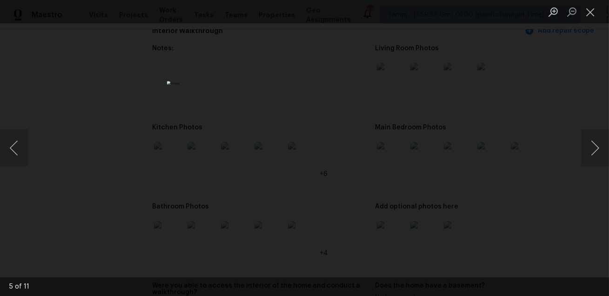
click at [427, 179] on div "Lightbox" at bounding box center [304, 148] width 609 height 296
click at [430, 151] on div "Lightbox" at bounding box center [304, 148] width 609 height 296
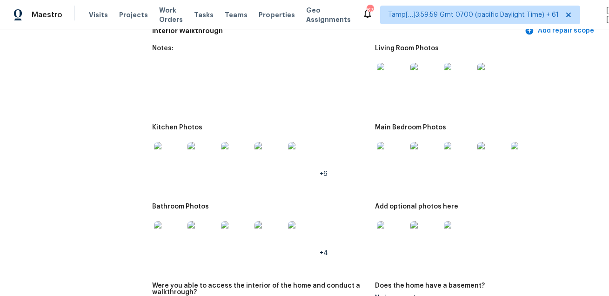
click at [397, 156] on img at bounding box center [392, 157] width 30 height 30
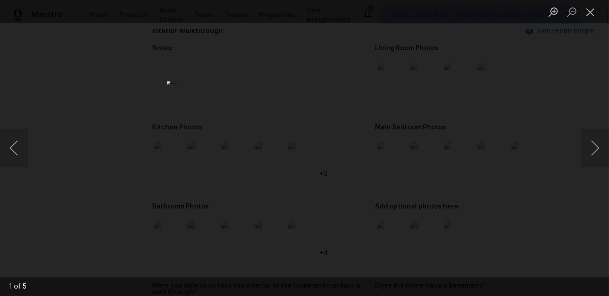
click at [504, 166] on div "Lightbox" at bounding box center [304, 148] width 609 height 296
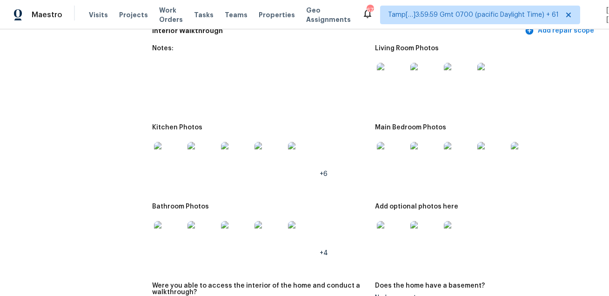
click at [177, 222] on img at bounding box center [169, 236] width 30 height 30
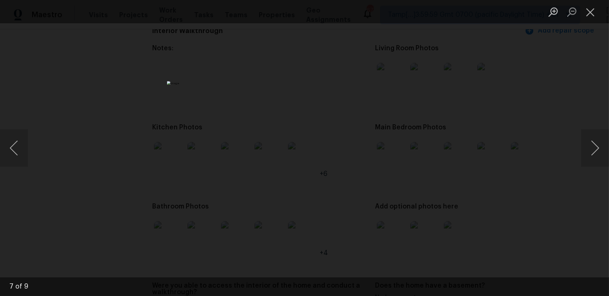
click at [481, 146] on div "Lightbox" at bounding box center [304, 148] width 609 height 296
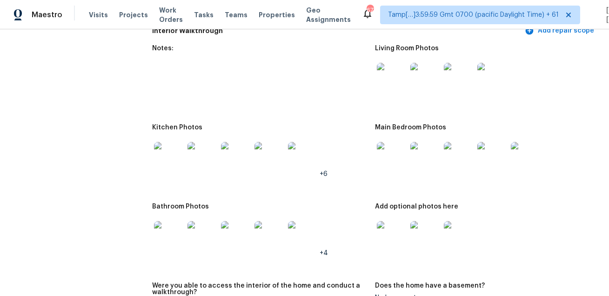
click at [395, 226] on img at bounding box center [392, 236] width 30 height 30
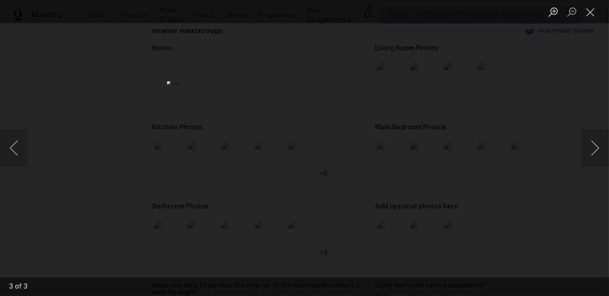
click at [474, 217] on div "Lightbox" at bounding box center [304, 148] width 609 height 296
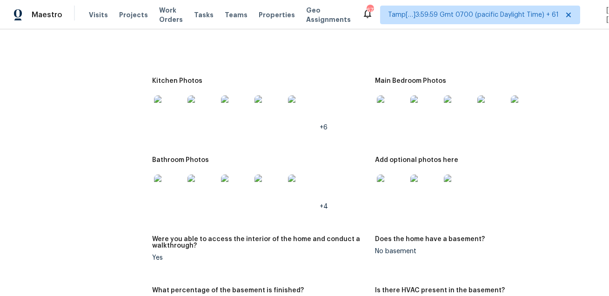
scroll to position [1135, 0]
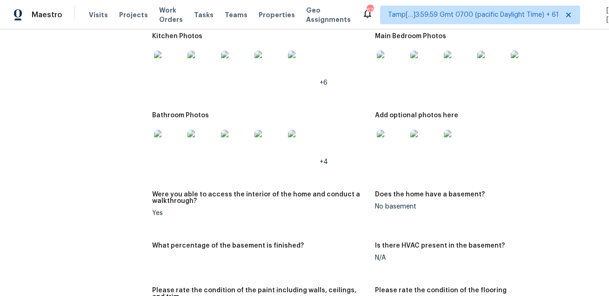
click at [94, 8] on div "Visits Projects Work Orders Tasks Teams Properties Geo Assignments" at bounding box center [225, 15] width 273 height 19
click at [96, 13] on span "Visits" at bounding box center [98, 14] width 19 height 9
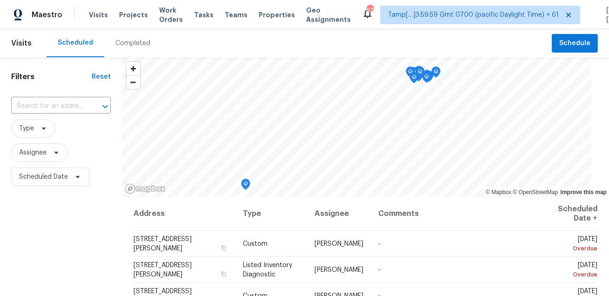
click at [143, 29] on div "Completed" at bounding box center [132, 43] width 57 height 28
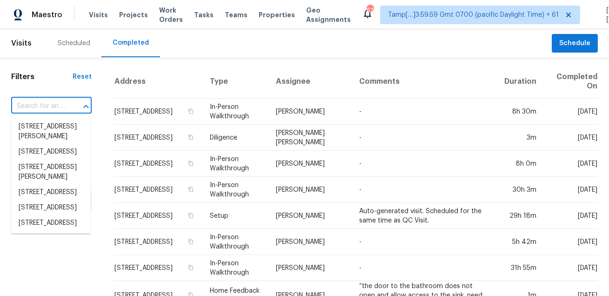
click at [52, 105] on input "text" at bounding box center [38, 106] width 54 height 14
paste input "5201 Kite Tail Dr Austin TX 78730"
type input "5201 Kite Tail Dr Austin TX 78730"
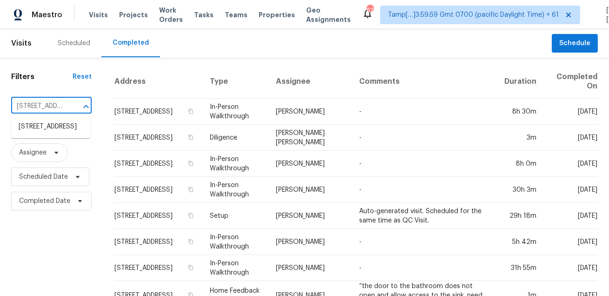
scroll to position [0, 52]
click at [56, 117] on ul "5201 Kite Tail Dr, Austin, TX 78730" at bounding box center [50, 126] width 79 height 23
click at [54, 125] on li "5201 Kite Tail Dr, Austin, TX 78730" at bounding box center [50, 126] width 79 height 15
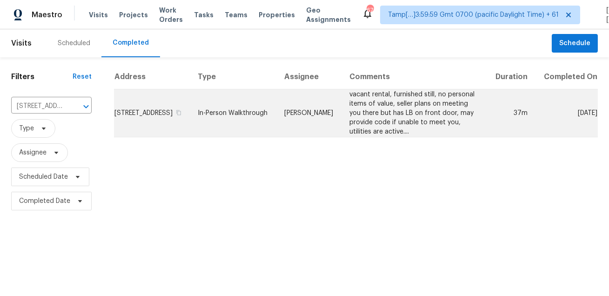
click at [291, 115] on td "Sheila Cooksey" at bounding box center [309, 113] width 65 height 48
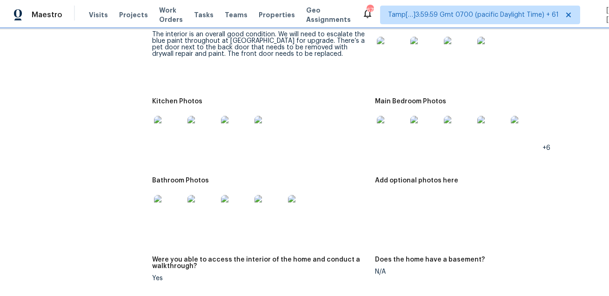
scroll to position [1185, 0]
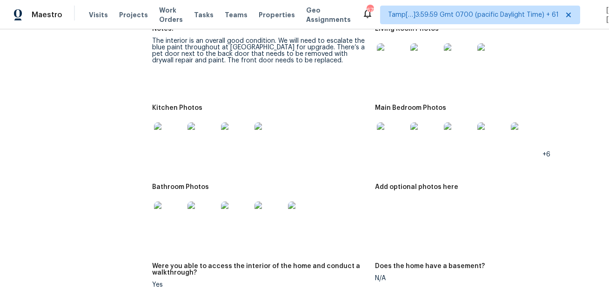
click at [393, 62] on img at bounding box center [392, 58] width 30 height 30
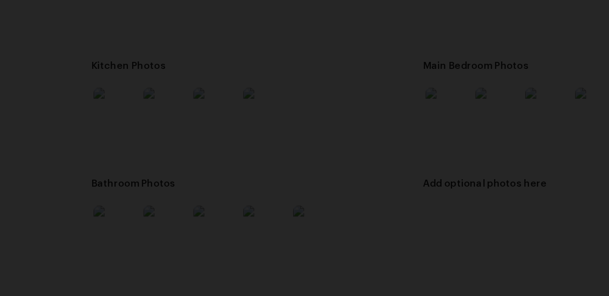
click at [300, 128] on img "Lightbox" at bounding box center [320, 122] width 770 height 374
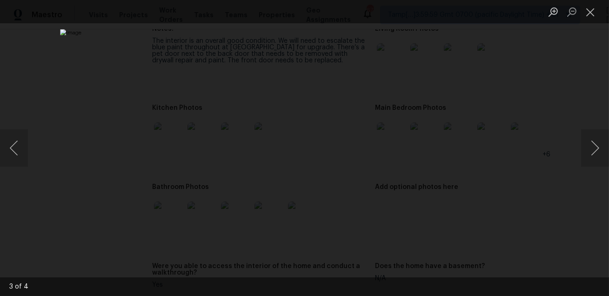
click at [526, 122] on div "Lightbox" at bounding box center [304, 148] width 609 height 296
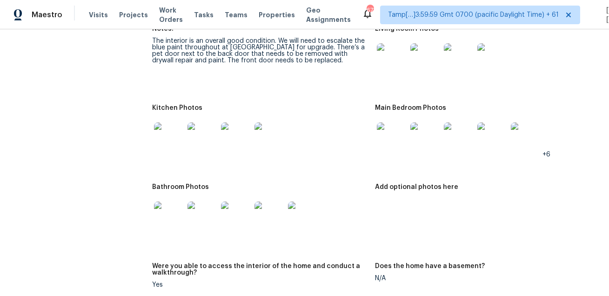
click at [391, 149] on img at bounding box center [392, 137] width 30 height 30
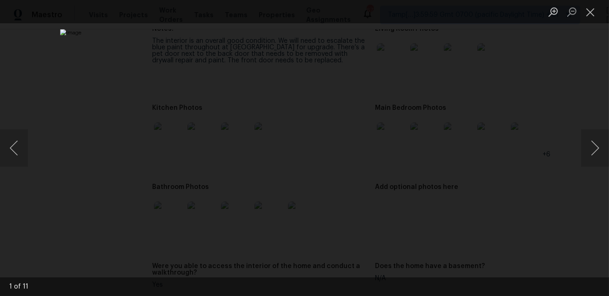
click at [540, 180] on div "Lightbox" at bounding box center [304, 148] width 609 height 296
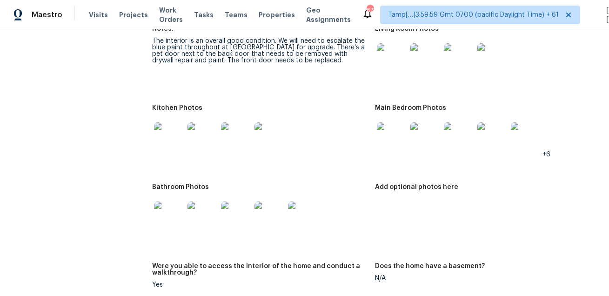
click at [163, 213] on img at bounding box center [169, 216] width 30 height 30
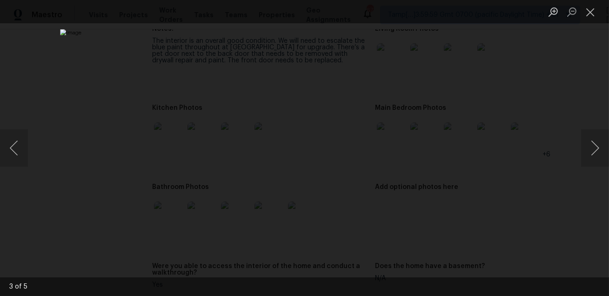
click at [548, 181] on div "Lightbox" at bounding box center [304, 148] width 609 height 296
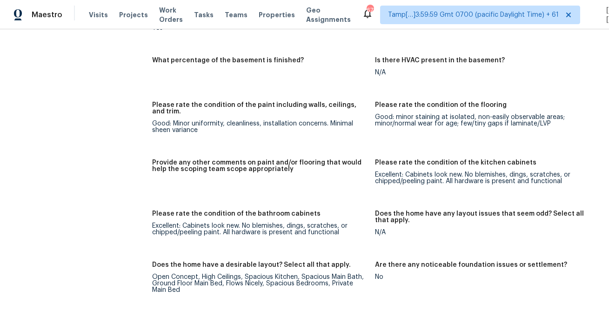
scroll to position [539, 0]
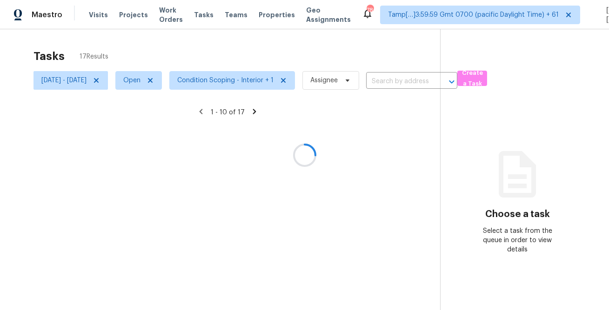
click at [253, 47] on div at bounding box center [304, 155] width 609 height 310
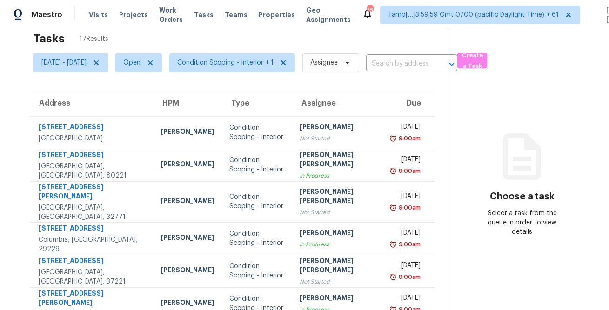
scroll to position [174, 0]
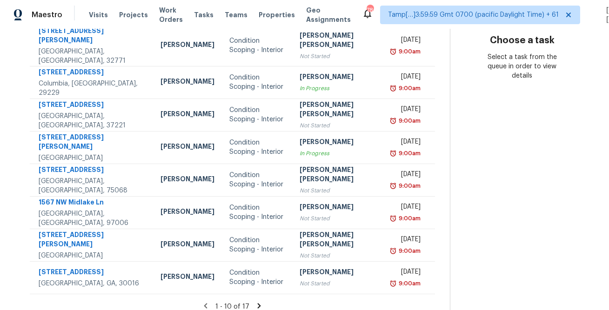
click at [256, 302] on icon at bounding box center [259, 306] width 8 height 8
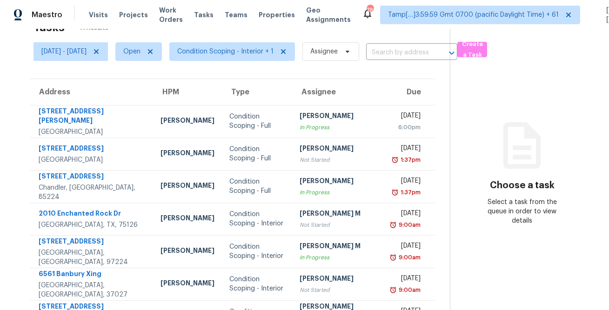
scroll to position [76, 0]
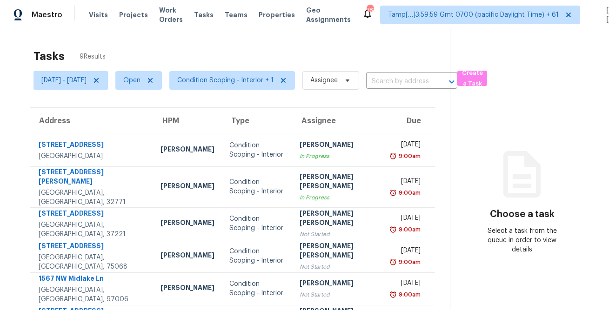
click at [178, 36] on div "Tasks 9 Results Thu, Aug 14 - Thu, Aug 14 Open Condition Scoping - Interior + 1…" at bounding box center [304, 236] width 609 height 414
click at [250, 82] on span "Condition Scoping - Interior + 1" at bounding box center [225, 80] width 96 height 9
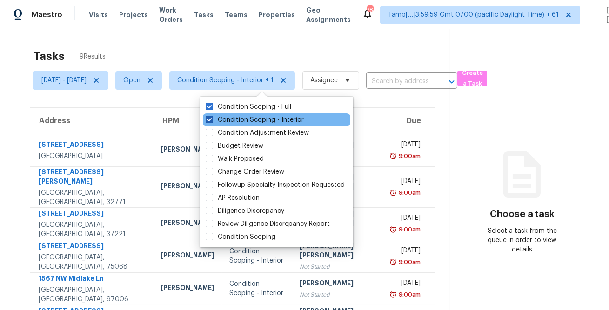
click at [250, 122] on label "Condition Scoping - Interior" at bounding box center [255, 119] width 98 height 9
click at [212, 121] on input "Condition Scoping - Interior" at bounding box center [209, 118] width 6 height 6
checkbox input "false"
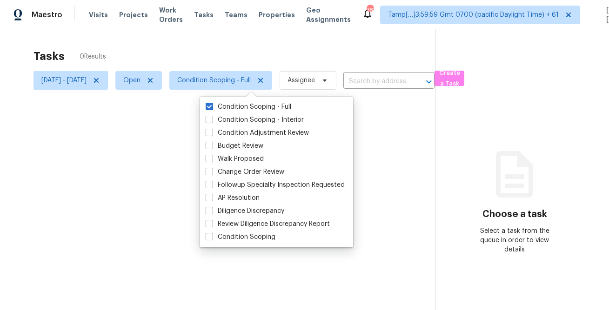
click at [275, 38] on div at bounding box center [304, 155] width 609 height 310
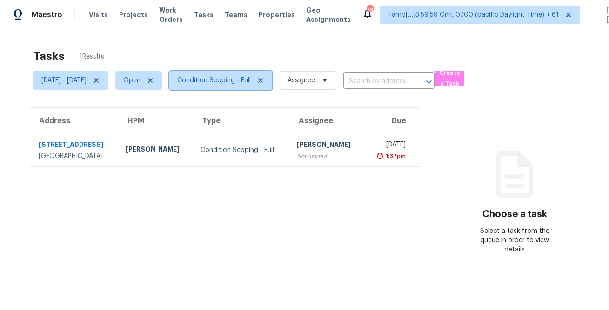
click at [236, 86] on span "Condition Scoping - Full" at bounding box center [220, 80] width 103 height 19
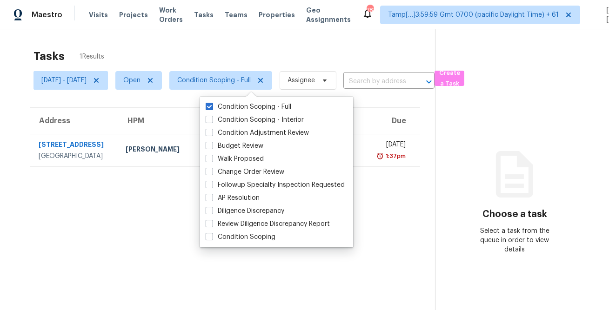
click at [259, 55] on div "Tasks 1 Results" at bounding box center [233, 56] width 401 height 24
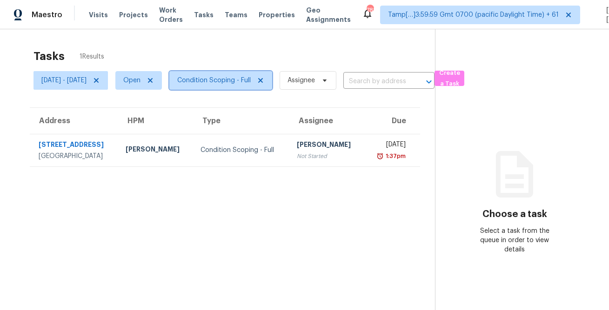
click at [251, 83] on span "Condition Scoping - Full" at bounding box center [213, 80] width 73 height 9
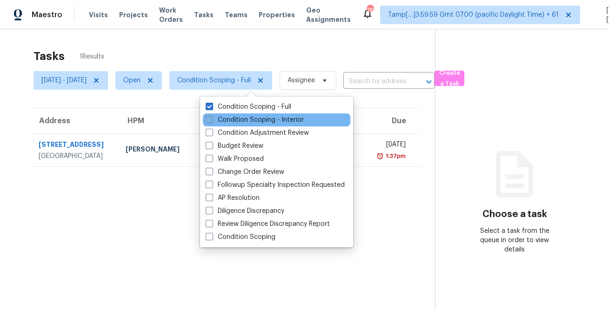
click at [243, 121] on label "Condition Scoping - Interior" at bounding box center [255, 119] width 98 height 9
click at [212, 121] on input "Condition Scoping - Interior" at bounding box center [209, 118] width 6 height 6
checkbox input "true"
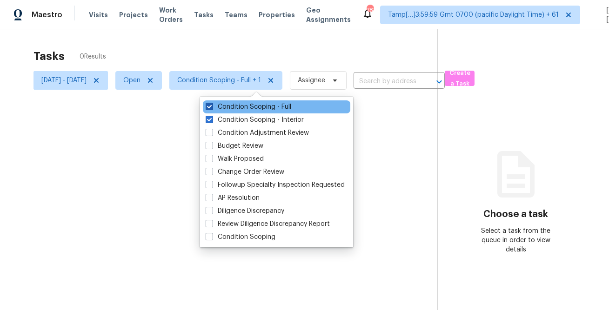
click at [246, 106] on label "Condition Scoping - Full" at bounding box center [249, 106] width 86 height 9
click at [212, 106] on input "Condition Scoping - Full" at bounding box center [209, 105] width 6 height 6
checkbox input "false"
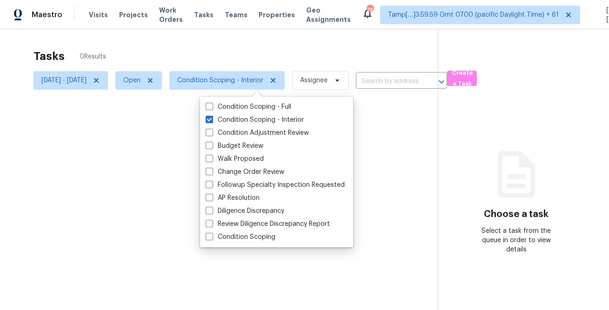
click at [264, 51] on div at bounding box center [304, 155] width 609 height 310
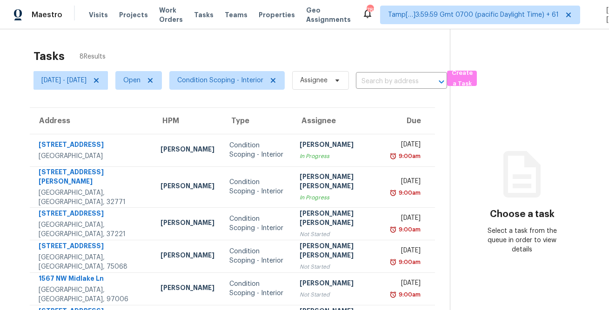
click at [289, 43] on div "Tasks 8 Results Thu, Aug 14 - Thu, Aug 14 Open Condition Scoping - Interior Ass…" at bounding box center [304, 219] width 609 height 381
click at [245, 86] on span "Condition Scoping - Interior" at bounding box center [226, 80] width 115 height 19
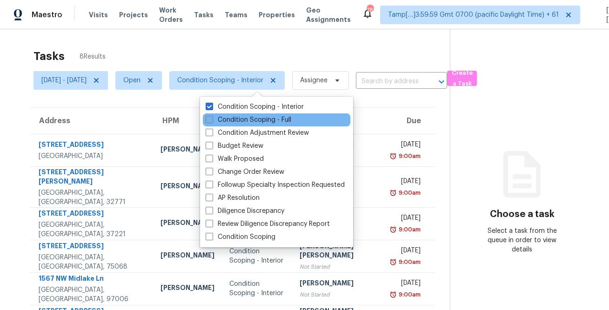
click at [230, 117] on label "Condition Scoping - Full" at bounding box center [249, 119] width 86 height 9
click at [212, 117] on input "Condition Scoping - Full" at bounding box center [209, 118] width 6 height 6
checkbox input "true"
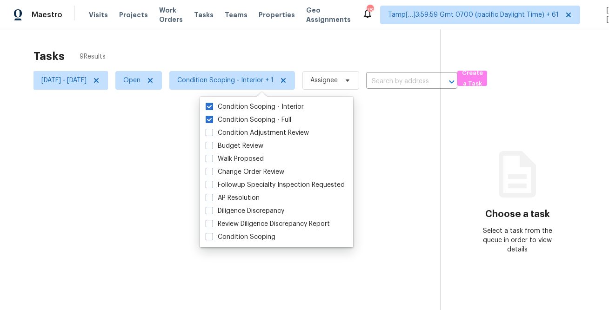
click at [240, 55] on div at bounding box center [304, 155] width 609 height 310
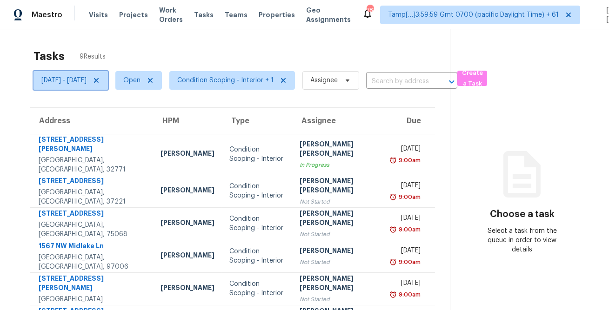
click at [87, 79] on span "[DATE] - [DATE]" at bounding box center [63, 80] width 45 height 9
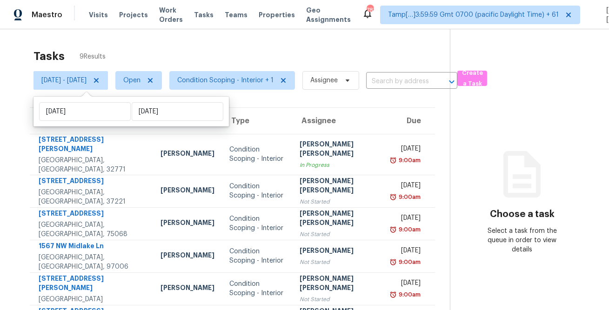
click at [94, 123] on div "Thu, Aug 14 Thu, Aug 14" at bounding box center [130, 112] width 195 height 30
click at [95, 114] on input "Thu, Aug 14" at bounding box center [85, 111] width 92 height 19
select select "7"
select select "2025"
select select "8"
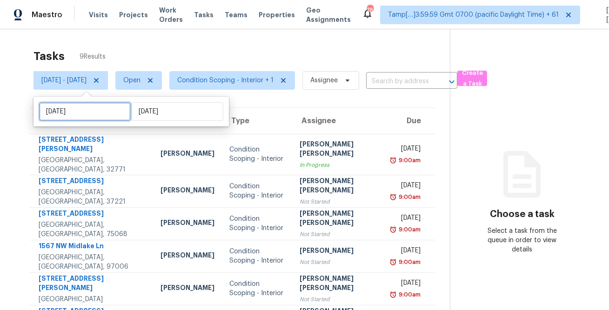
select select "2025"
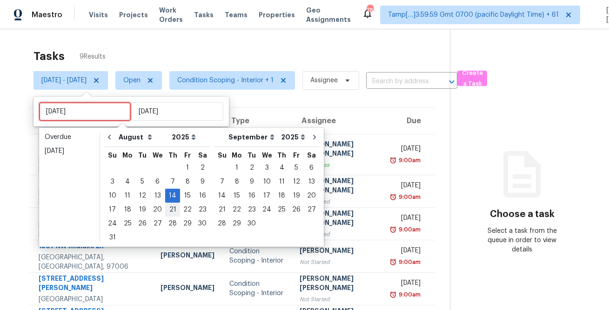
type input "Wed, Aug 13"
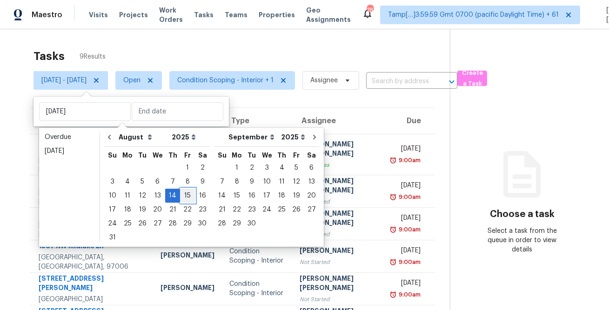
click at [180, 193] on div "15" at bounding box center [187, 195] width 15 height 13
type input "Fri, Aug 15"
click at [180, 193] on div "15" at bounding box center [187, 195] width 15 height 13
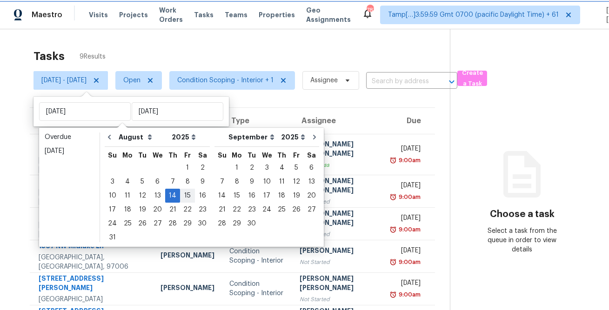
type input "Fri, Aug 15"
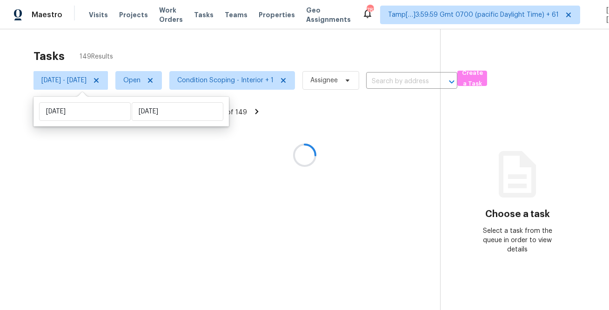
click at [227, 57] on div at bounding box center [304, 155] width 609 height 310
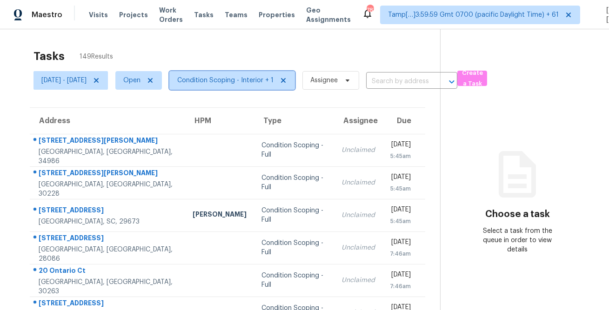
click at [240, 79] on span "Condition Scoping - Interior + 1" at bounding box center [225, 80] width 96 height 9
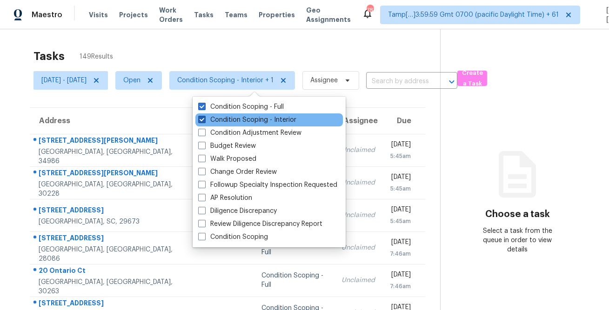
click at [242, 122] on label "Condition Scoping - Interior" at bounding box center [247, 119] width 98 height 9
click at [204, 121] on input "Condition Scoping - Interior" at bounding box center [201, 118] width 6 height 6
checkbox input "false"
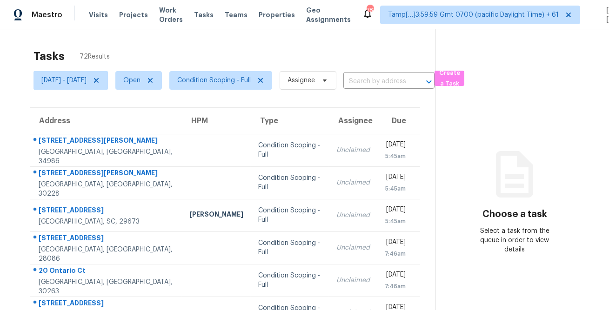
click at [265, 35] on div "Tasks 72 Results Fri, Aug 15 - Fri, Aug 15 Open Condition Scoping - Full Assign…" at bounding box center [304, 256] width 609 height 455
click at [251, 76] on span "Condition Scoping - Full" at bounding box center [213, 80] width 73 height 9
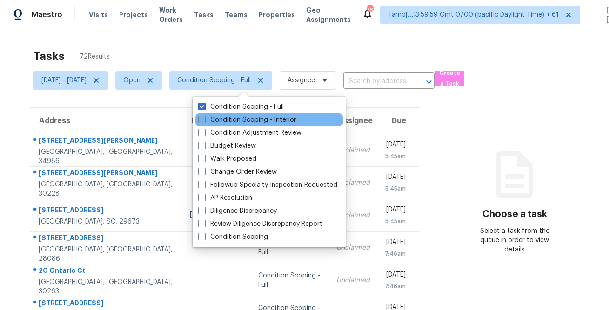
click at [238, 120] on label "Condition Scoping - Interior" at bounding box center [247, 119] width 98 height 9
click at [204, 120] on input "Condition Scoping - Interior" at bounding box center [201, 118] width 6 height 6
checkbox input "true"
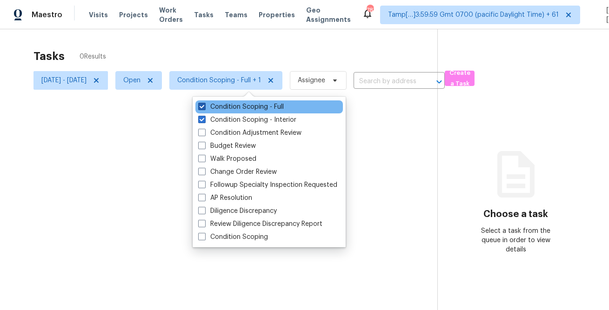
click at [244, 105] on label "Condition Scoping - Full" at bounding box center [241, 106] width 86 height 9
click at [204, 105] on input "Condition Scoping - Full" at bounding box center [201, 105] width 6 height 6
checkbox input "false"
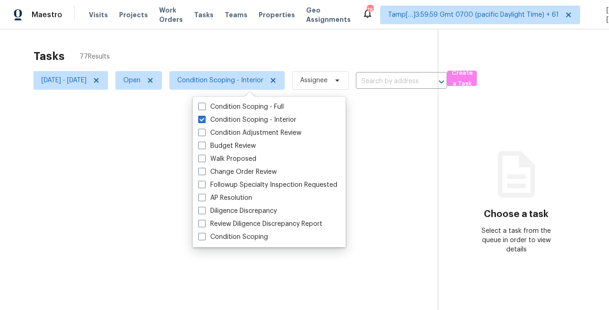
click at [265, 51] on div at bounding box center [304, 155] width 609 height 310
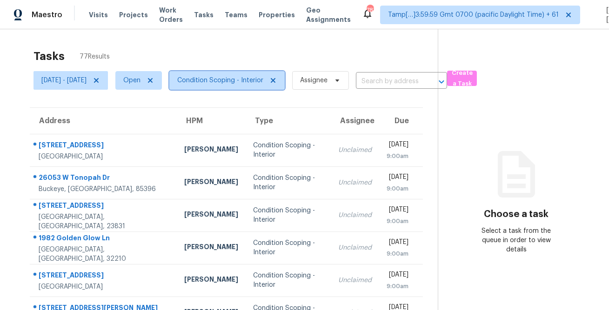
click at [219, 85] on span "Condition Scoping - Interior" at bounding box center [226, 80] width 115 height 19
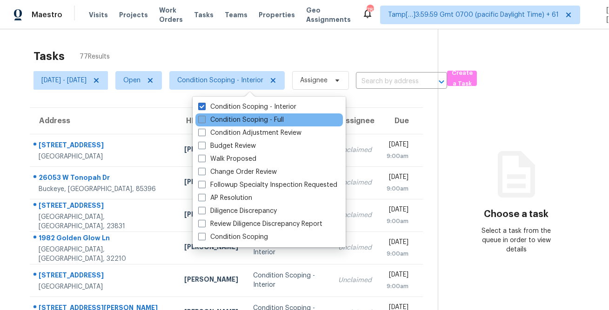
click at [222, 117] on label "Condition Scoping - Full" at bounding box center [241, 119] width 86 height 9
click at [204, 117] on input "Condition Scoping - Full" at bounding box center [201, 118] width 6 height 6
checkbox input "true"
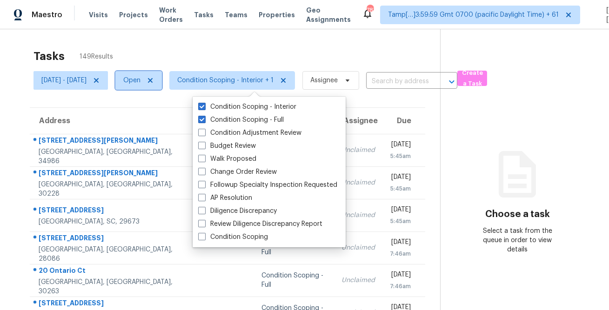
click at [140, 81] on span "Open" at bounding box center [131, 80] width 17 height 9
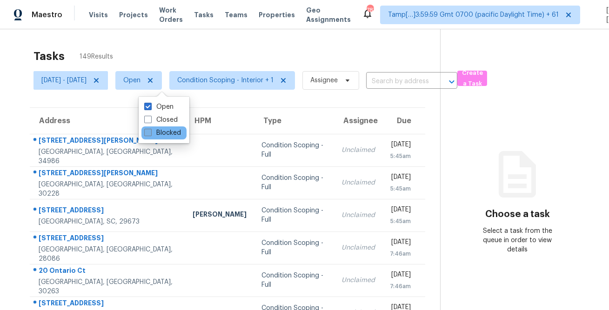
click at [153, 135] on label "Blocked" at bounding box center [162, 132] width 37 height 9
click at [150, 134] on input "Blocked" at bounding box center [147, 131] width 6 height 6
checkbox input "true"
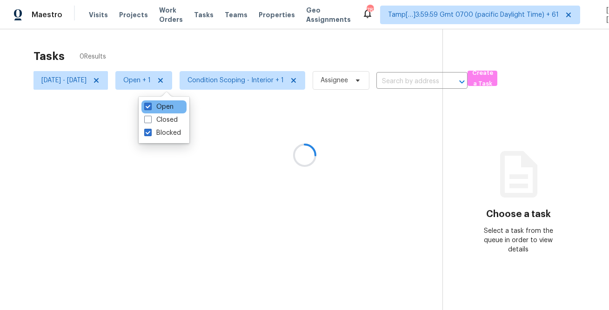
click at [160, 101] on div "Open" at bounding box center [163, 106] width 45 height 13
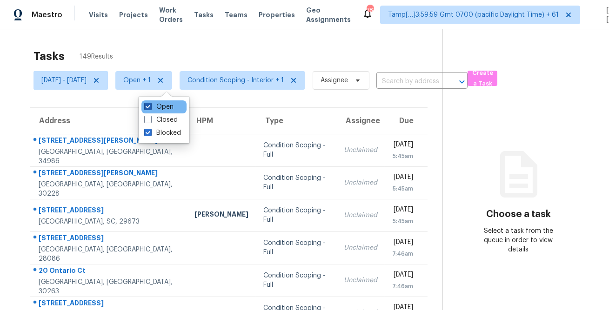
click at [152, 107] on label "Open" at bounding box center [158, 106] width 29 height 9
click at [150, 107] on input "Open" at bounding box center [147, 105] width 6 height 6
checkbox input "false"
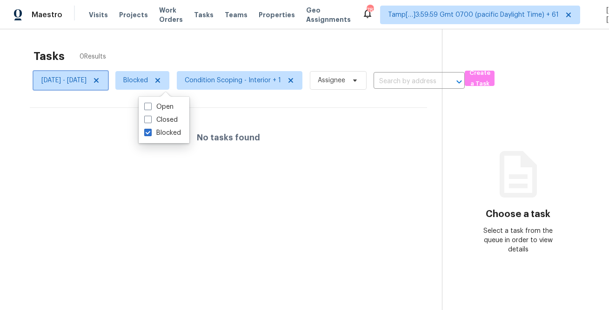
click at [100, 80] on icon at bounding box center [96, 80] width 7 height 7
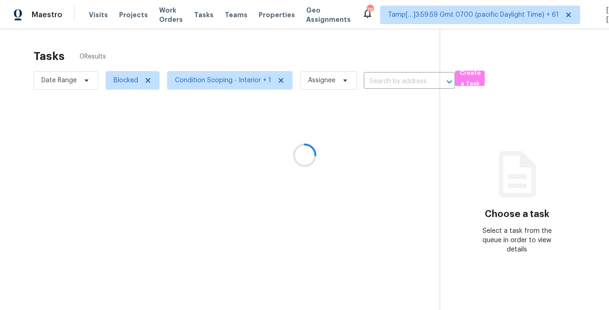
click at [146, 59] on div at bounding box center [304, 155] width 609 height 310
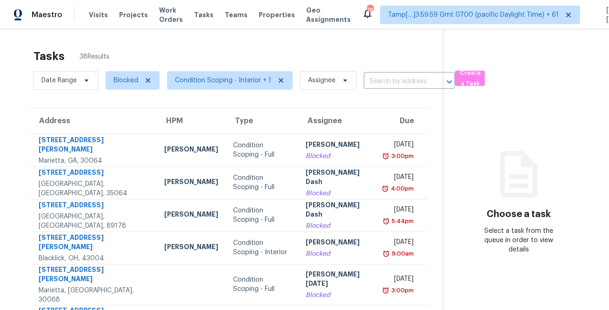
click at [320, 51] on div "Tasks 38 Results" at bounding box center [237, 56] width 409 height 24
click at [409, 43] on div "Tasks 38 Results Date Range Blocked Condition Scoping - Interior + 1 Assignee ​…" at bounding box center [304, 265] width 609 height 472
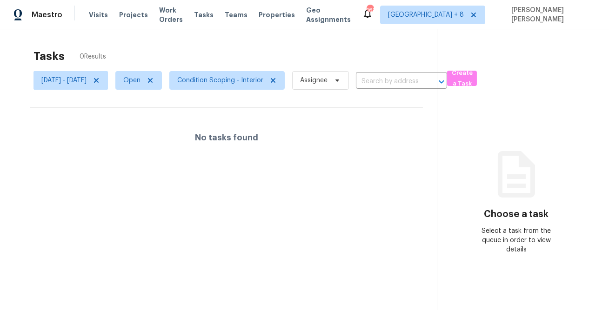
click at [421, 51] on div "Tasks 0 Results" at bounding box center [235, 56] width 404 height 24
